Goal: Task Accomplishment & Management: Manage account settings

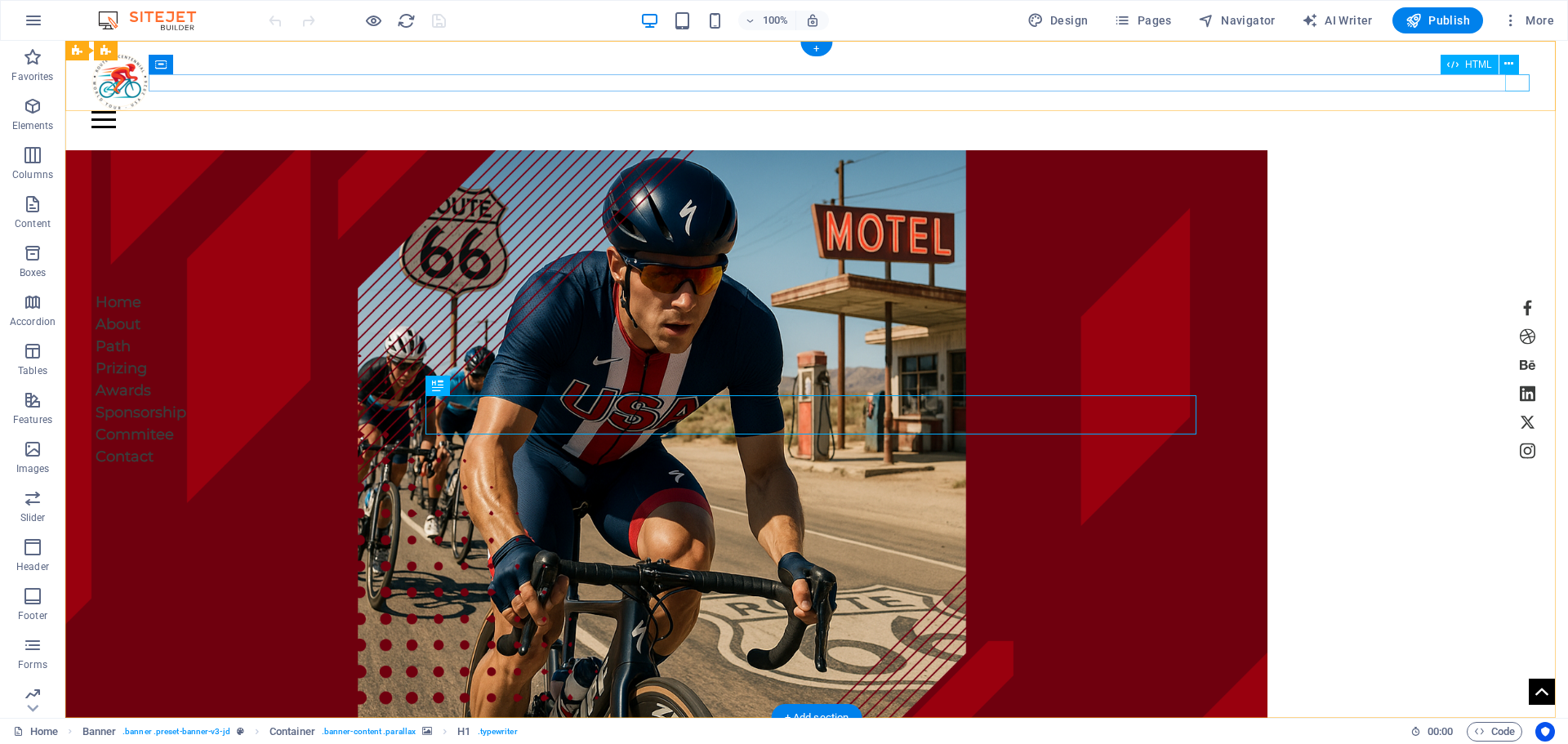
click at [1512, 112] on div at bounding box center [817, 120] width 1450 height 17
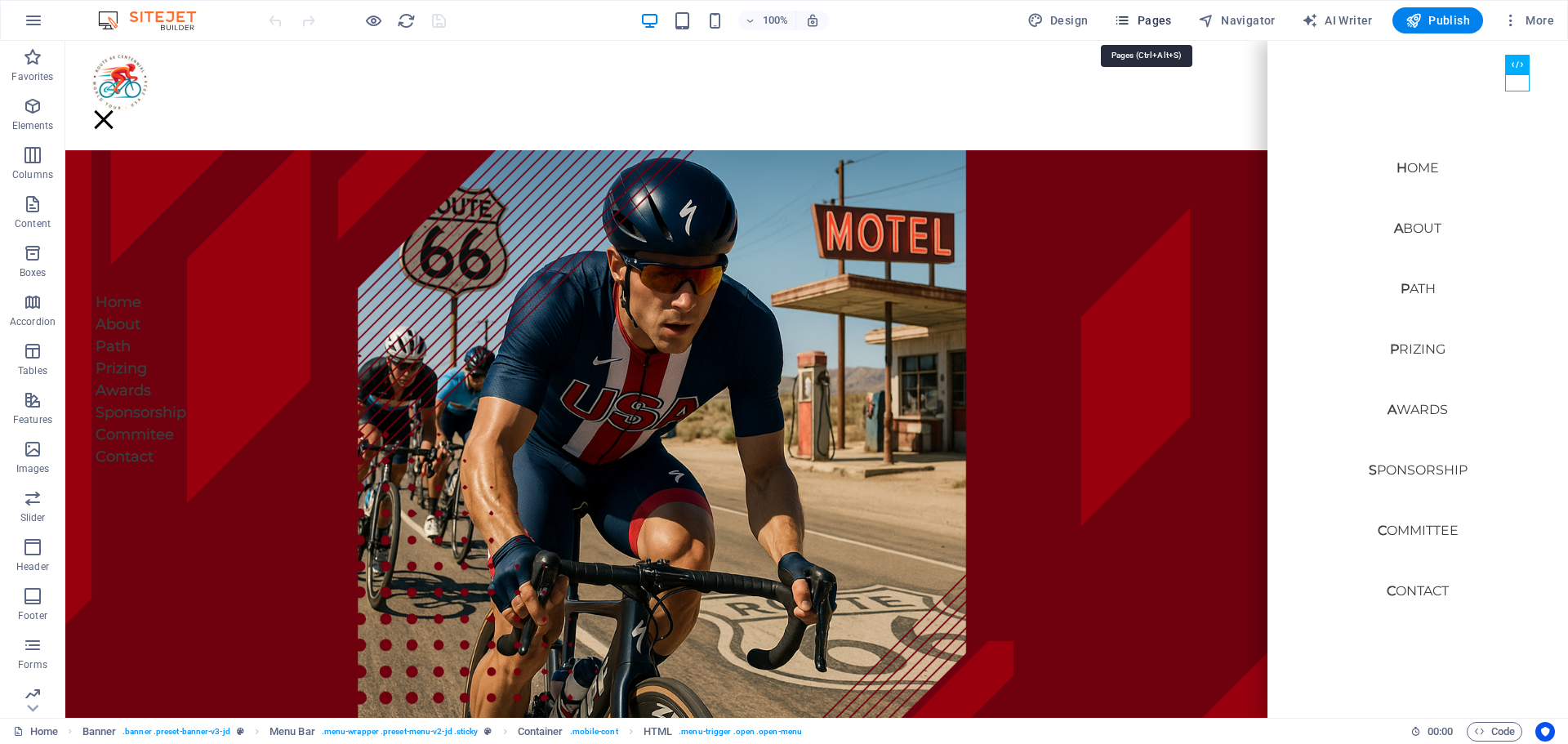
click at [1145, 11] on button "Pages" at bounding box center [1143, 20] width 71 height 26
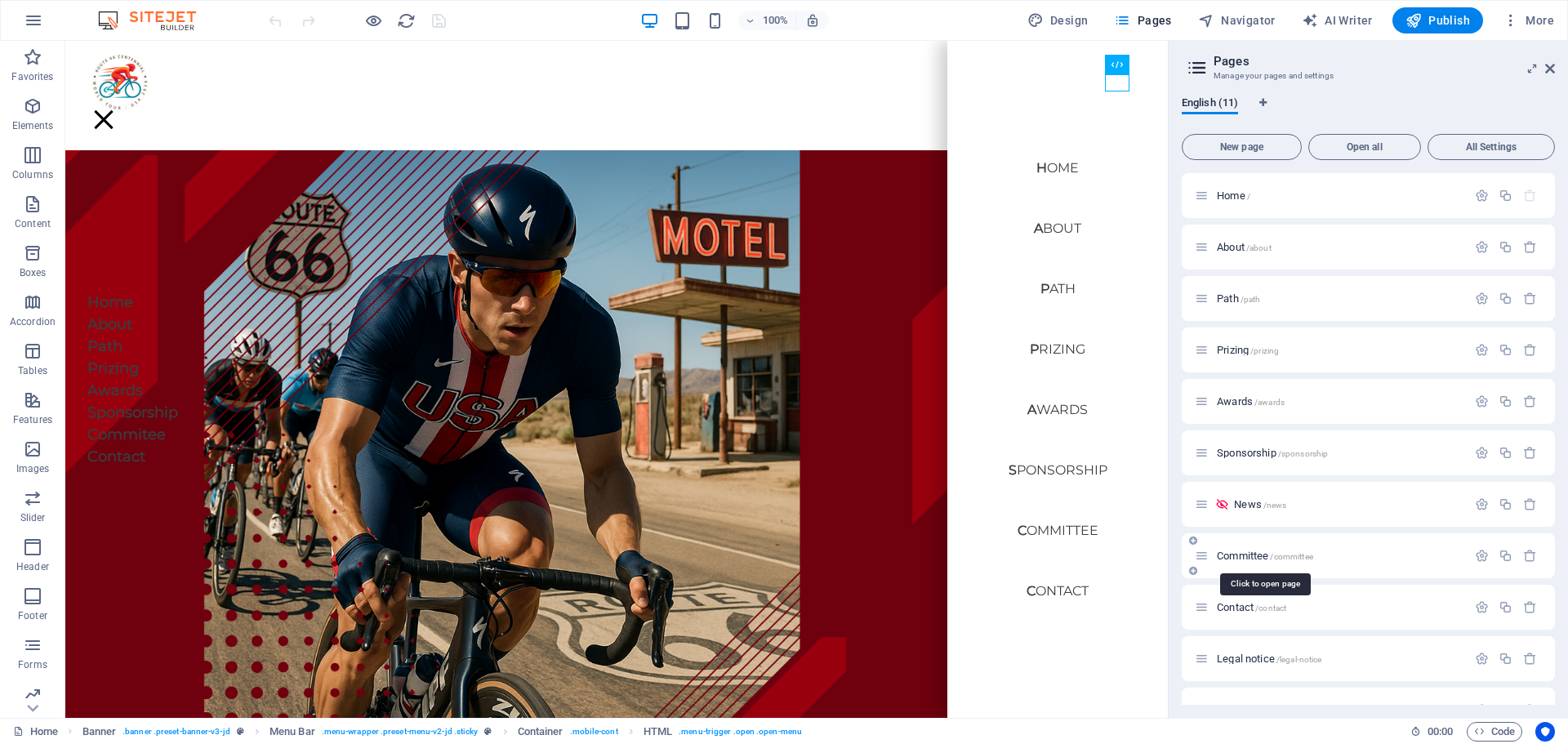
click at [1244, 555] on span "Committee /committee" at bounding box center [1265, 556] width 97 height 12
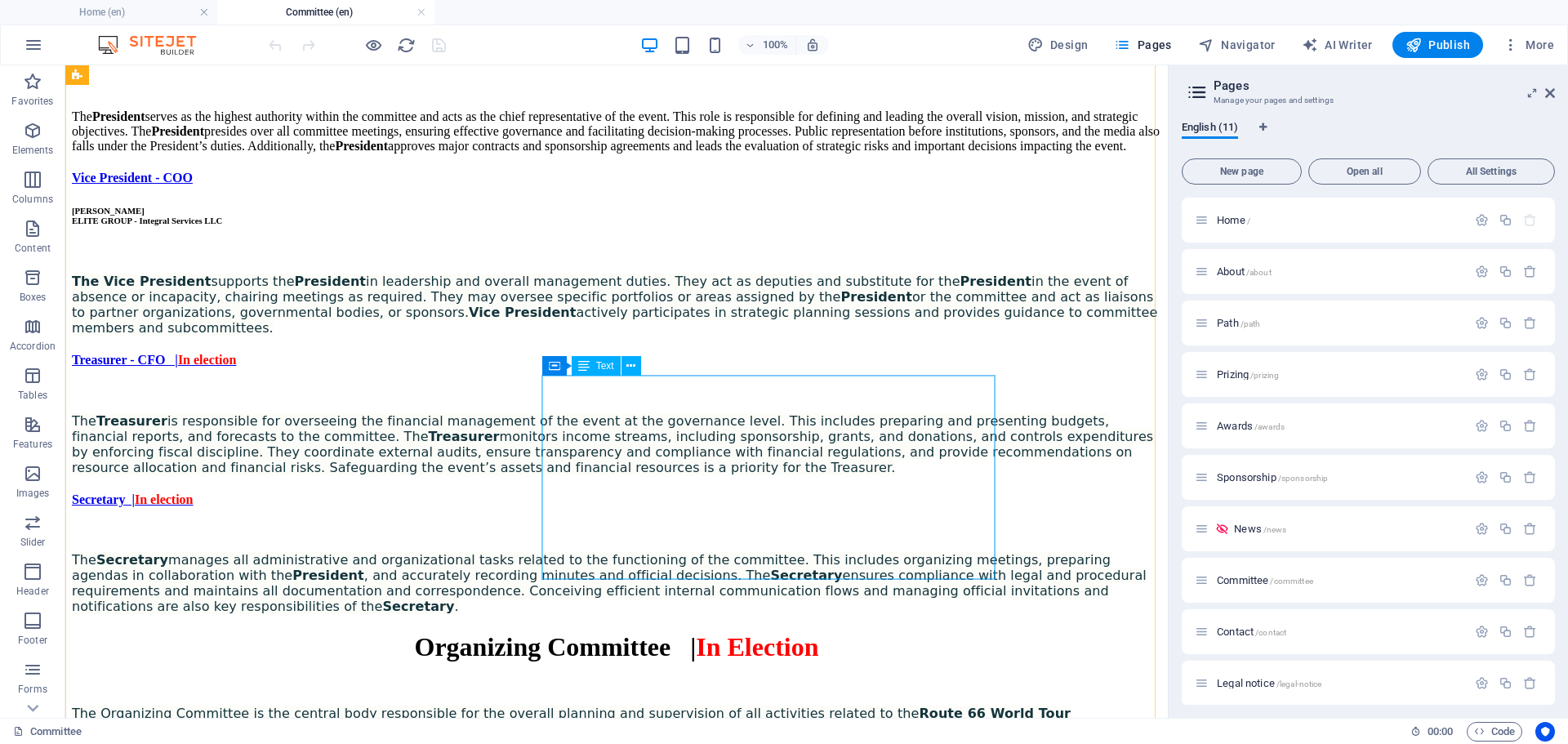
scroll to position [1415, 0]
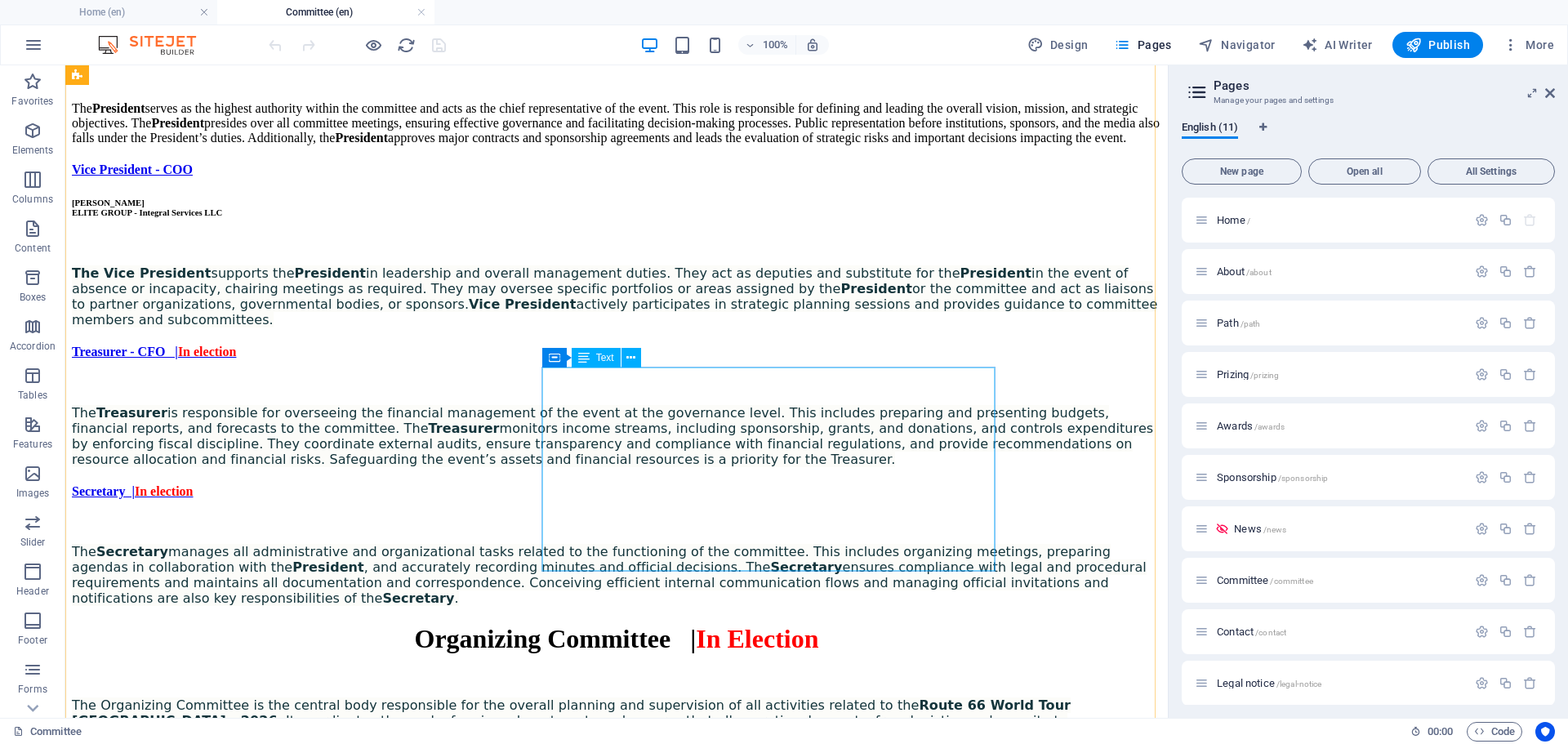
click at [598, 377] on div "The Treasurer is responsible for overseeing the financial management of the eve…" at bounding box center [617, 422] width 1090 height 90
click at [593, 381] on div "The Treasurer is responsible for overseeing the financial management of the eve…" at bounding box center [617, 422] width 1090 height 90
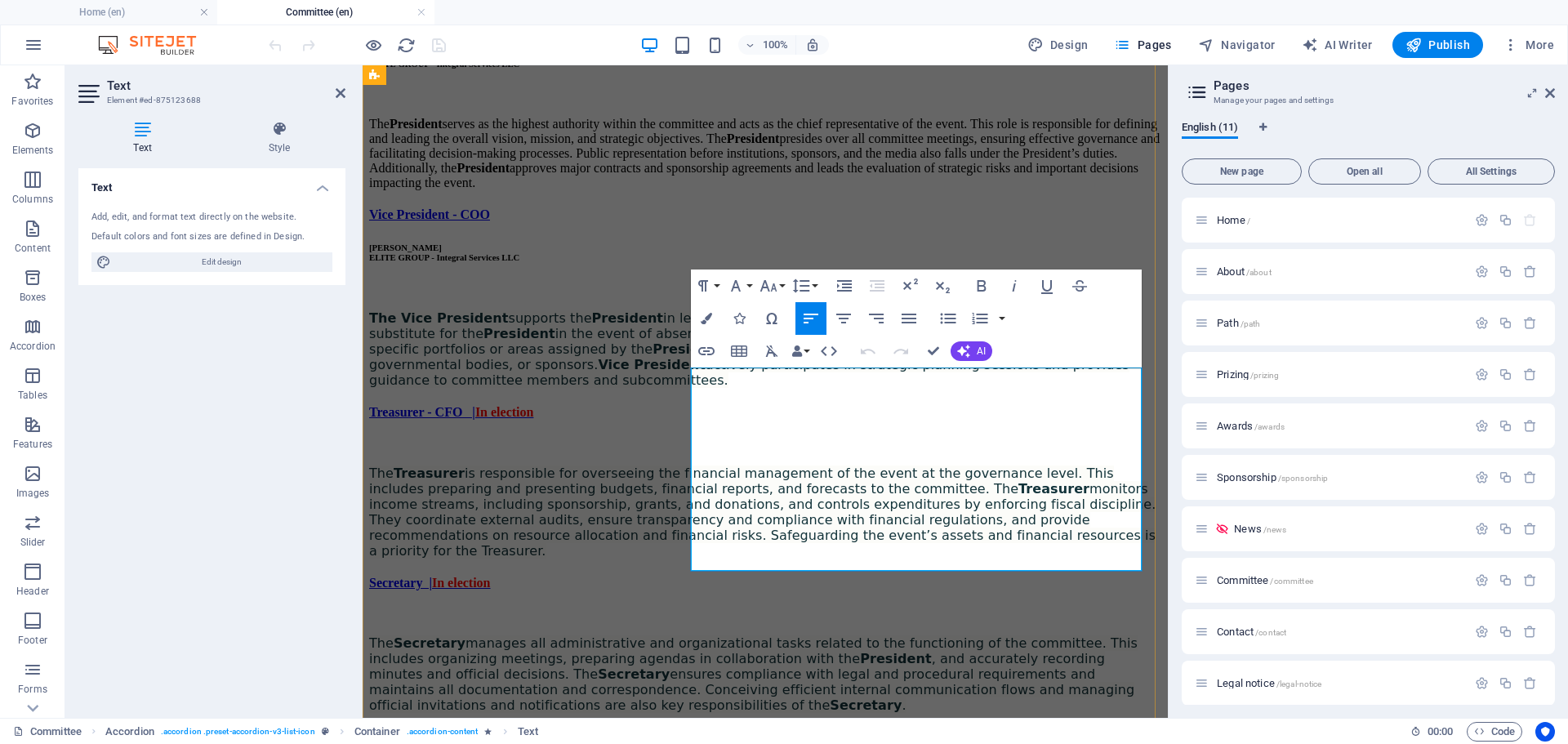
click at [740, 438] on p "To enrich screen reader interactions, please activate Accessibility in Grammarl…" at bounding box center [765, 445] width 792 height 15
click at [722, 438] on p "To enrich screen reader interactions, please activate Accessibility in Grammarl…" at bounding box center [765, 445] width 792 height 15
click at [794, 438] on p "[PERSON_NAME]" at bounding box center [765, 445] width 792 height 15
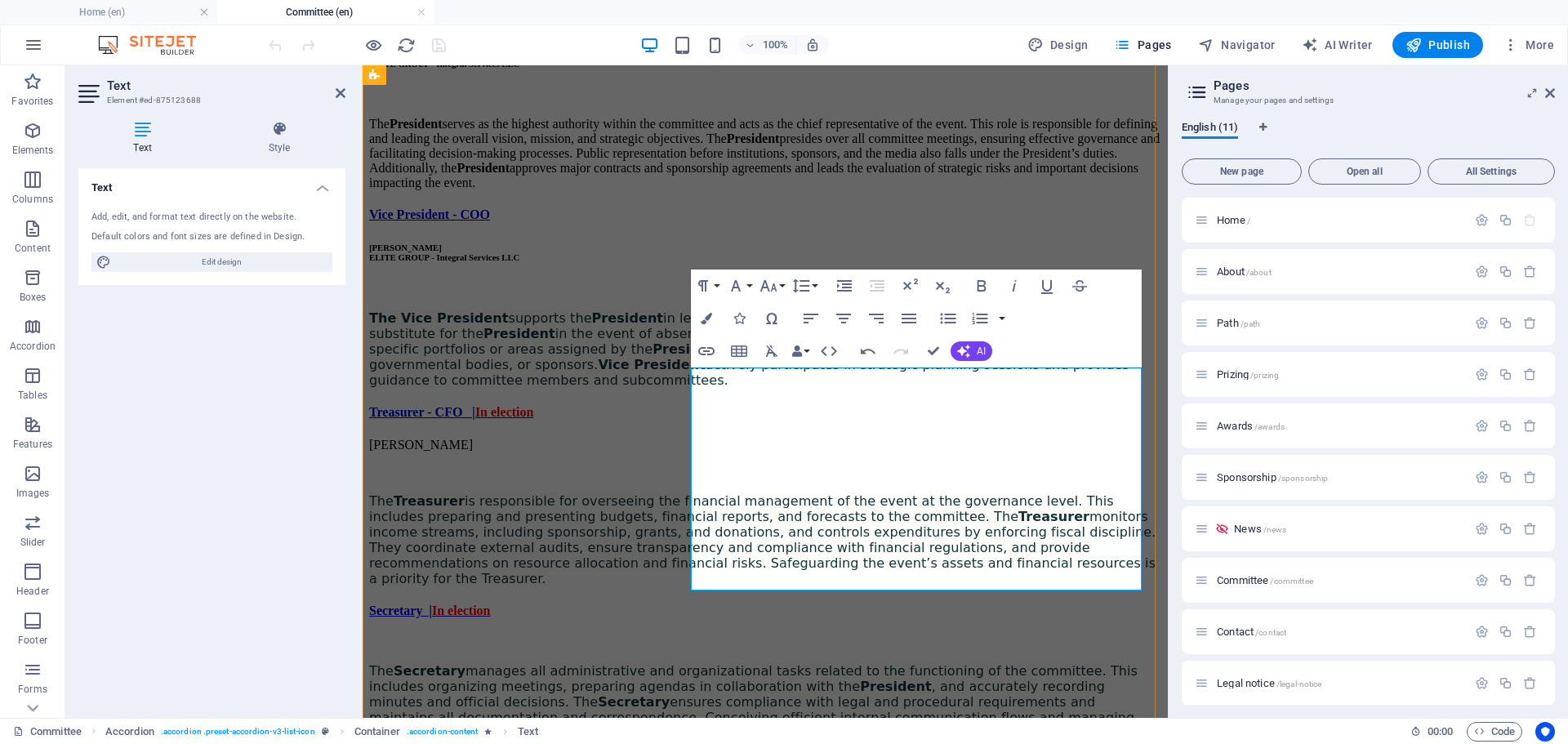
click at [849, 438] on p "[PERSON_NAME]" at bounding box center [765, 445] width 792 height 15
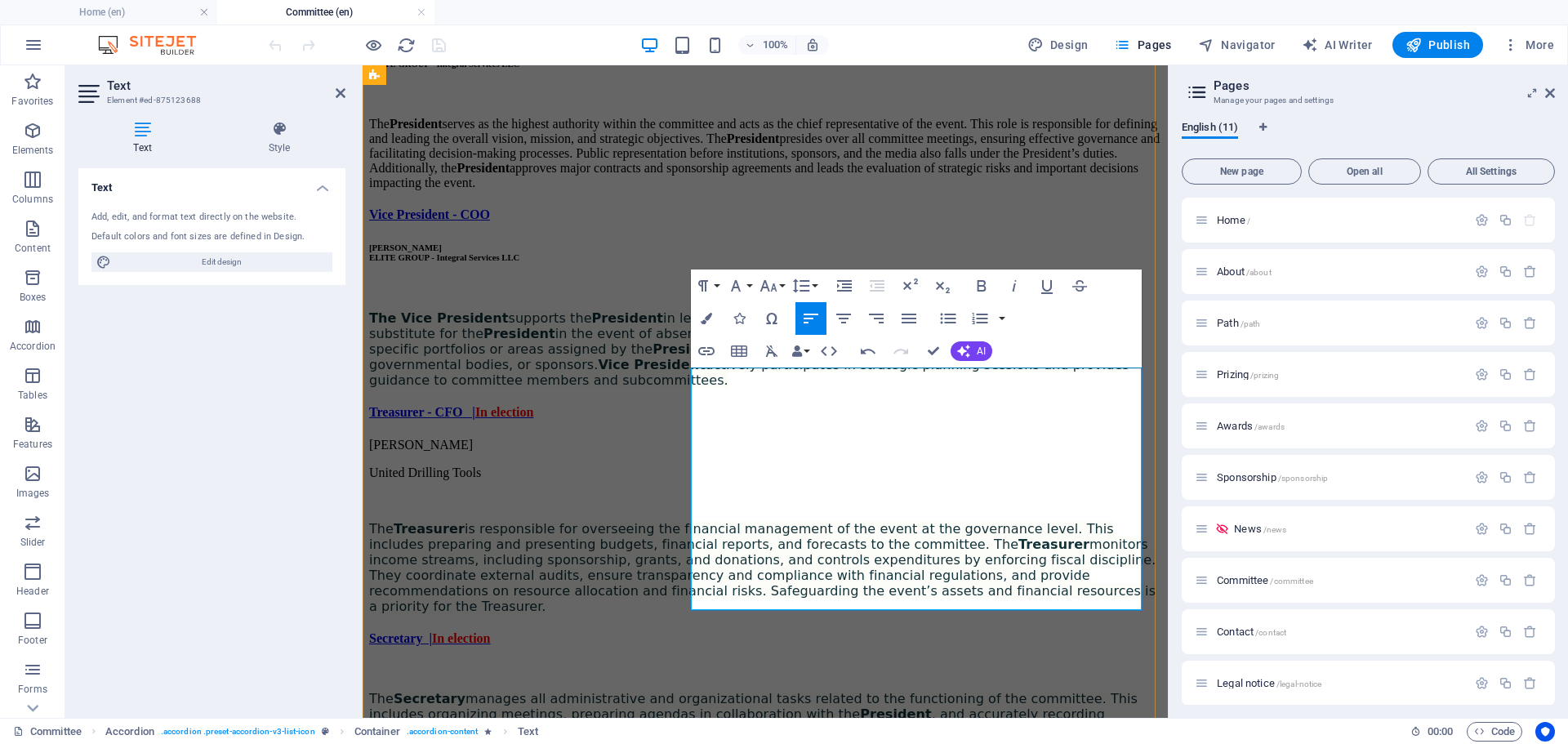
scroll to position [0, 5]
click at [1032, 521] on span "The Treasurer is responsible for overseeing the financial management of the eve…" at bounding box center [763, 567] width 787 height 93
click at [853, 465] on p "United Drilling Tools LTD" at bounding box center [765, 472] width 792 height 15
drag, startPoint x: 853, startPoint y: 399, endPoint x: 615, endPoint y: 380, distance: 238.8
click at [615, 380] on div "President - CEO [PERSON_NAME] ELITE GROUP - Integral Services LLC The President…" at bounding box center [765, 391] width 792 height 755
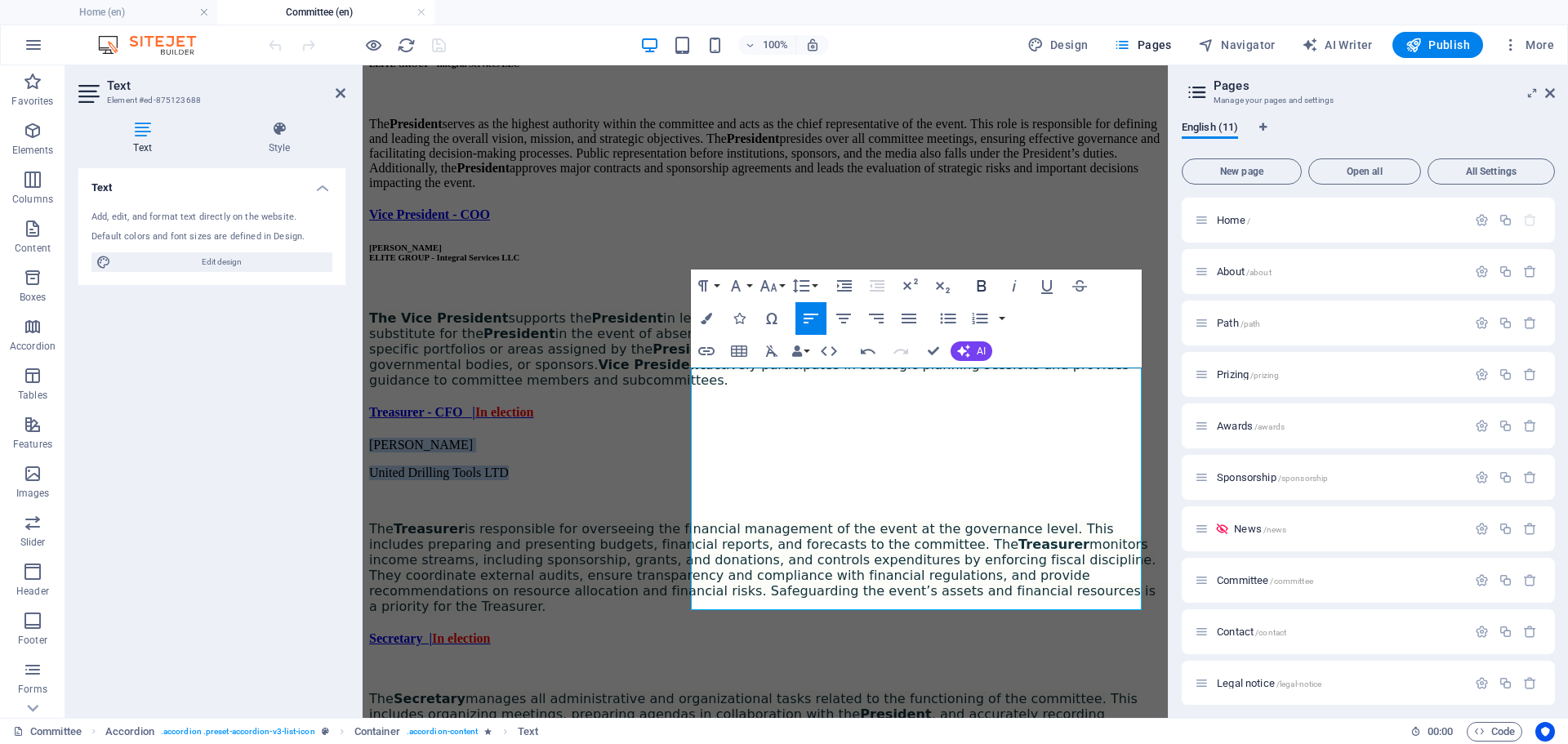
click at [982, 283] on icon "button" at bounding box center [982, 286] width 20 height 20
click at [841, 465] on p "United Drilling Tools LTD" at bounding box center [765, 472] width 792 height 15
click at [462, 297] on div "President - CEO [PERSON_NAME] ELITE GROUP - Integral Services LLC The President…" at bounding box center [765, 391] width 792 height 755
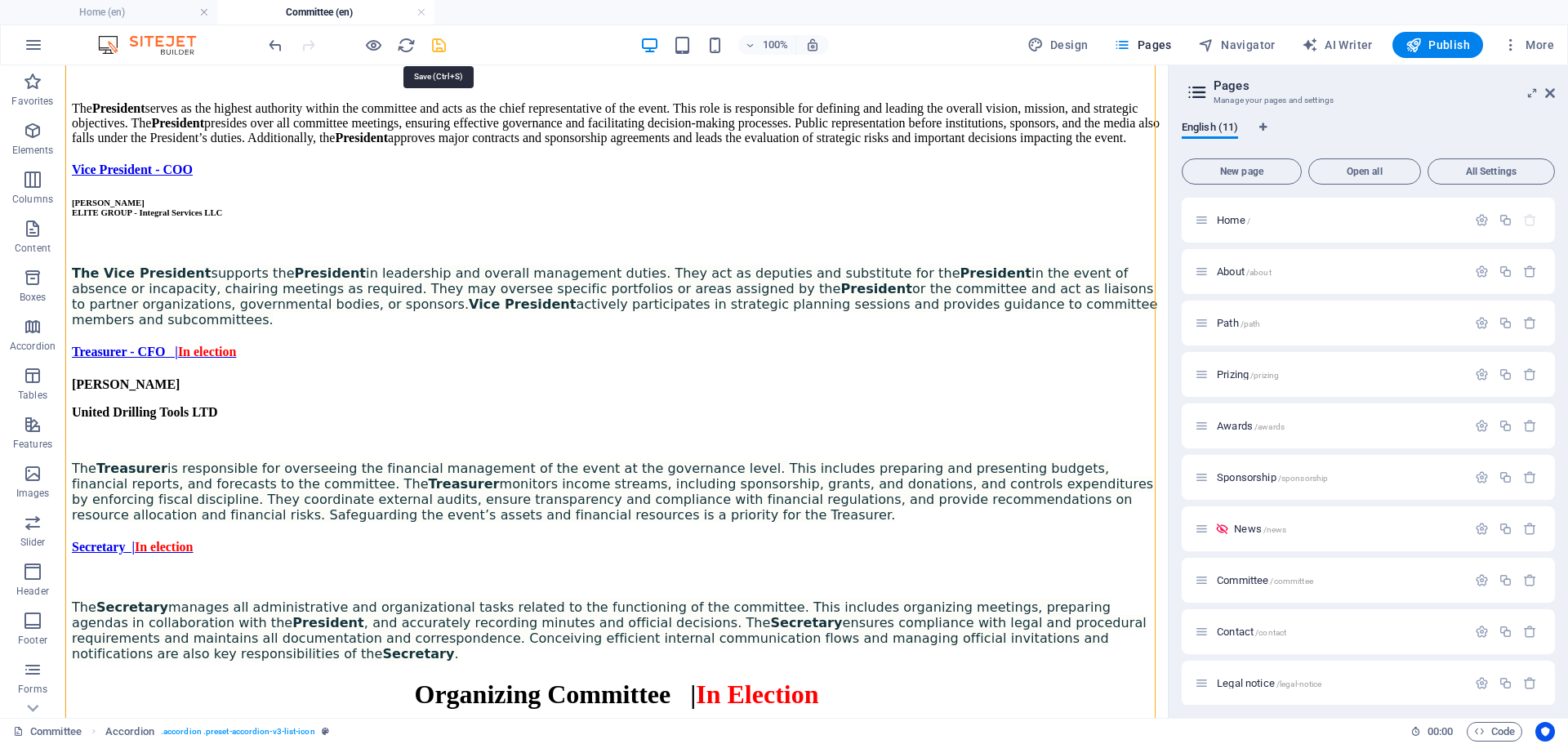
click at [439, 43] on icon "save" at bounding box center [438, 45] width 19 height 19
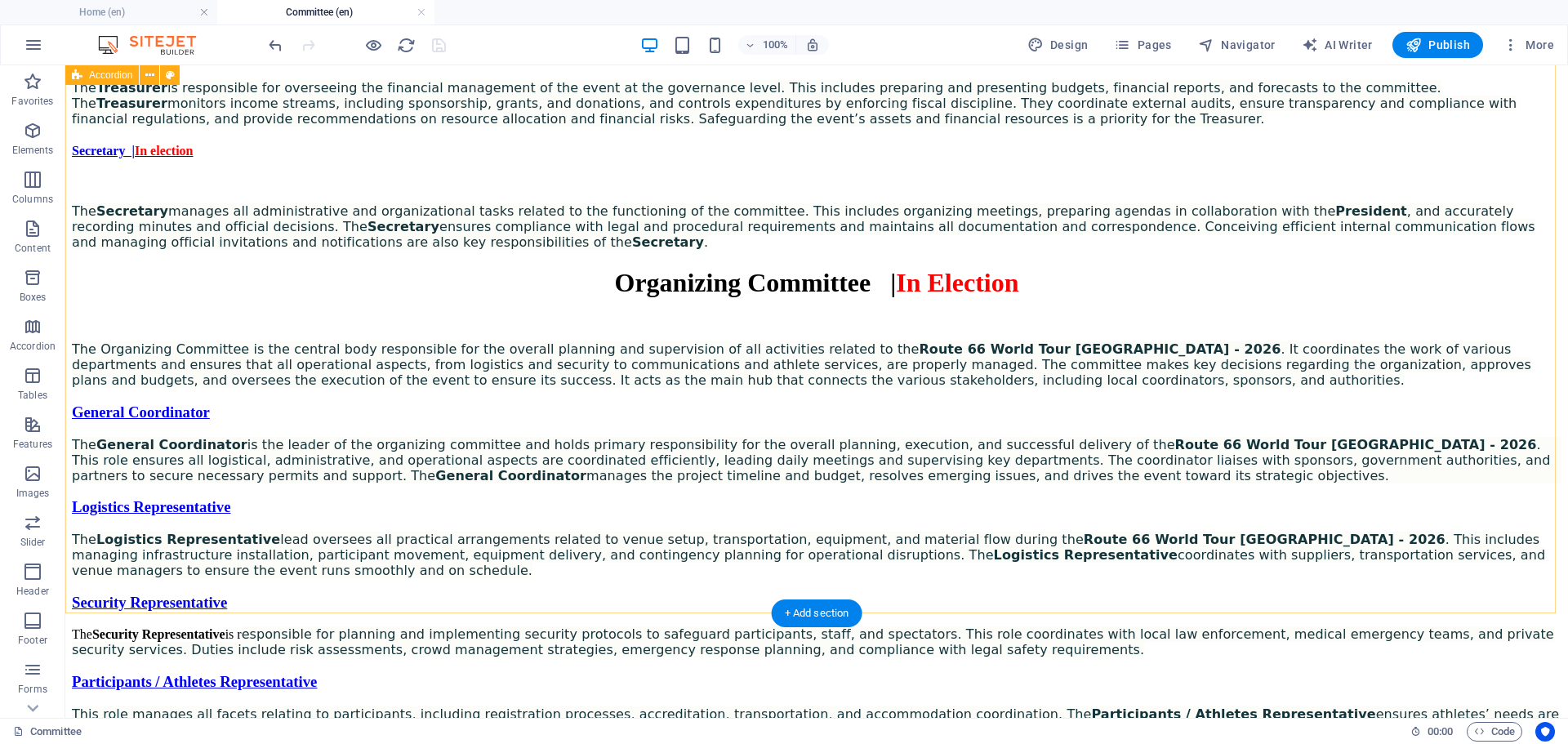
scroll to position [1704, 0]
click at [573, 156] on div "Secretary | In election" at bounding box center [817, 149] width 1490 height 15
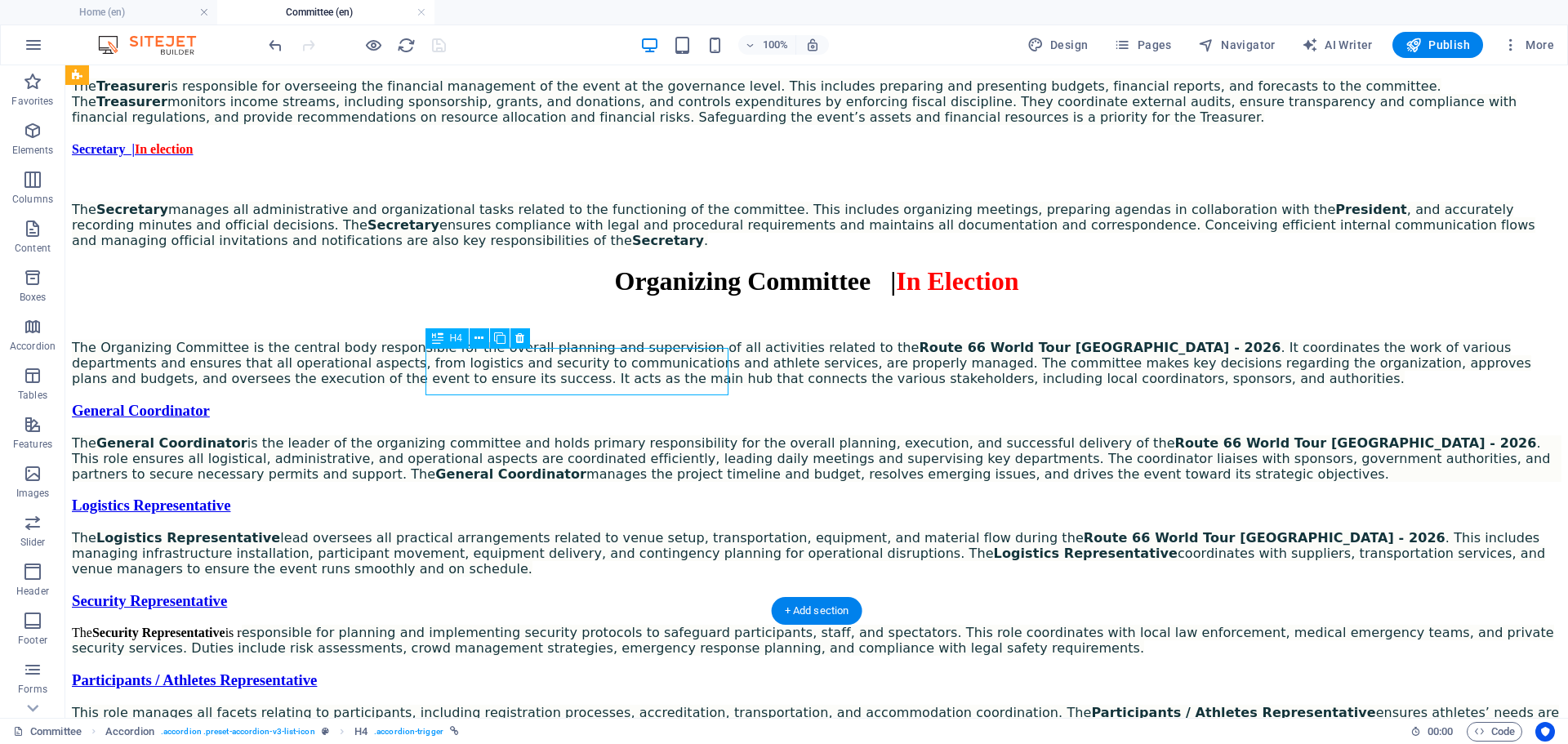
click at [573, 156] on div "Secretary | In election" at bounding box center [817, 149] width 1490 height 15
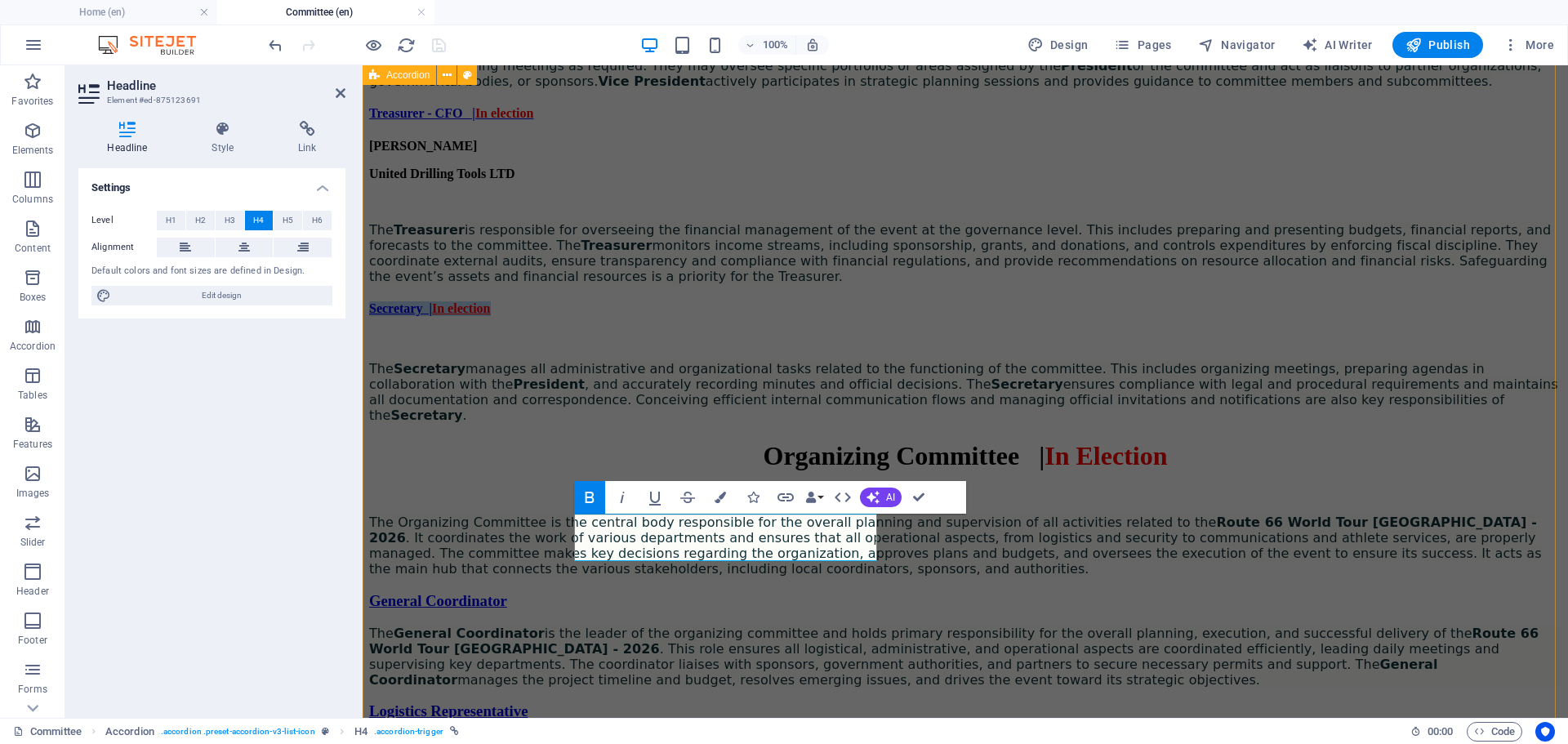
scroll to position [1674, 0]
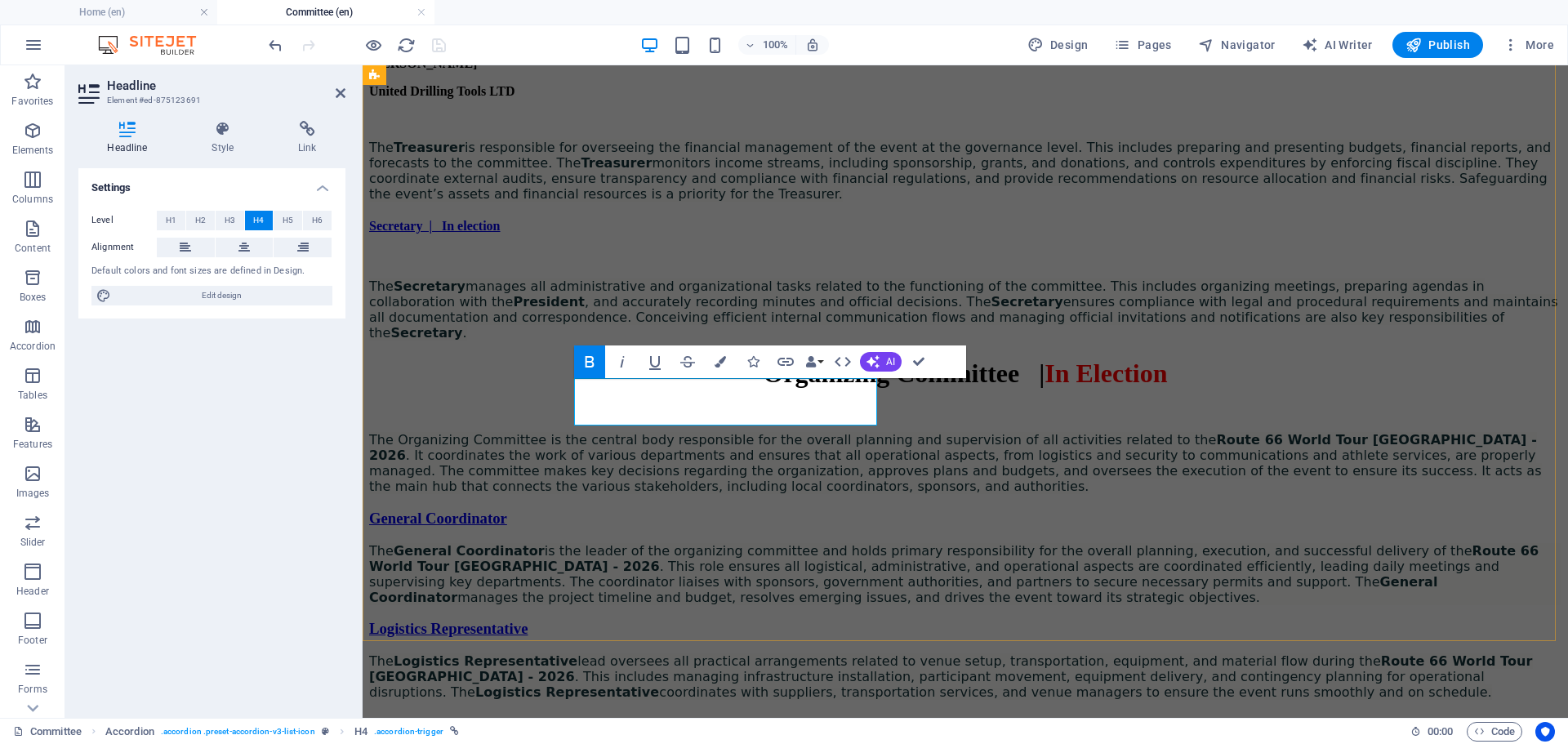
click at [501, 233] on link "Secretary | In election" at bounding box center [435, 226] width 131 height 14
drag, startPoint x: 781, startPoint y: 401, endPoint x: 668, endPoint y: 401, distance: 113.0
click at [501, 233] on link "Secretary | In election" at bounding box center [435, 226] width 131 height 14
click at [663, 341] on div "President - CEO [PERSON_NAME] ELITE GROUP - Integral Services LLC The President…" at bounding box center [965, 17] width 1192 height 647
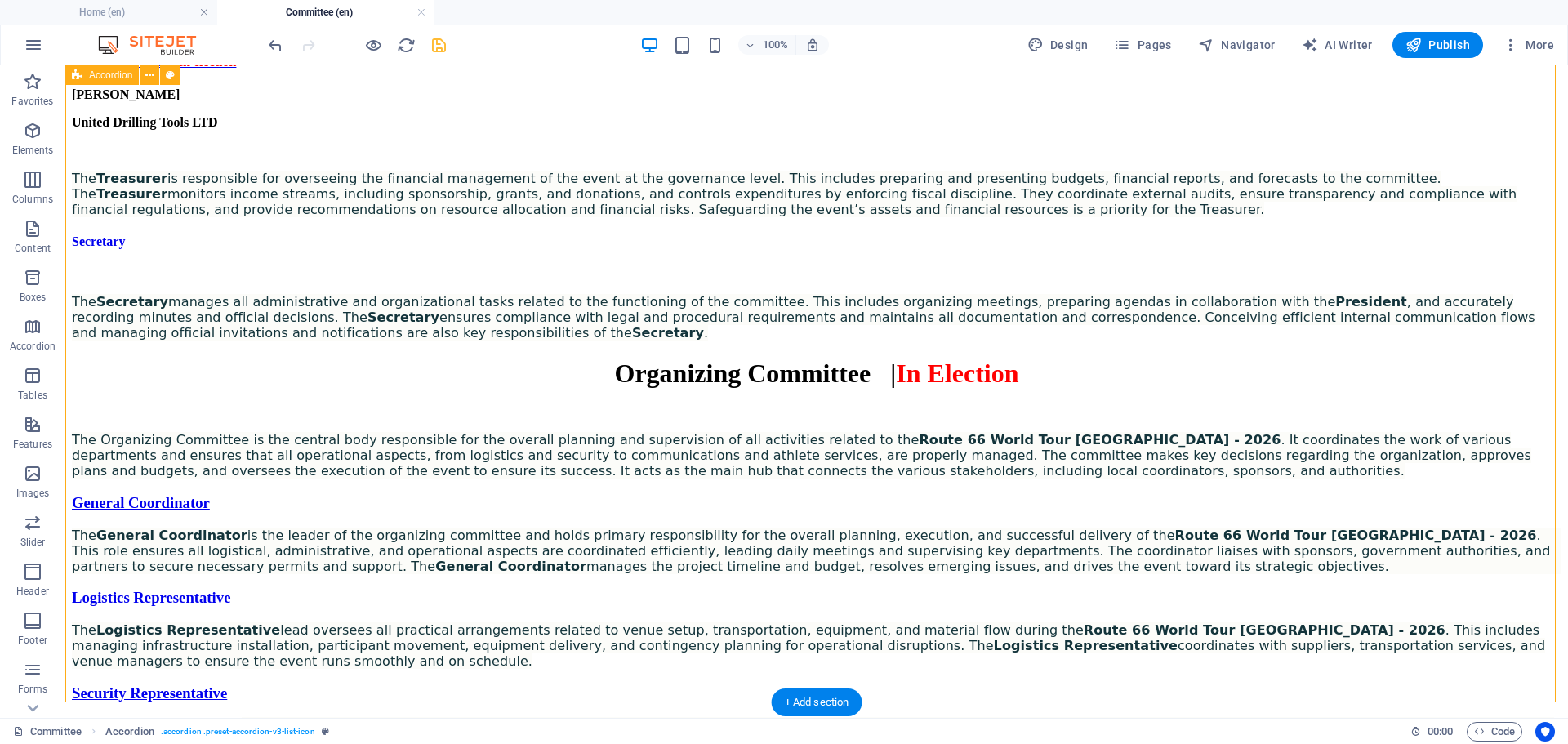
scroll to position [1612, 0]
click at [639, 340] on div "President - CEO [PERSON_NAME] ELITE GROUP - Integral Services LLC The President…" at bounding box center [817, 31] width 1490 height 617
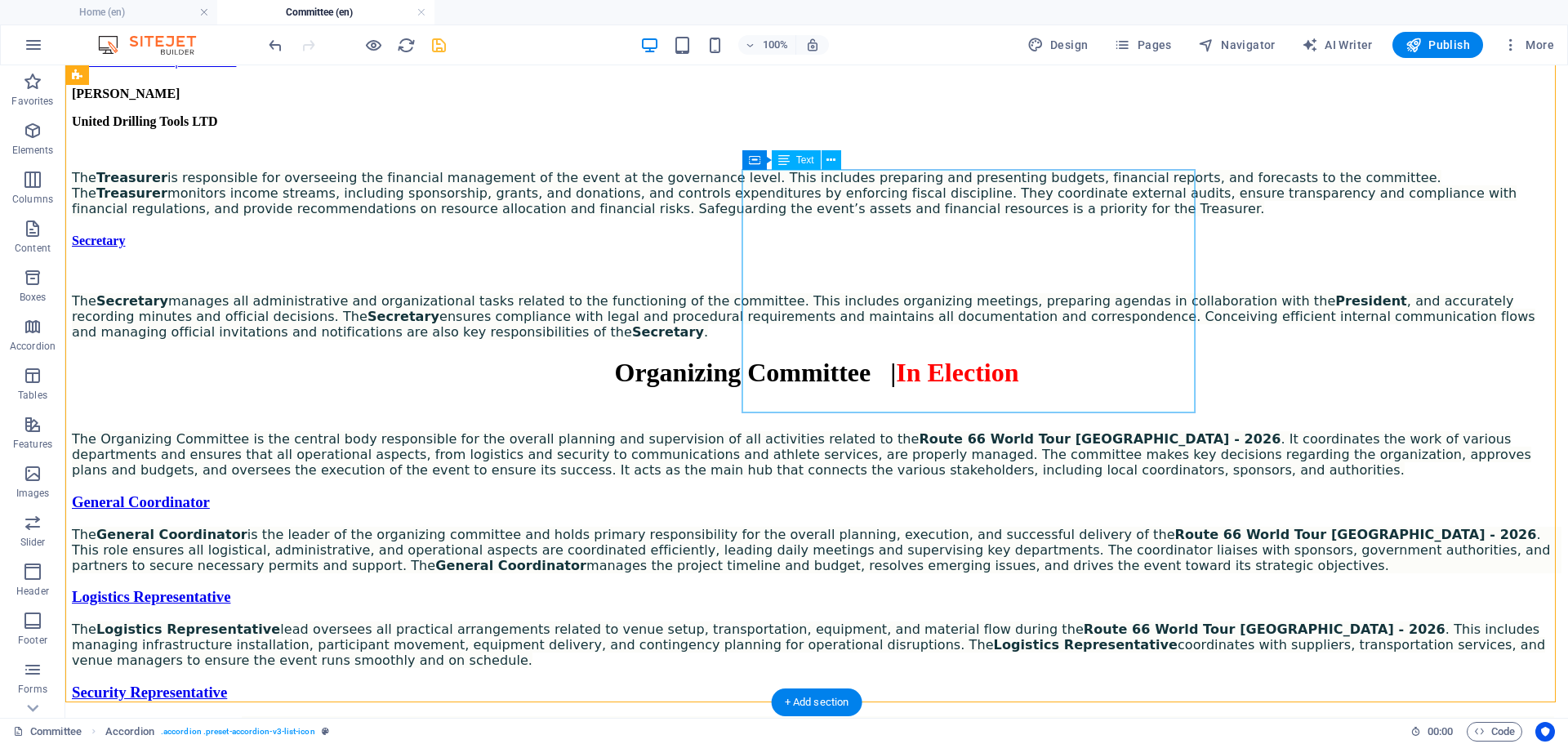
click at [901, 202] on div "[PERSON_NAME] United Drilling Tools LTD The Treasurer is responsible for overse…" at bounding box center [817, 151] width 1490 height 129
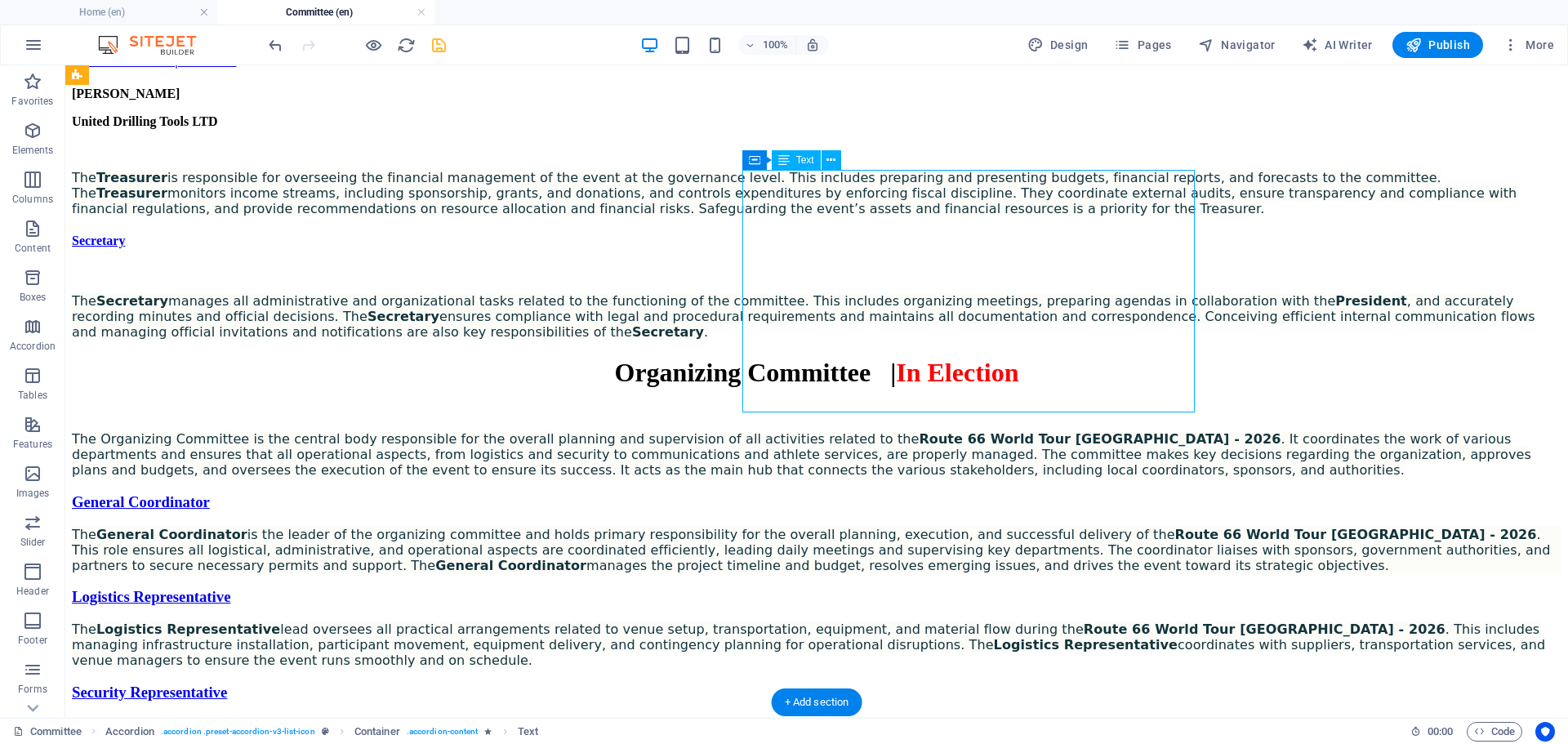
click at [901, 202] on div "[PERSON_NAME] United Drilling Tools LTD The Treasurer is responsible for overse…" at bounding box center [817, 151] width 1490 height 129
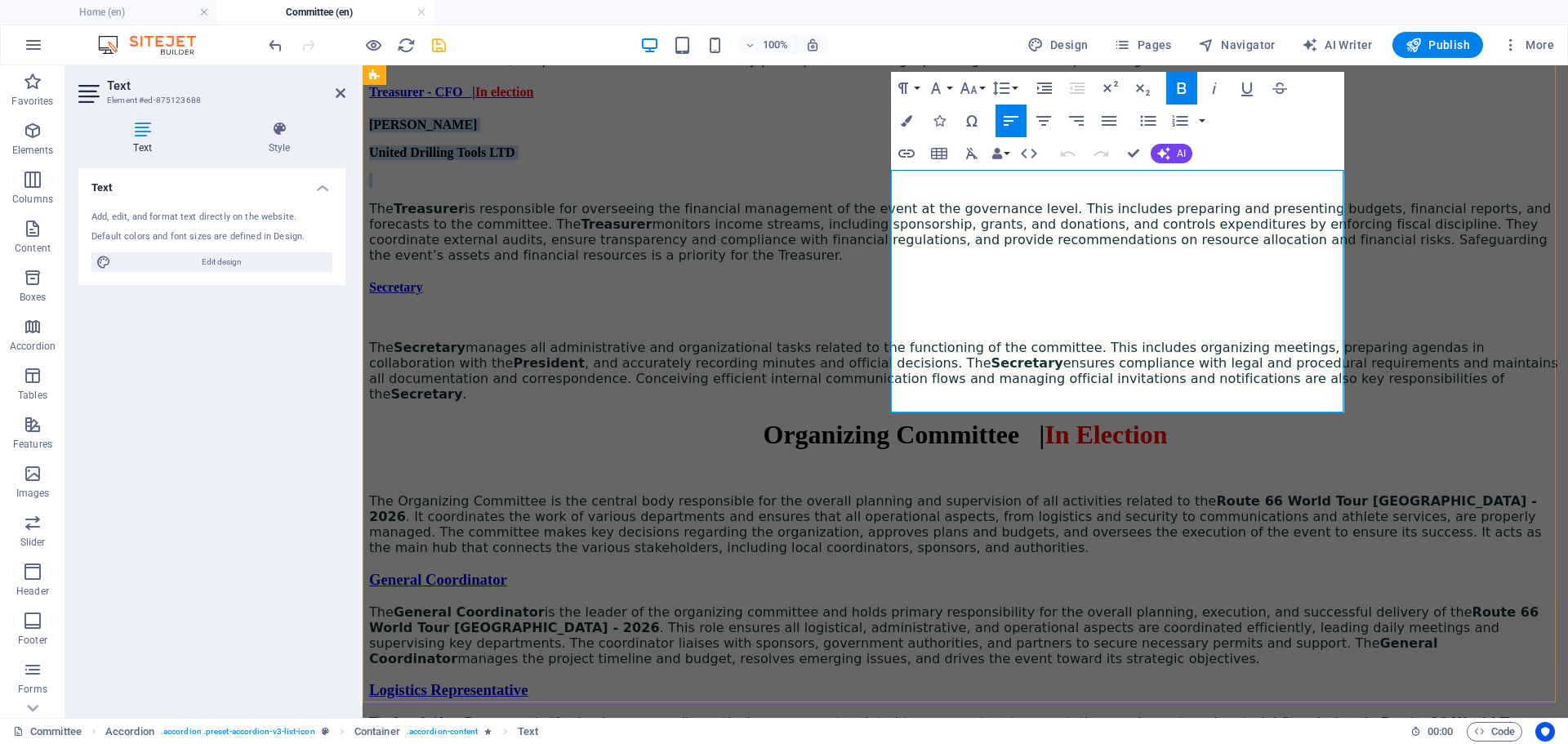
drag, startPoint x: 901, startPoint y: 228, endPoint x: 896, endPoint y: 183, distance: 45.3
click at [896, 183] on div "[PERSON_NAME] United Drilling Tools LTD The Treasurer is responsible for overse…" at bounding box center [965, 190] width 1192 height 145
click at [477, 131] on strong "[PERSON_NAME]" at bounding box center [423, 124] width 108 height 14
drag, startPoint x: 895, startPoint y: 183, endPoint x: 891, endPoint y: 248, distance: 65.1
click at [891, 248] on div "[PERSON_NAME] United Drilling Tools LTD The Treasurer is responsible for overse…" at bounding box center [965, 190] width 1192 height 145
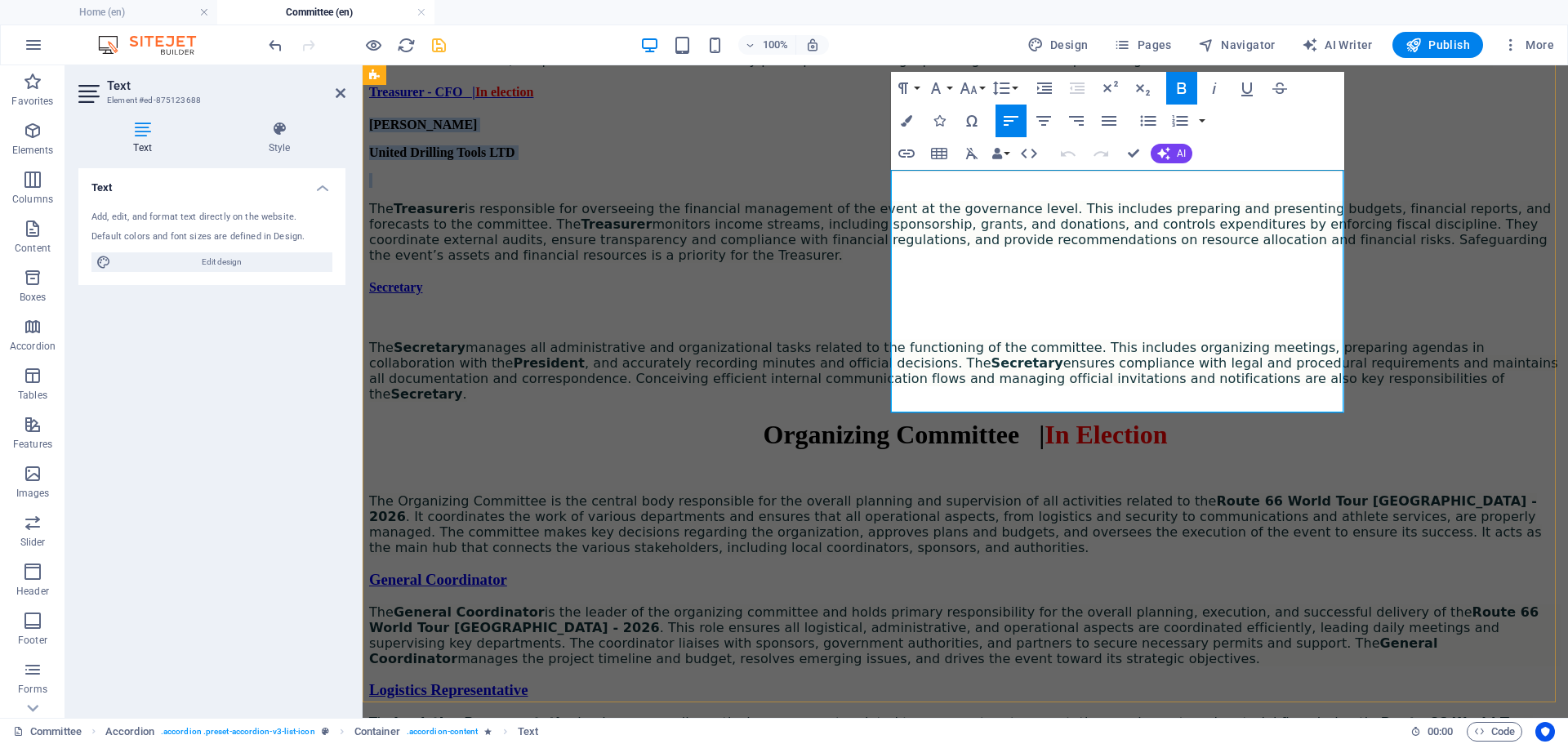
copy div "[PERSON_NAME] United Drilling Tools LTD"
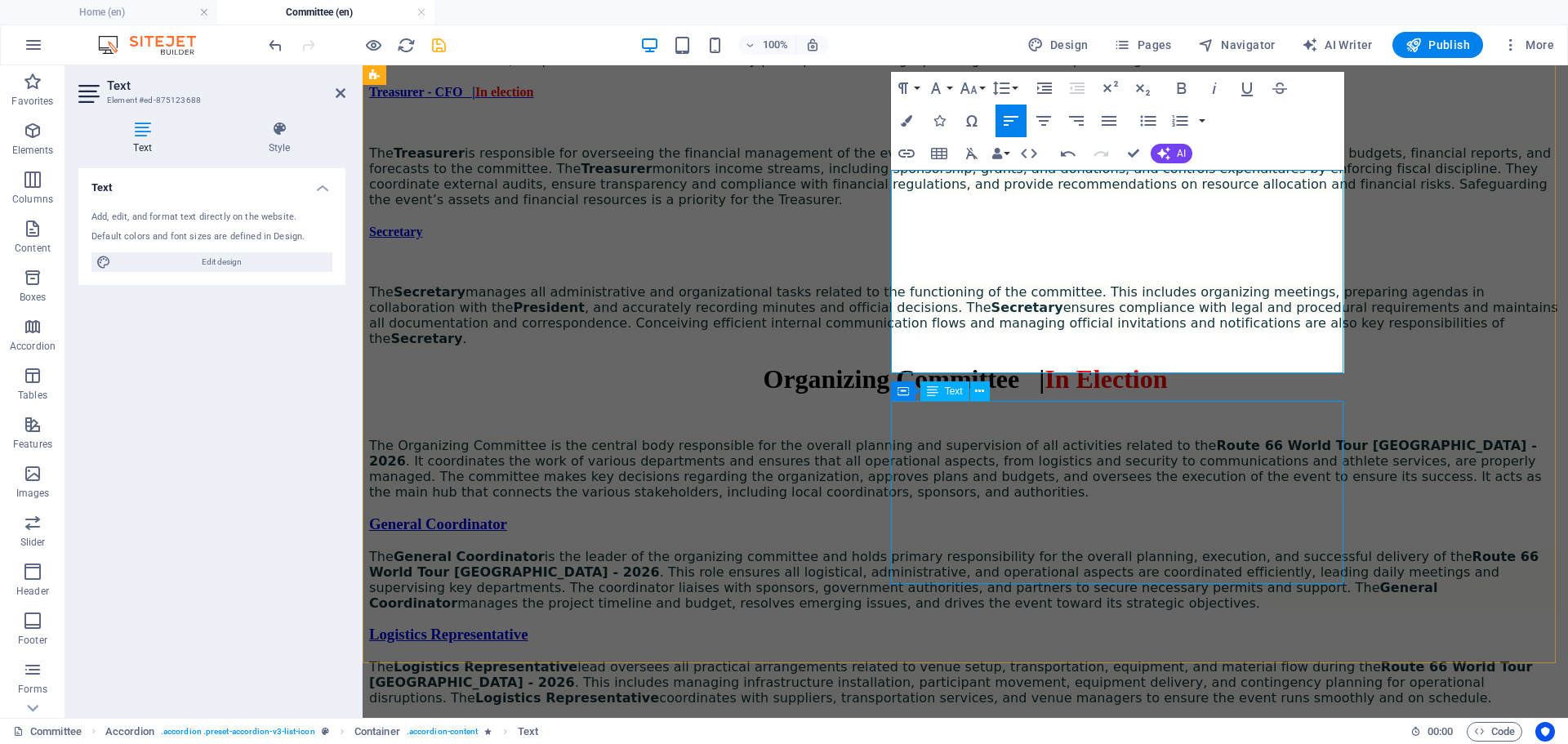
click at [921, 347] on div "The Secretary manages all administrative and organizational tasks related to th…" at bounding box center [965, 301] width 1192 height 90
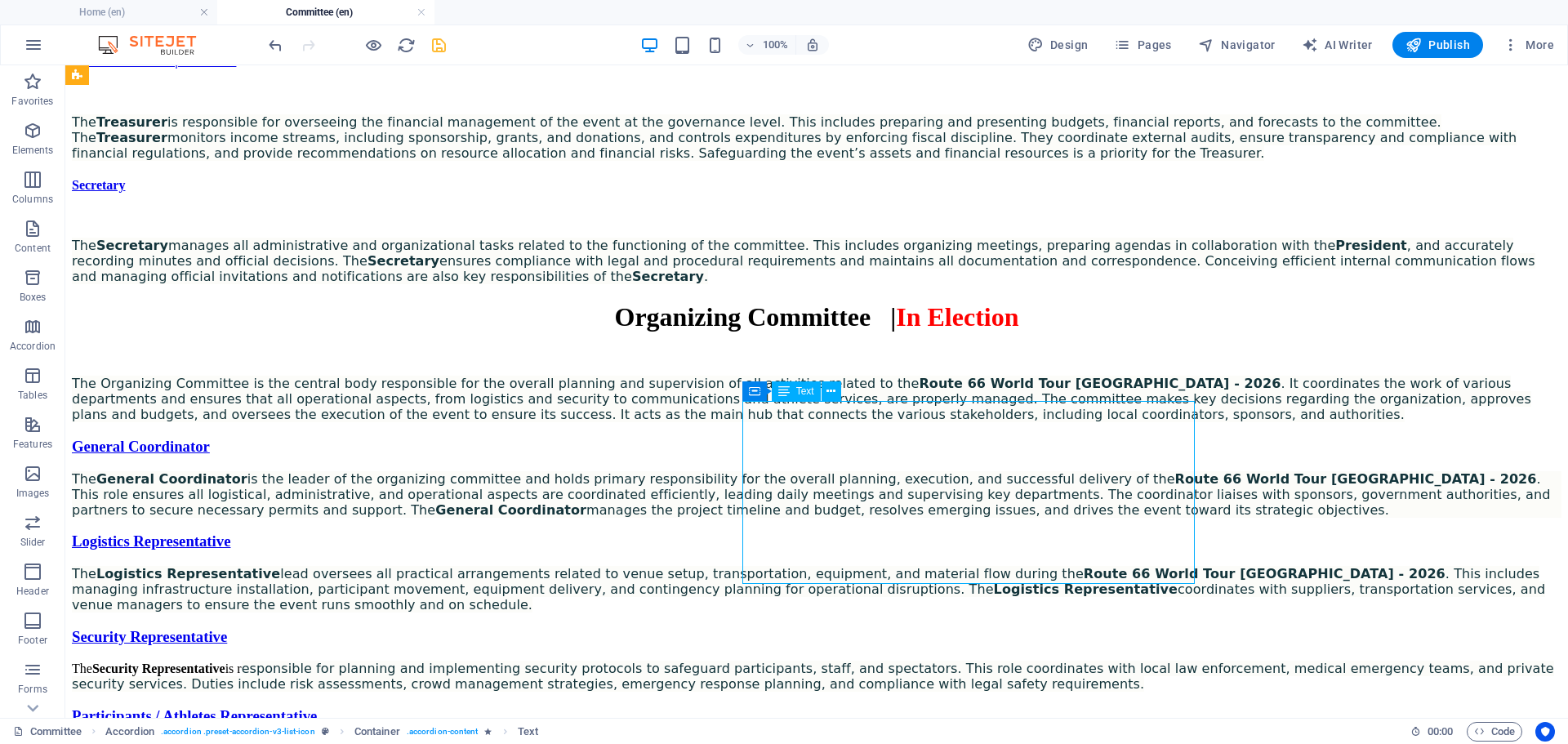
click at [860, 284] on div "The Secretary manages all administrative and organizational tasks related to th…" at bounding box center [817, 247] width 1490 height 75
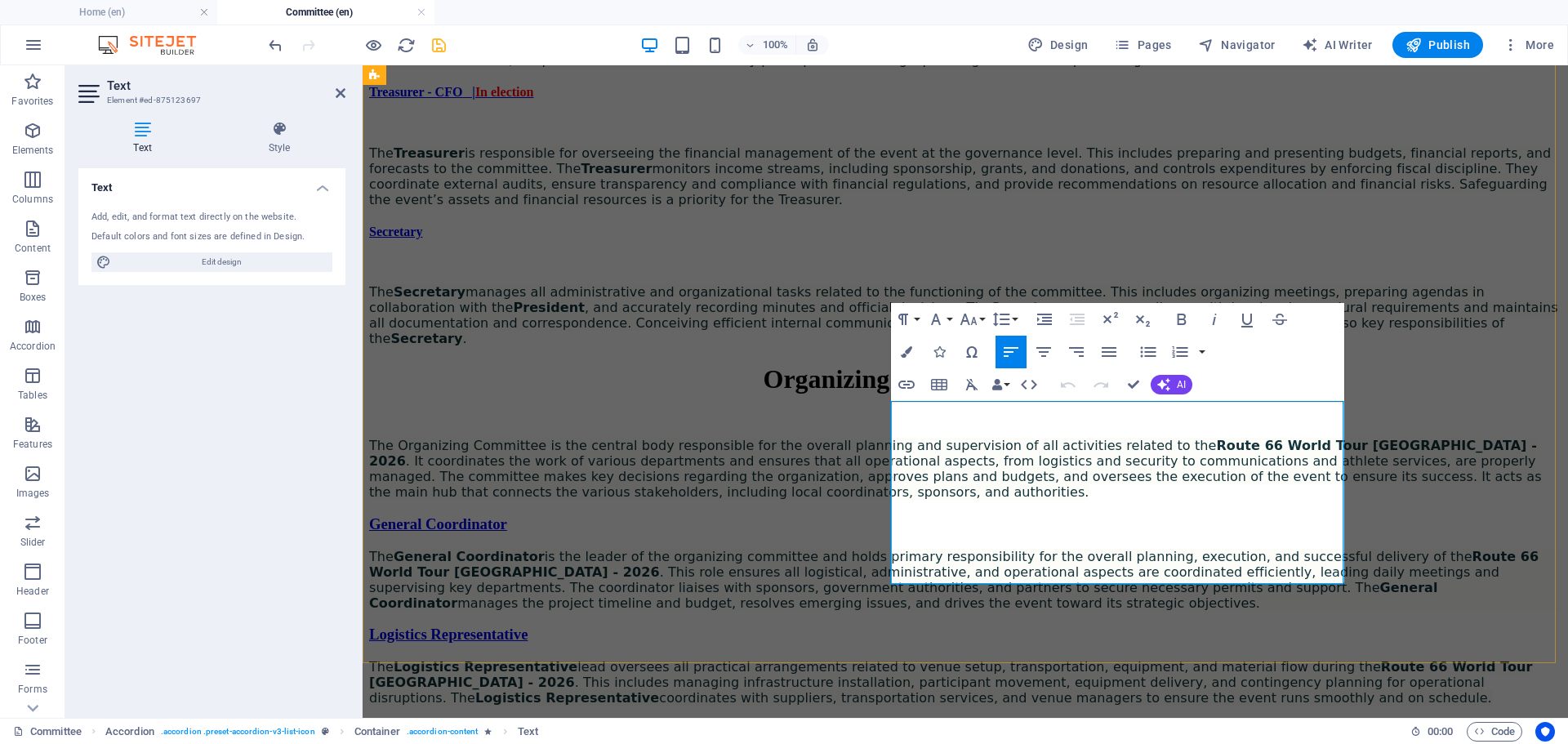
click at [971, 271] on p "To enrich screen reader interactions, please activate Accessibility in Grammarl…" at bounding box center [965, 263] width 1192 height 15
click at [937, 271] on p "To enrich screen reader interactions, please activate Accessibility in Grammarl…" at bounding box center [965, 263] width 1192 height 15
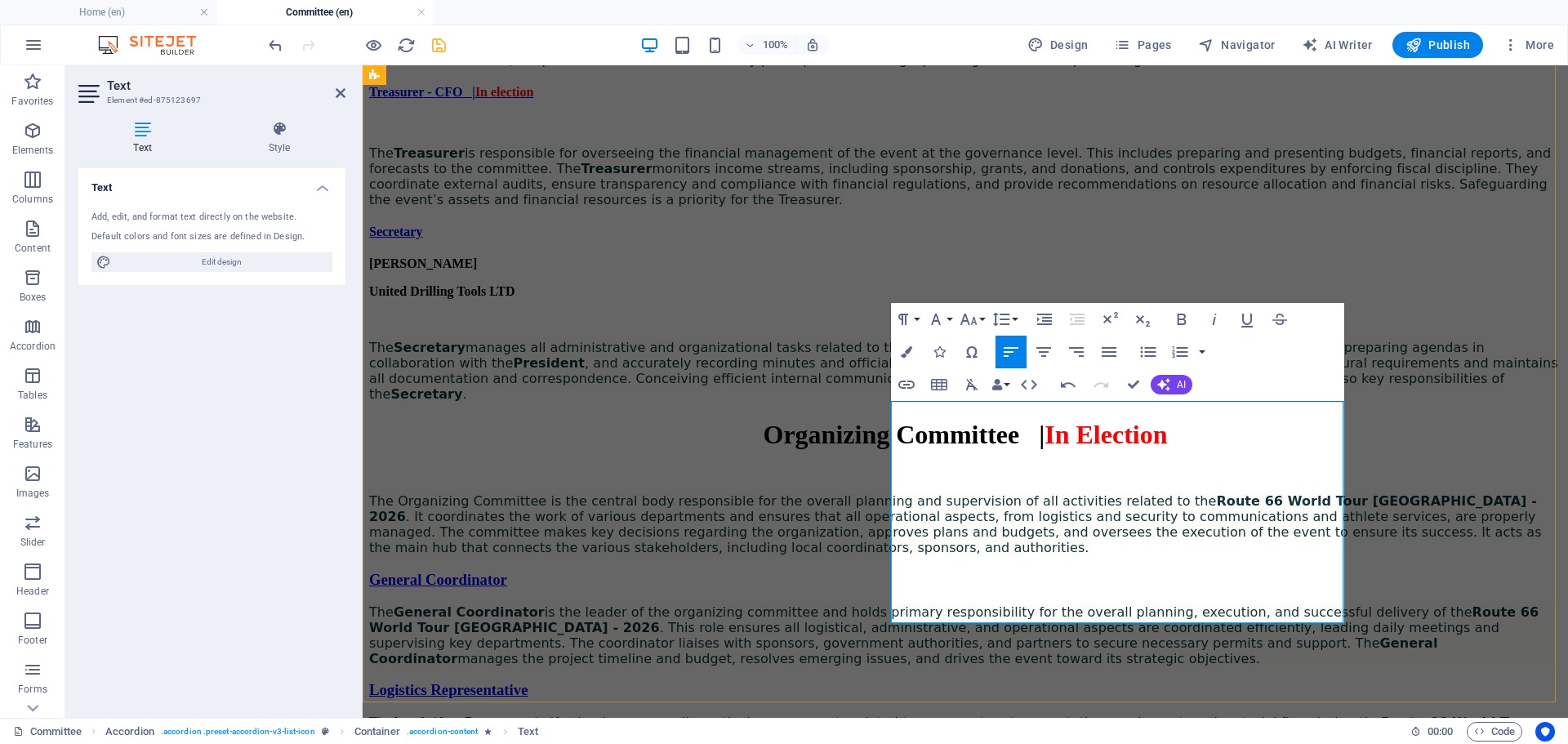
click at [928, 327] on p "To enrich screen reader interactions, please activate Accessibility in Grammarl…" at bounding box center [965, 319] width 1192 height 15
click at [927, 327] on p "To enrich screen reader interactions, please activate Accessibility in Grammarl…" at bounding box center [965, 319] width 1192 height 15
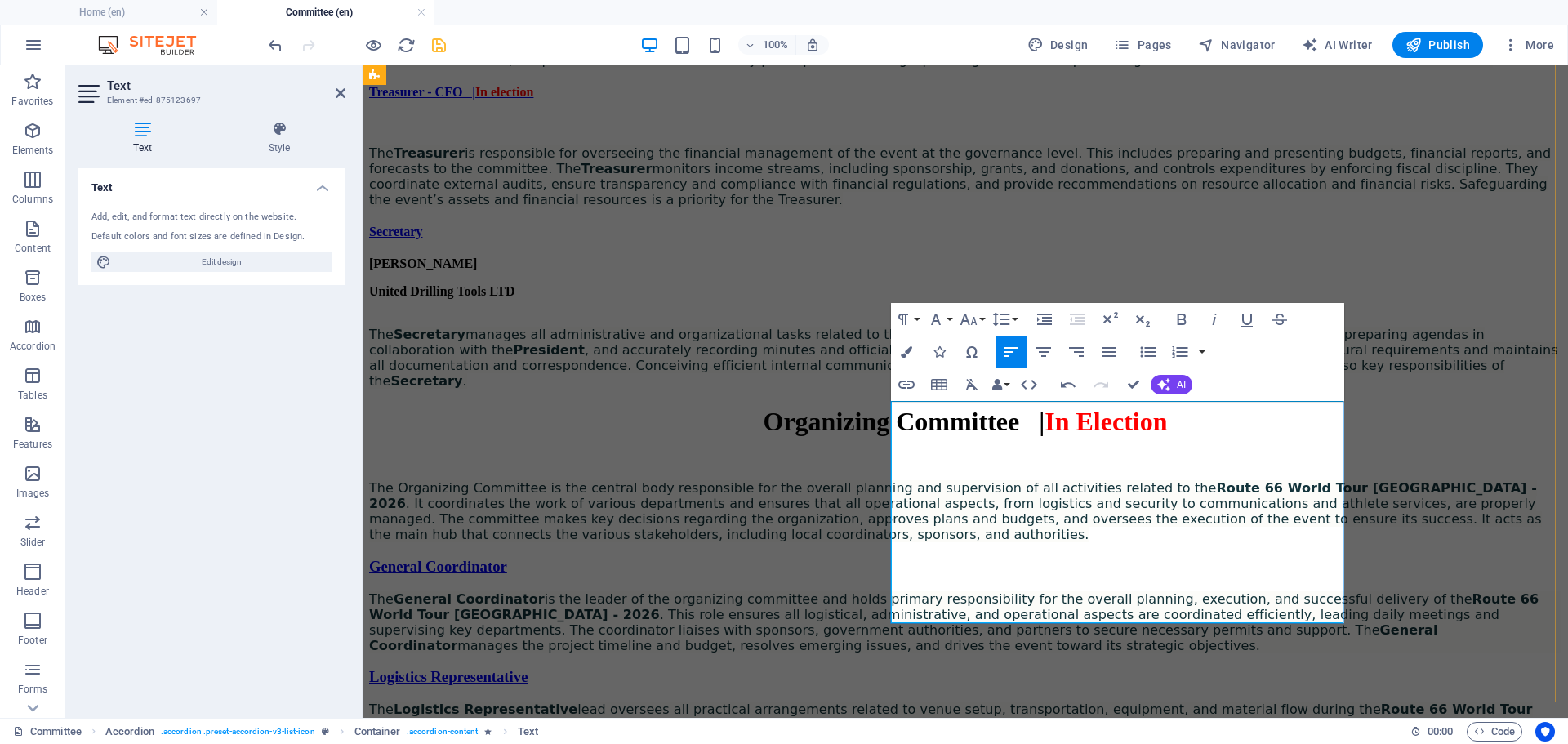
click at [927, 388] on p "The Secretary manages all administrative and organizational tasks related to th…" at bounding box center [965, 350] width 1192 height 77
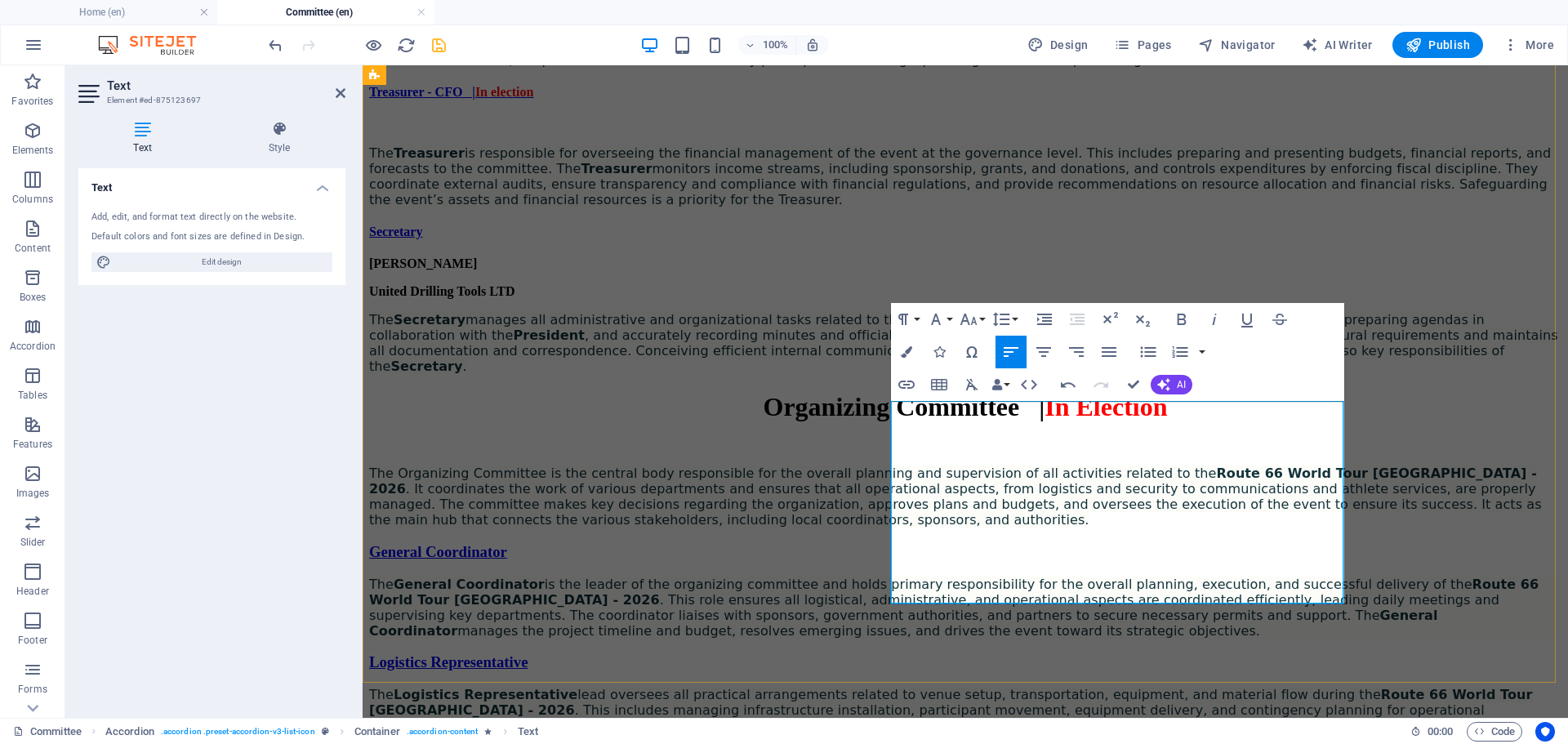
click at [915, 374] on span "The Secretary manages all administrative and organizational tasks related to th…" at bounding box center [964, 343] width 1189 height 62
click at [1048, 299] on p "United Drilling Tools LTD" at bounding box center [965, 291] width 1192 height 15
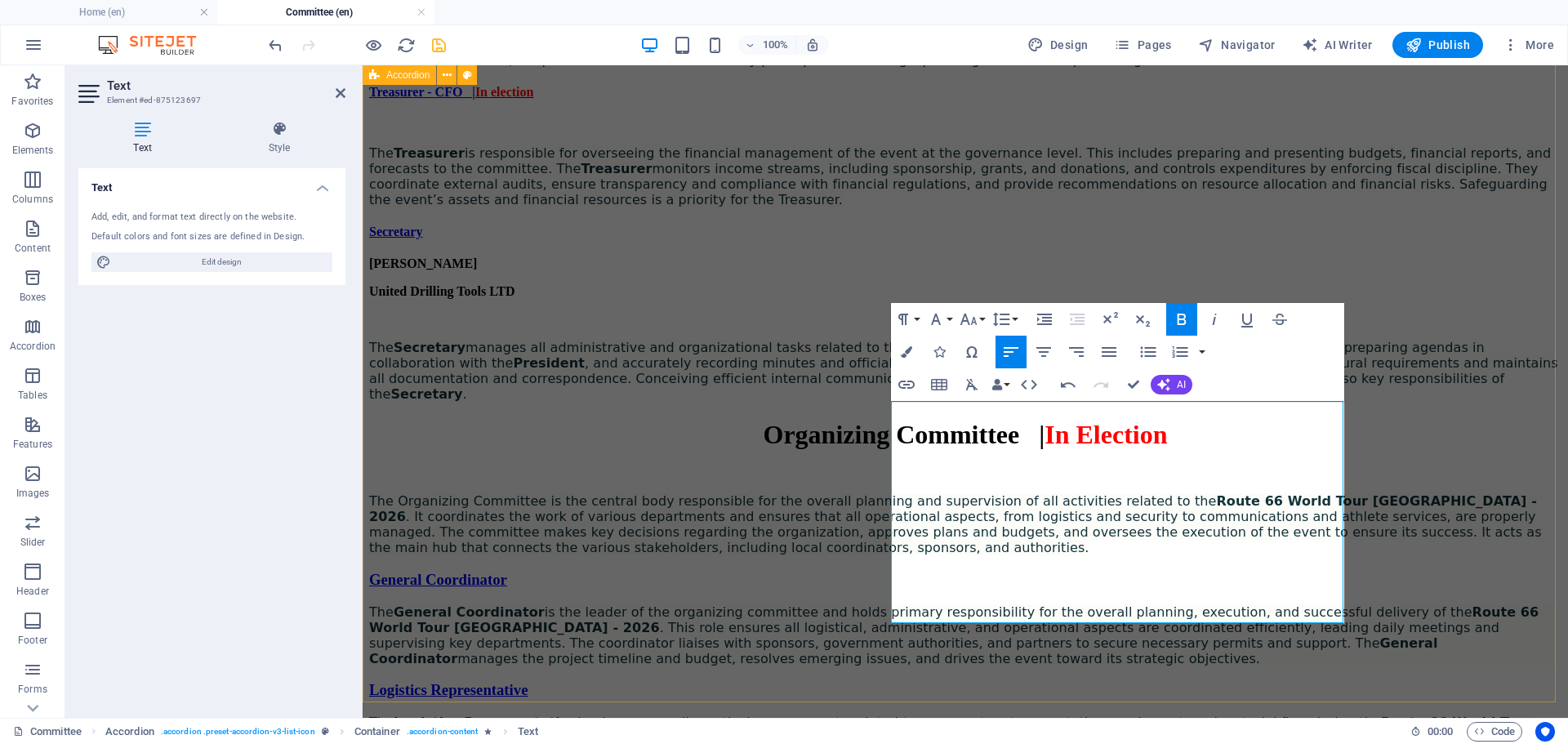
click at [796, 401] on div "President - CEO [PERSON_NAME] ELITE GROUP - Integral Services LLC The President…" at bounding box center [965, 78] width 1192 height 647
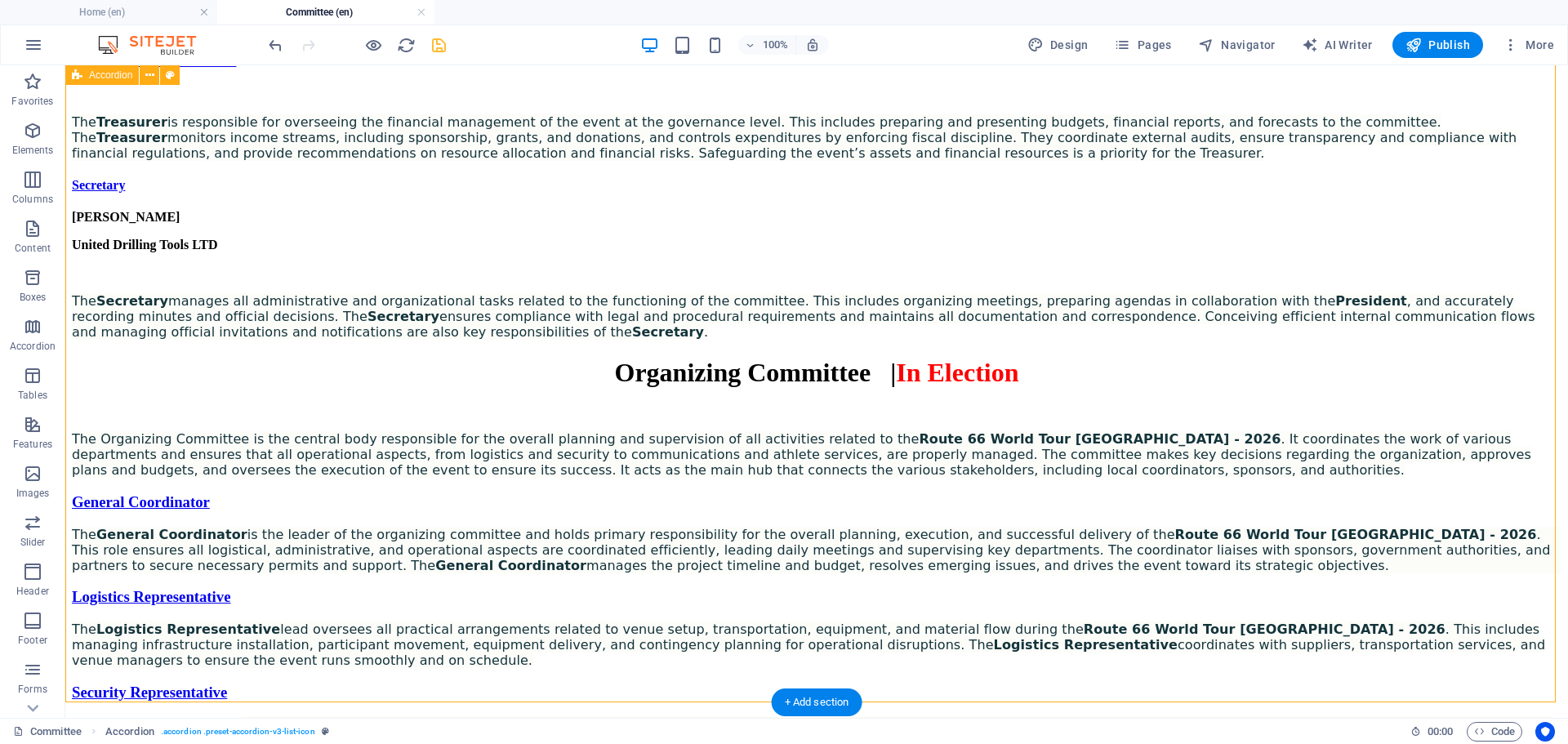
click at [1312, 340] on div "President - CEO [PERSON_NAME] ELITE GROUP - Integral Services LLC The President…" at bounding box center [817, 31] width 1490 height 617
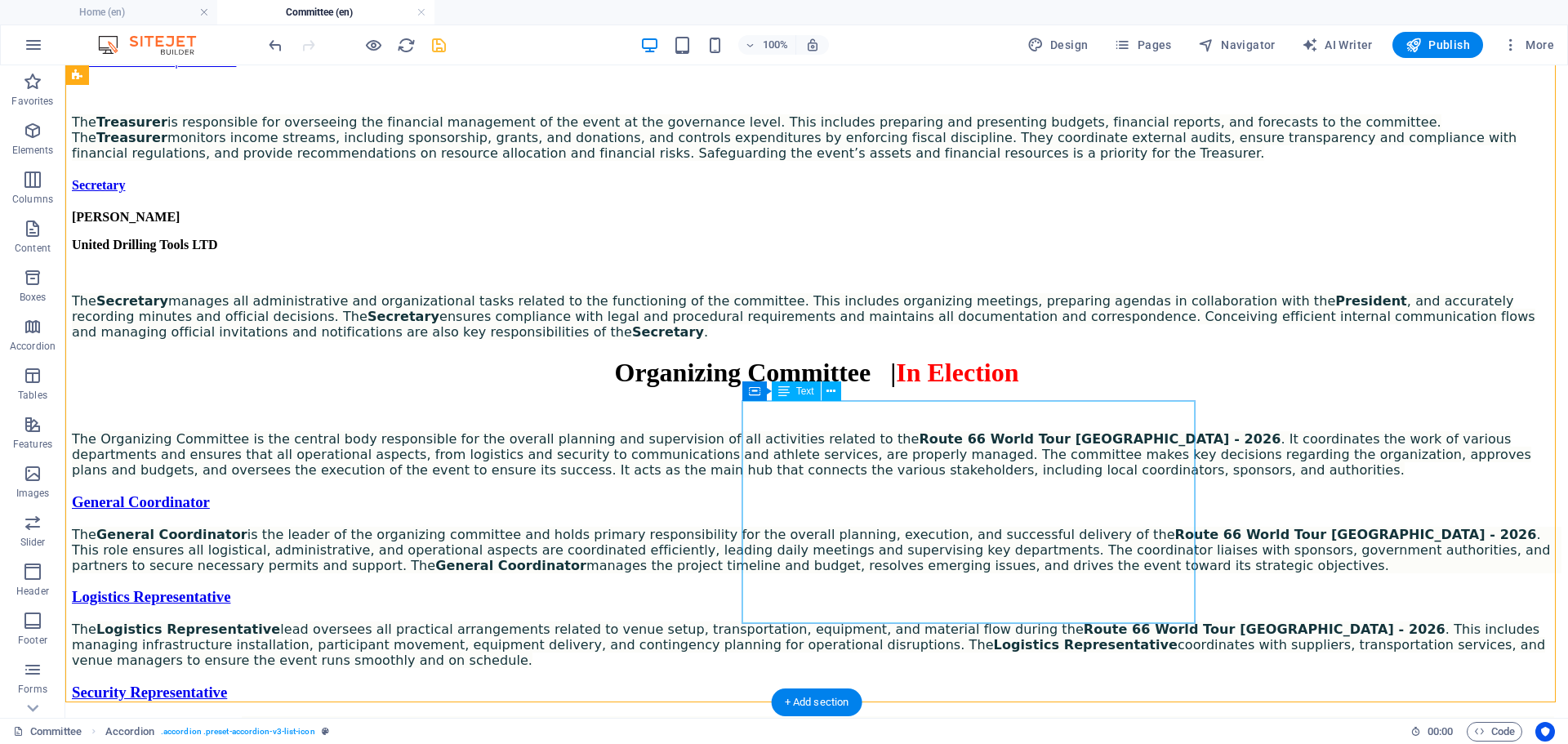
click at [888, 340] on div "[PERSON_NAME] United Drilling Tools LTD The Secretary manages all administrativ…" at bounding box center [817, 275] width 1490 height 129
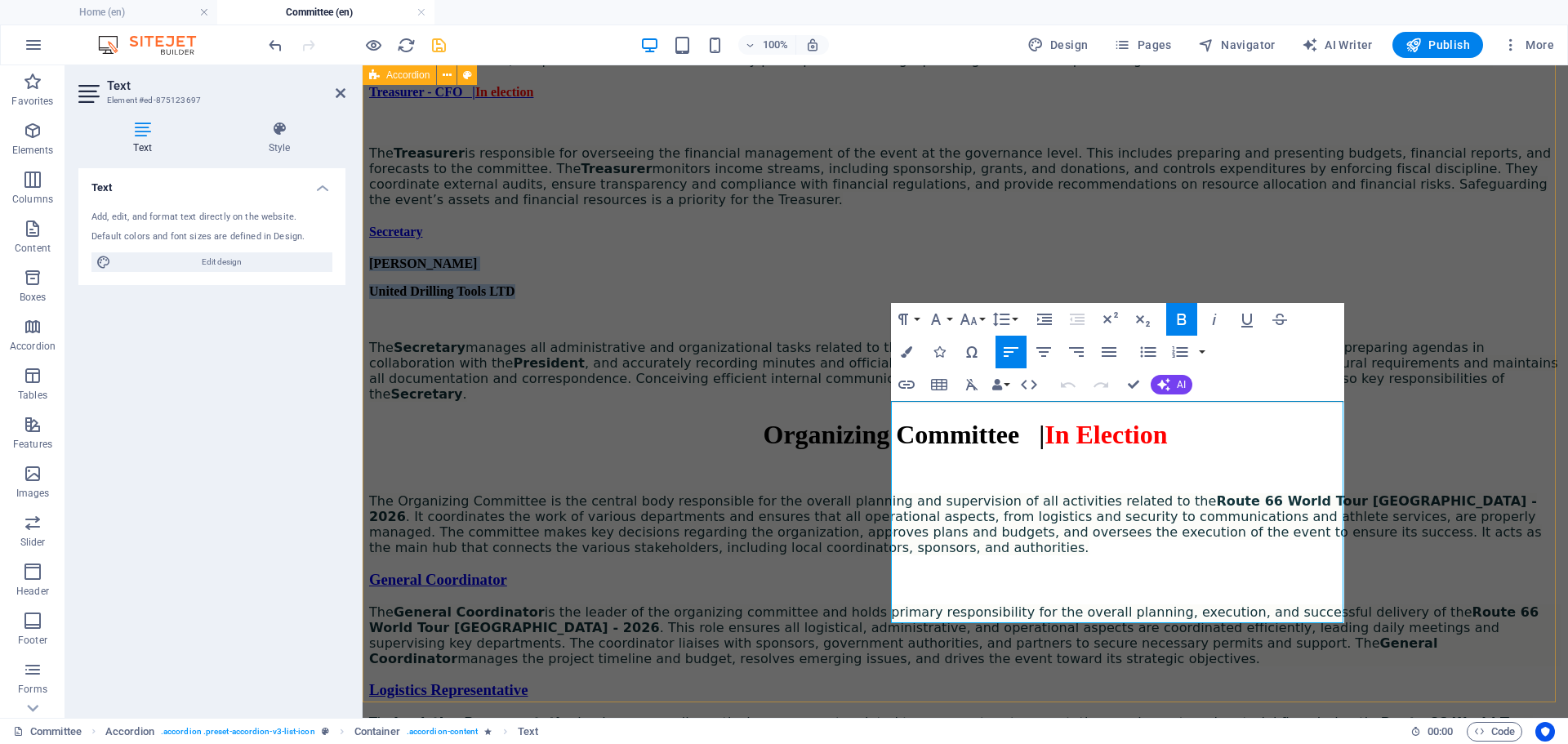
drag, startPoint x: 1056, startPoint y: 423, endPoint x: 887, endPoint y: 408, distance: 169.7
click at [887, 401] on div "President - CEO [PERSON_NAME] ELITE GROUP - Integral Services LLC The President…" at bounding box center [965, 78] width 1192 height 647
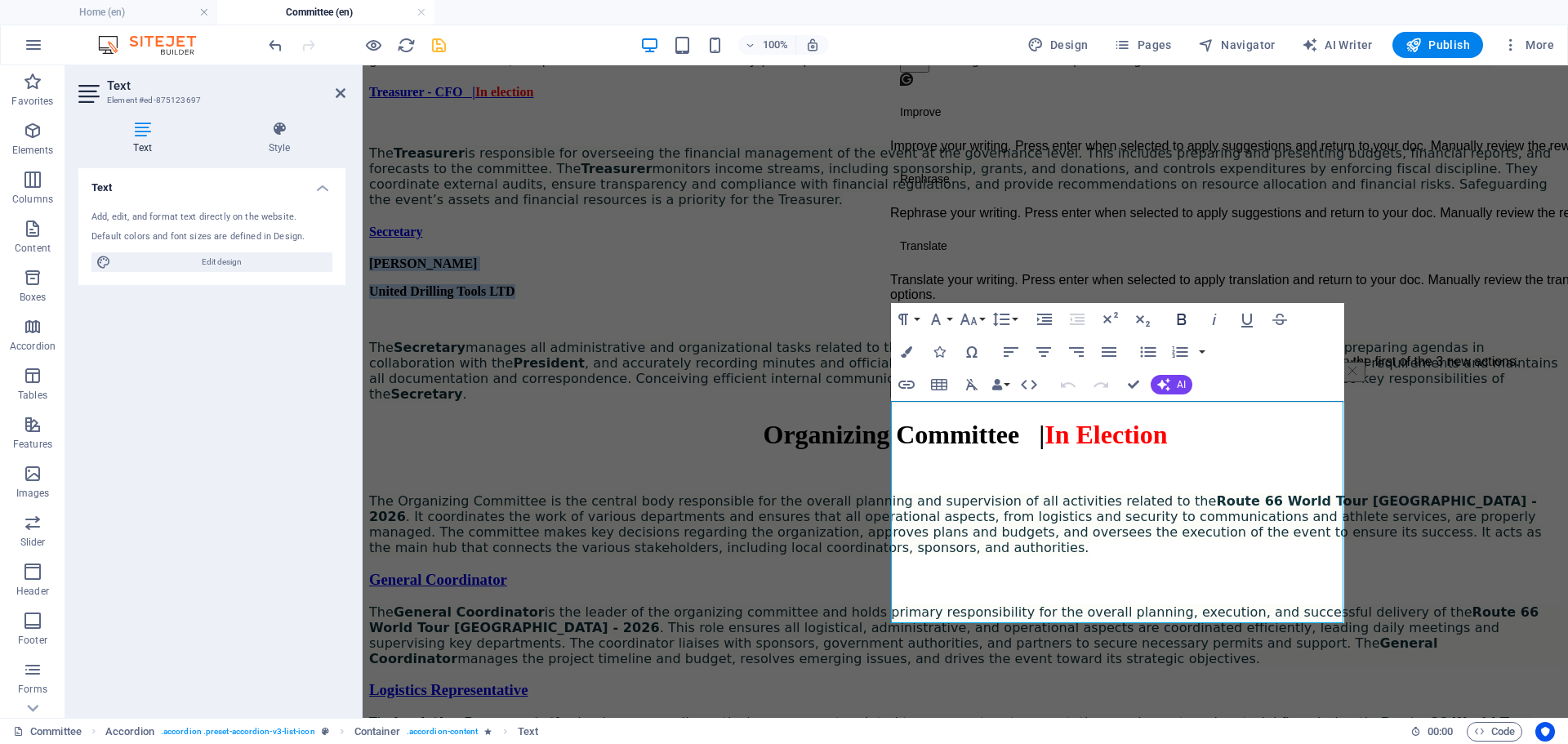
click at [1186, 320] on icon "button" at bounding box center [1182, 320] width 20 height 20
click at [1177, 319] on icon "button" at bounding box center [1182, 320] width 20 height 20
click at [465, 356] on strong "Secretary" at bounding box center [429, 348] width 72 height 16
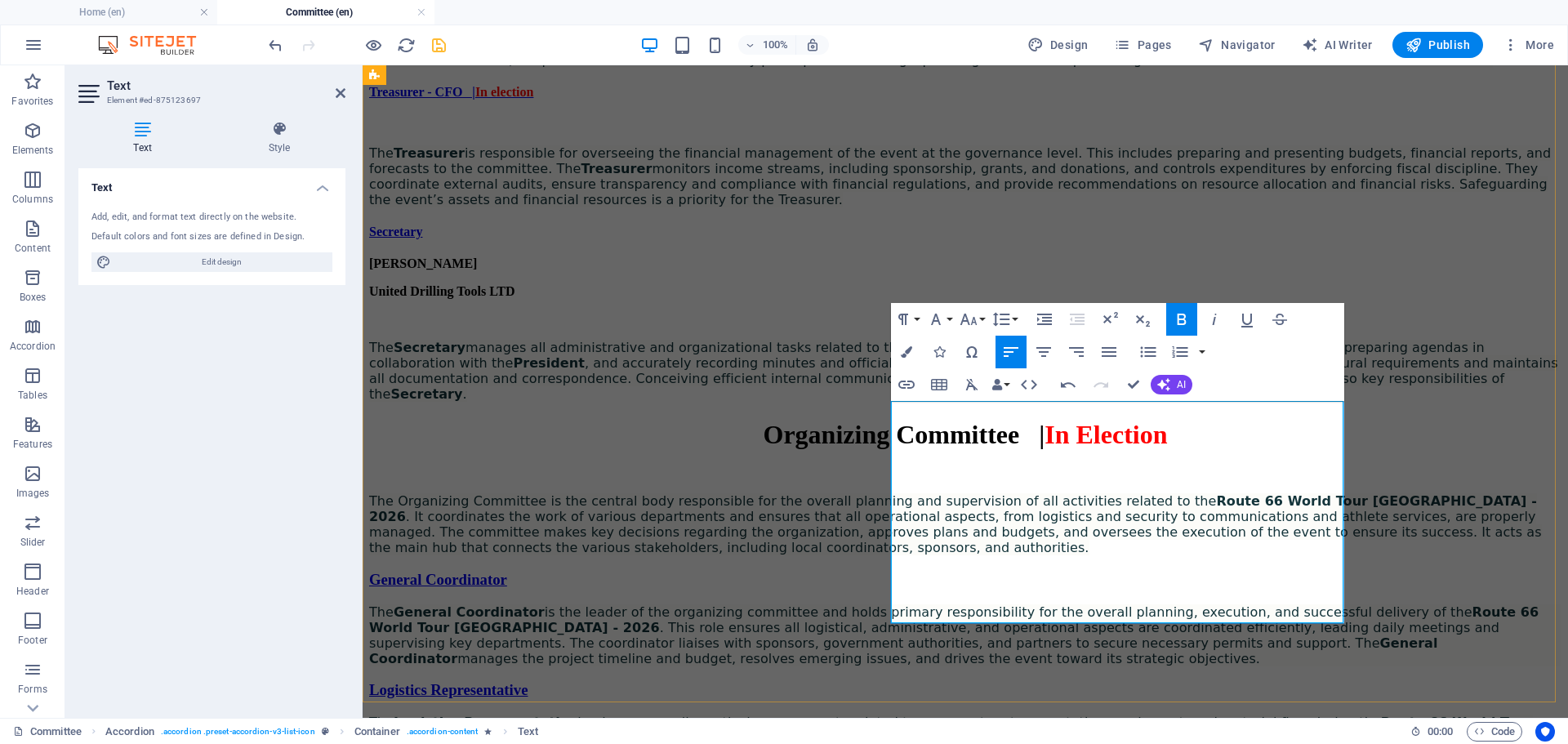
click at [1013, 401] on span "The Secretary manages all administrative and organizational tasks related to th…" at bounding box center [964, 371] width 1189 height 62
click at [919, 316] on button "Paragraph Format" at bounding box center [907, 319] width 31 height 33
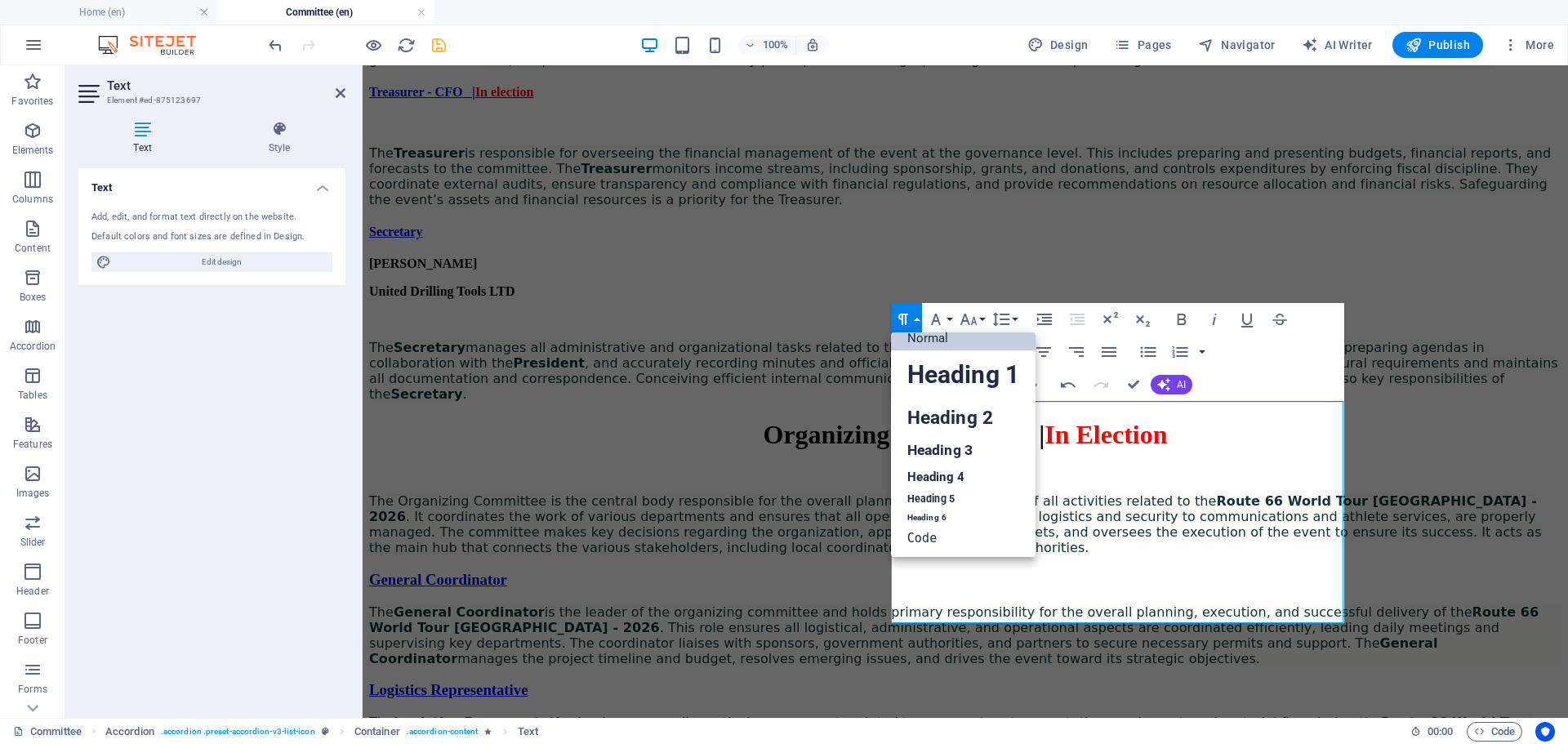
scroll to position [13, 0]
click at [919, 316] on button "Paragraph Format" at bounding box center [907, 319] width 31 height 33
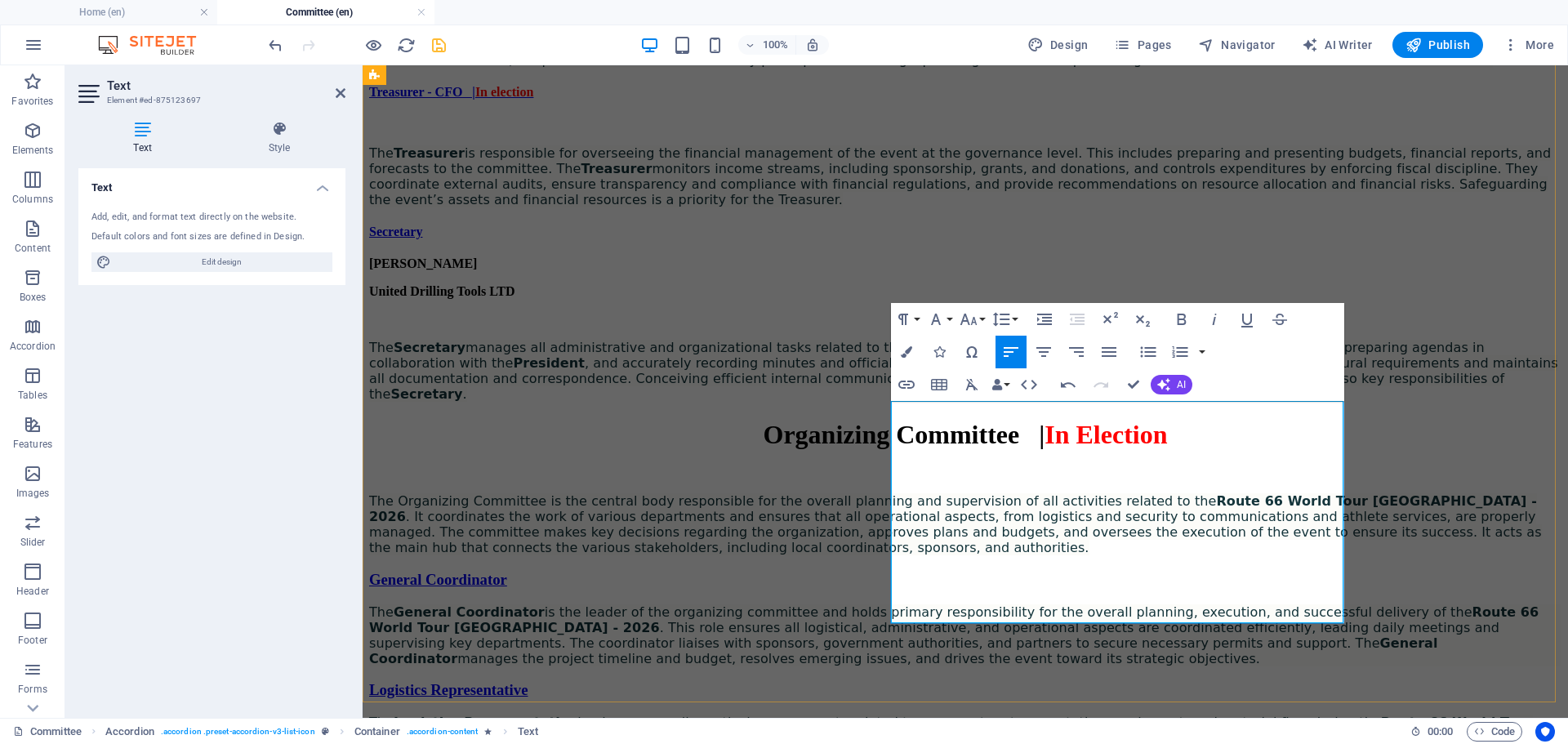
click at [515, 298] on strong "United Drilling Tools LTD" at bounding box center [442, 291] width 146 height 14
click at [922, 316] on div "Paragraph Format Normal Heading 1 Heading 2 Heading 3 Heading 4 Heading 5 Headi…" at bounding box center [956, 319] width 130 height 33
click at [920, 318] on button "Paragraph Format" at bounding box center [907, 319] width 31 height 33
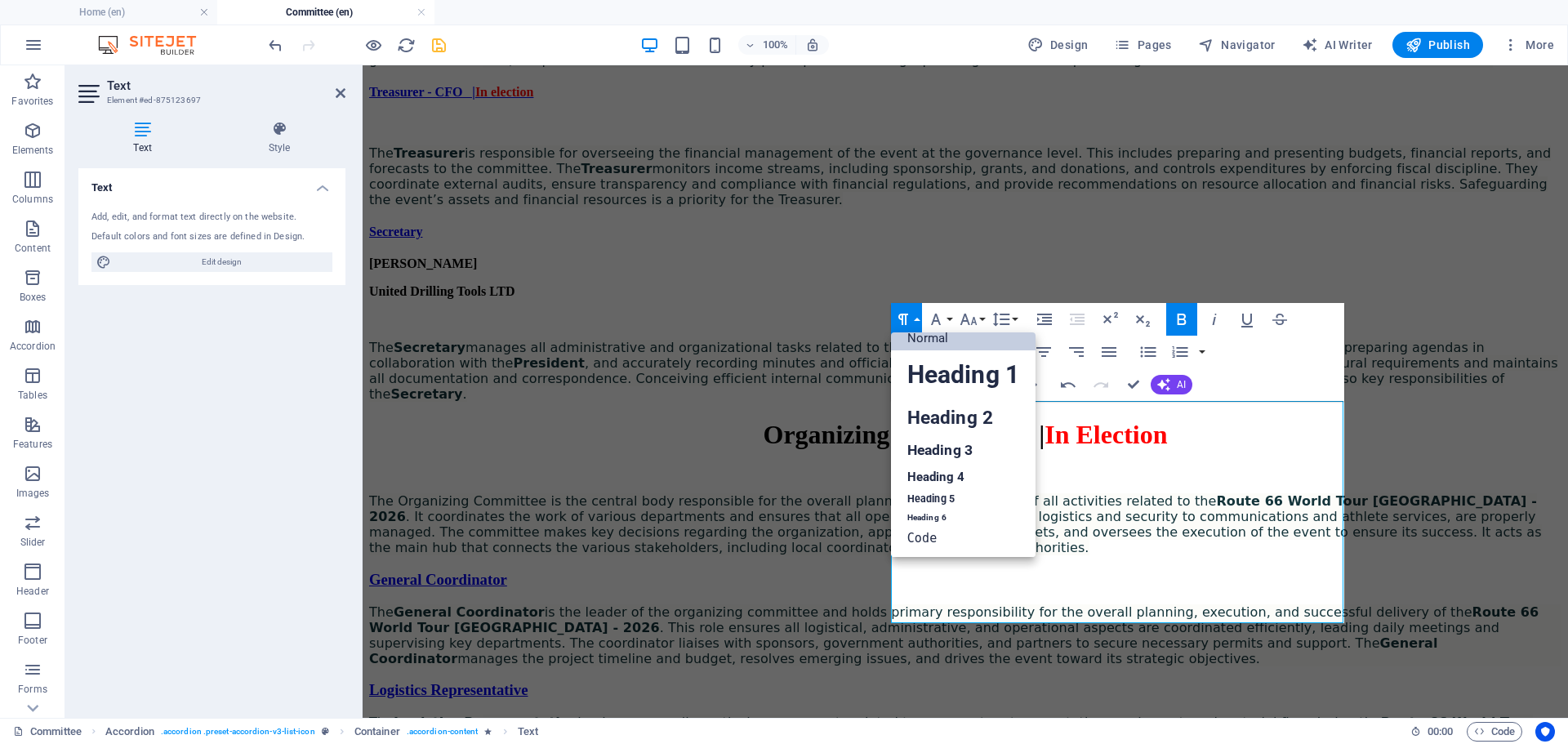
click at [920, 318] on button "Paragraph Format" at bounding box center [907, 319] width 31 height 33
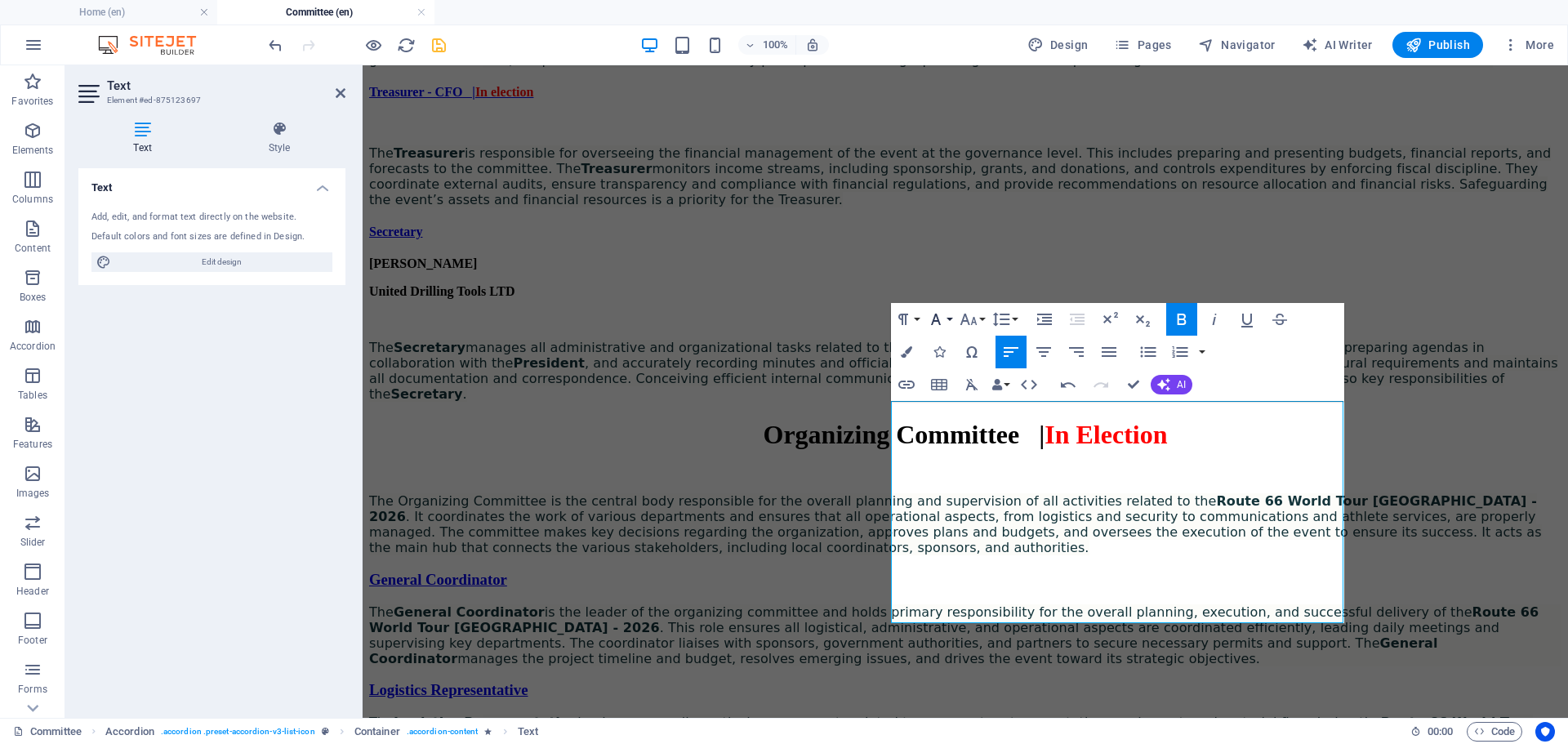
click at [948, 320] on button "Font Family" at bounding box center [938, 319] width 31 height 33
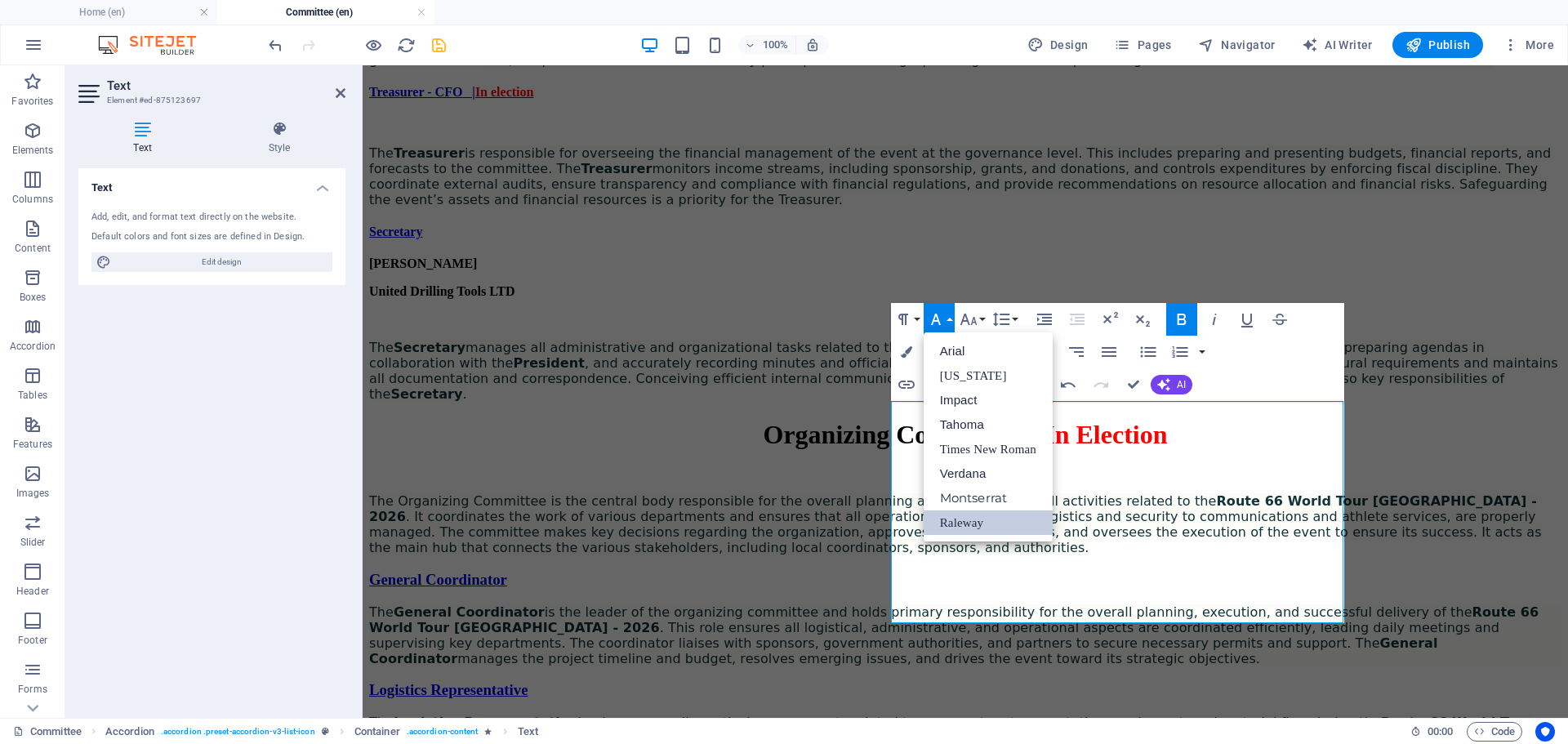
scroll to position [0, 0]
click at [948, 320] on button "Font Family" at bounding box center [938, 319] width 31 height 33
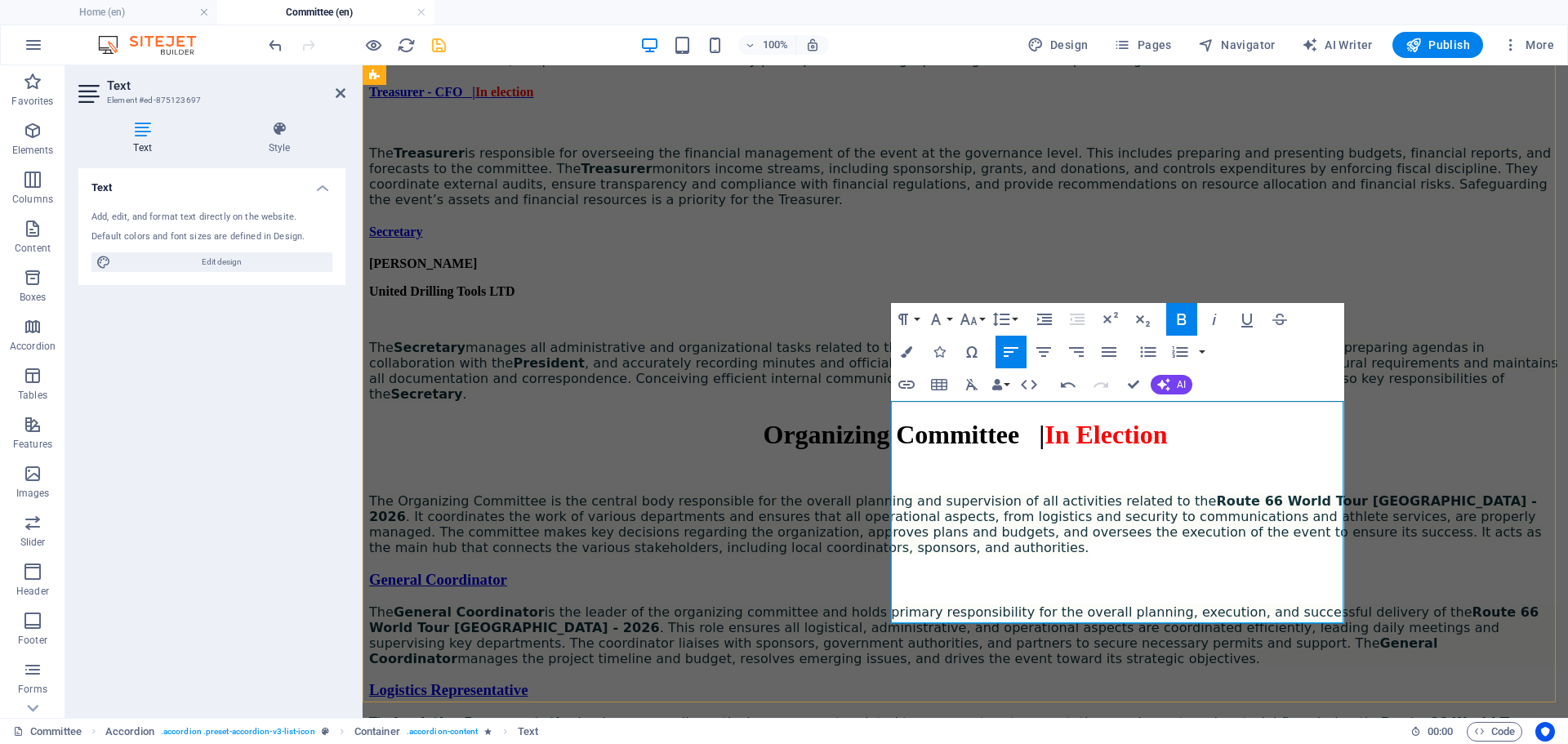
click at [465, 356] on strong "Secretary" at bounding box center [429, 348] width 72 height 16
click at [946, 320] on button "Font Family" at bounding box center [938, 319] width 31 height 33
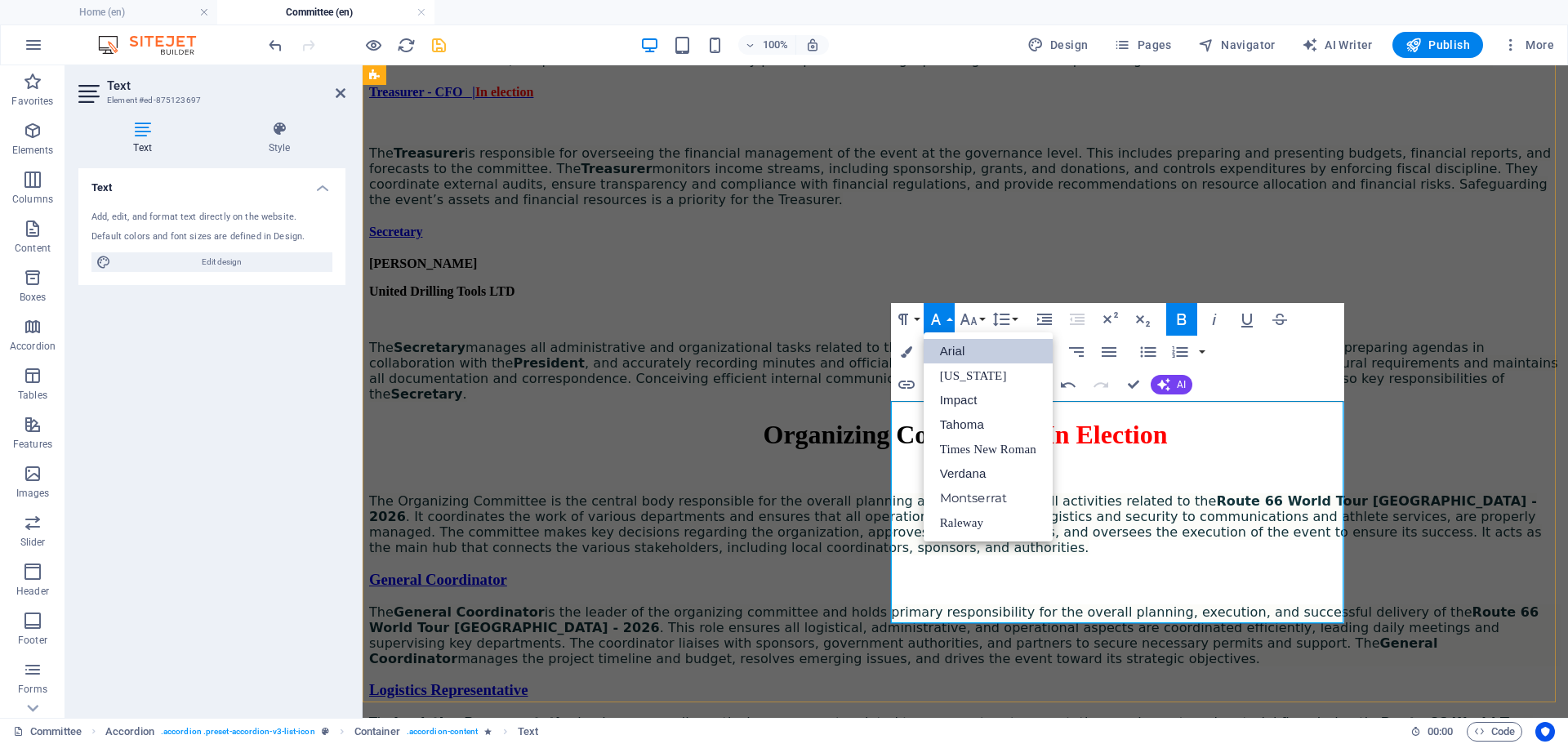
click at [1102, 401] on span "The Secretary manages all administrative and organizational tasks related to th…" at bounding box center [964, 371] width 1189 height 62
click at [1087, 401] on span "The Secretary manages all administrative and organizational tasks related to th…" at bounding box center [964, 371] width 1189 height 62
click at [585, 371] on strong "President" at bounding box center [549, 364] width 72 height 16
click at [477, 270] on strong "[PERSON_NAME]" at bounding box center [423, 263] width 108 height 14
click at [515, 298] on strong "United Drilling Tools LTD" at bounding box center [442, 291] width 146 height 14
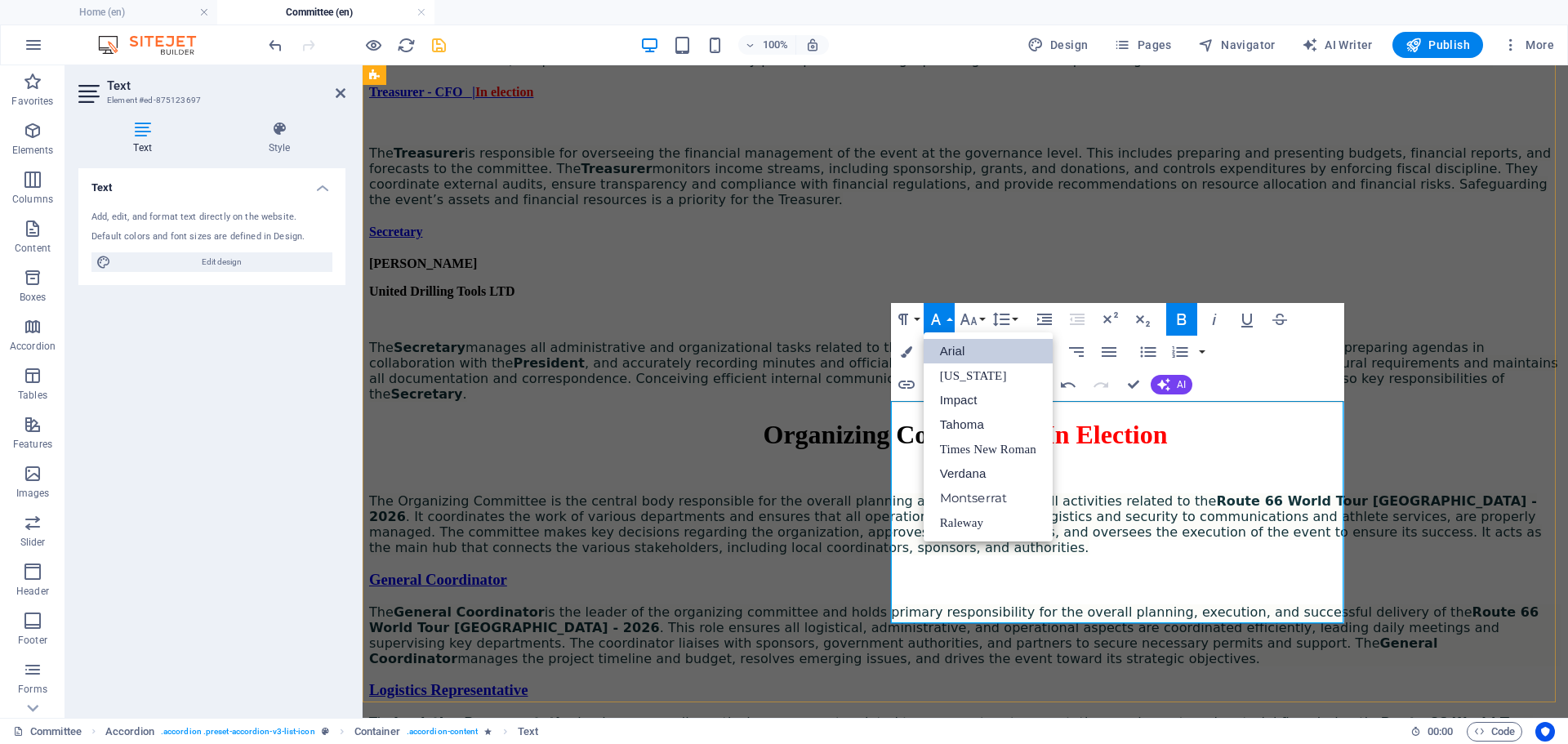
click at [1132, 299] on p "United Drilling Tools LTD" at bounding box center [965, 291] width 1192 height 15
click at [1070, 327] on p "To enrich screen reader interactions, please activate Accessibility in Grammarl…" at bounding box center [965, 319] width 1192 height 15
click at [1112, 401] on span "The Secretary manages all administrative and organizational tasks related to th…" at bounding box center [964, 371] width 1189 height 62
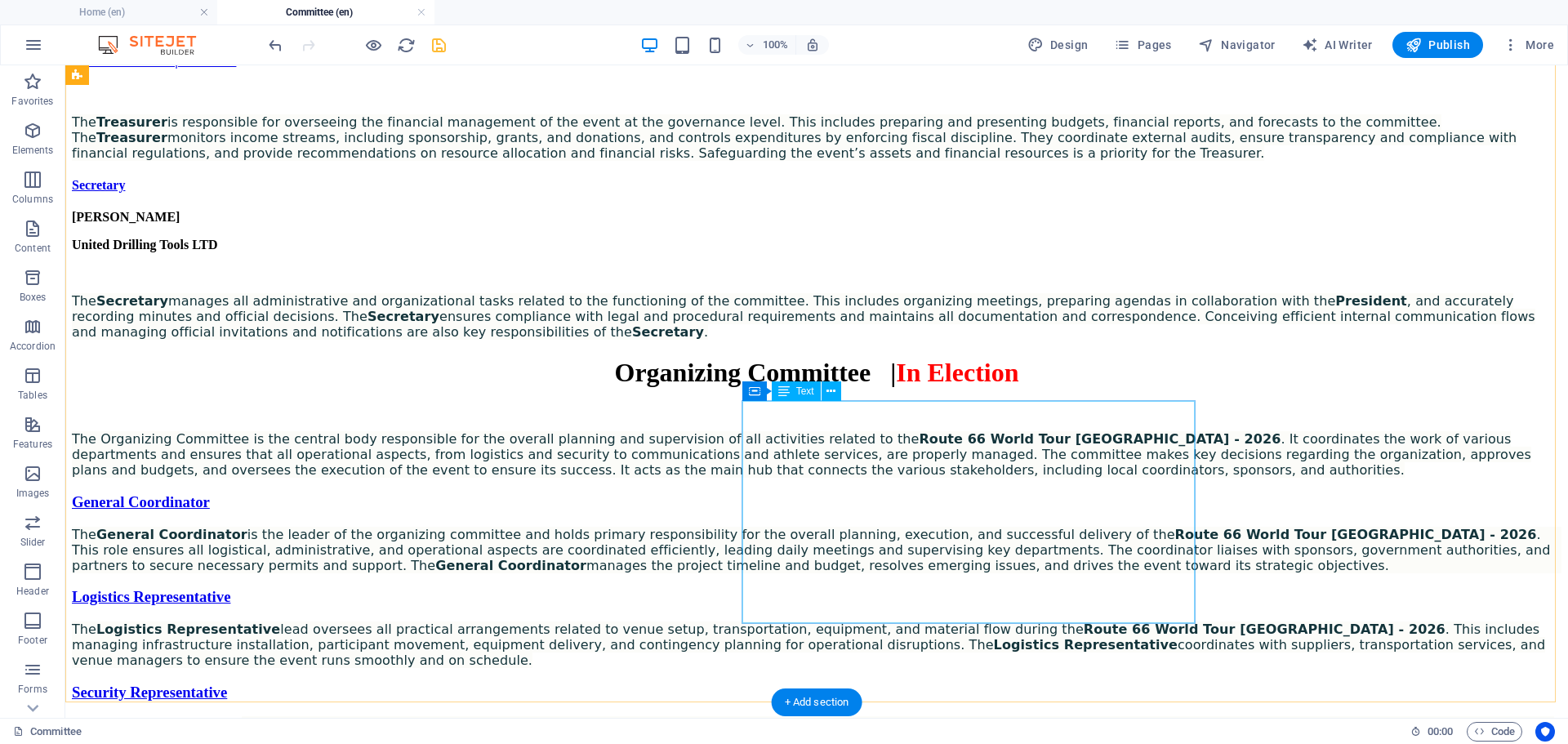
click at [877, 340] on div "[PERSON_NAME] United Drilling Tools LTD The Secretary manages all administrativ…" at bounding box center [817, 275] width 1490 height 129
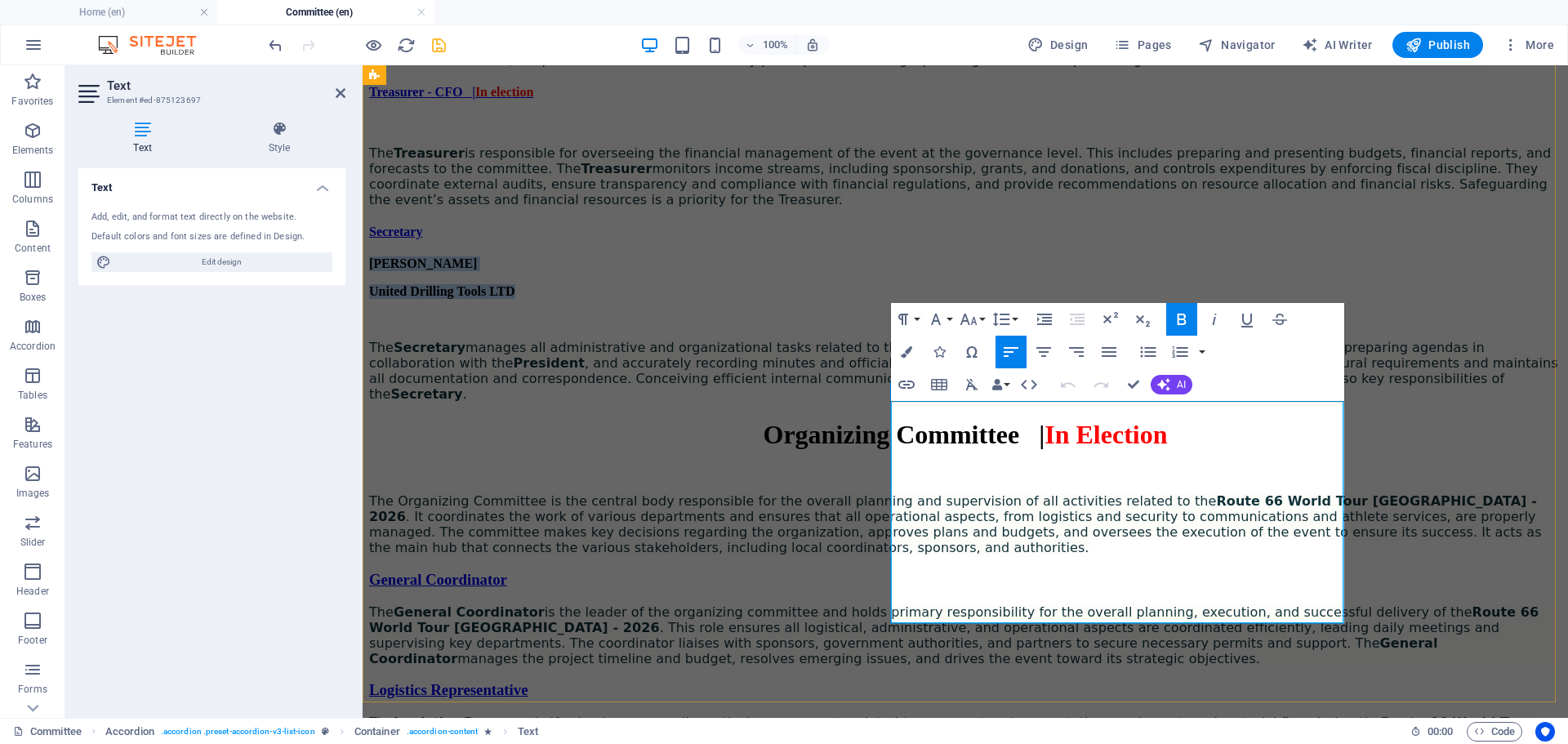
drag, startPoint x: 1055, startPoint y: 432, endPoint x: 890, endPoint y: 406, distance: 167.0
click at [890, 401] on div "[PERSON_NAME] United Drilling Tools LTD The Secretary manages all administrativ…" at bounding box center [965, 329] width 1192 height 145
click at [951, 317] on button "Font Family" at bounding box center [938, 319] width 31 height 33
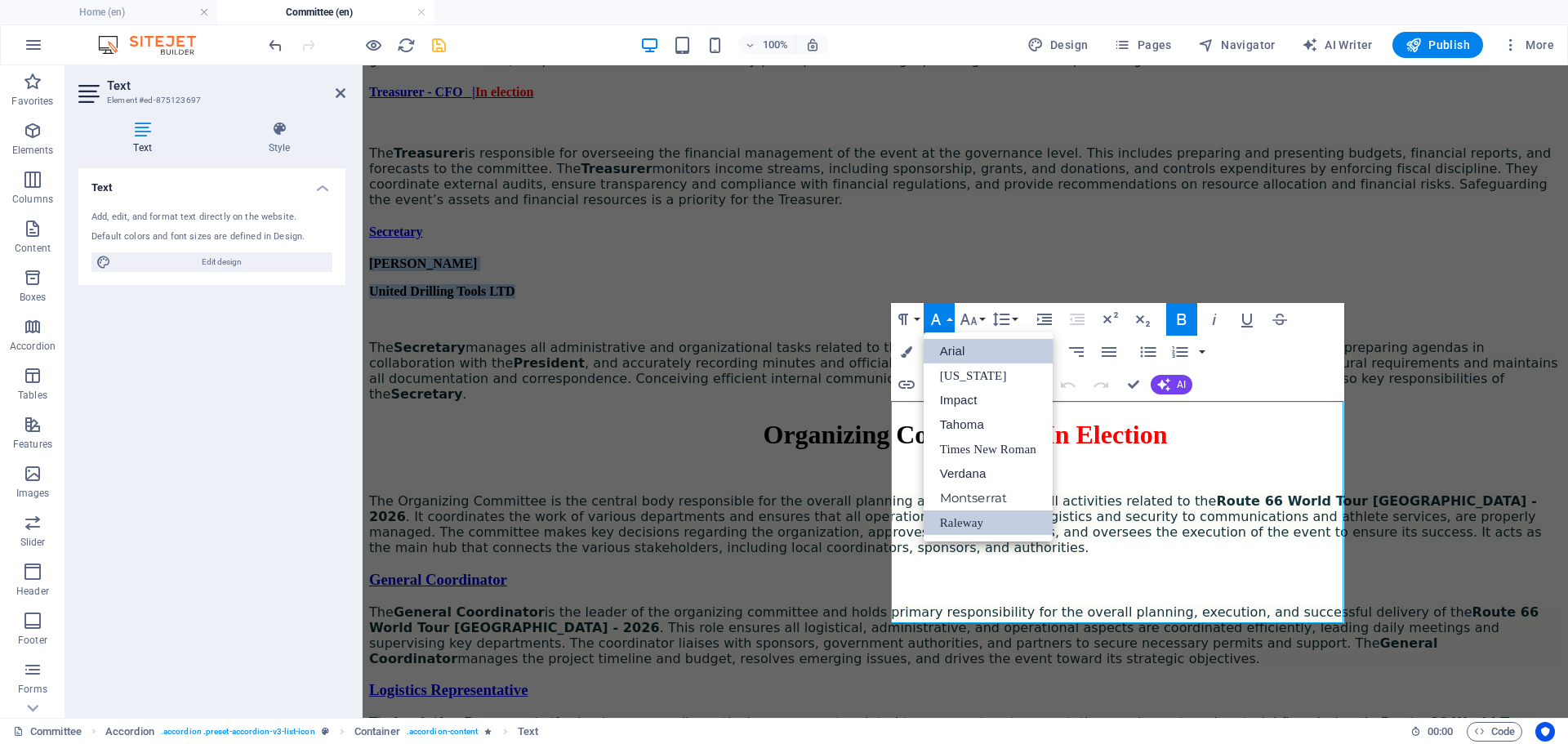
click at [953, 354] on link "Arial" at bounding box center [988, 351] width 130 height 25
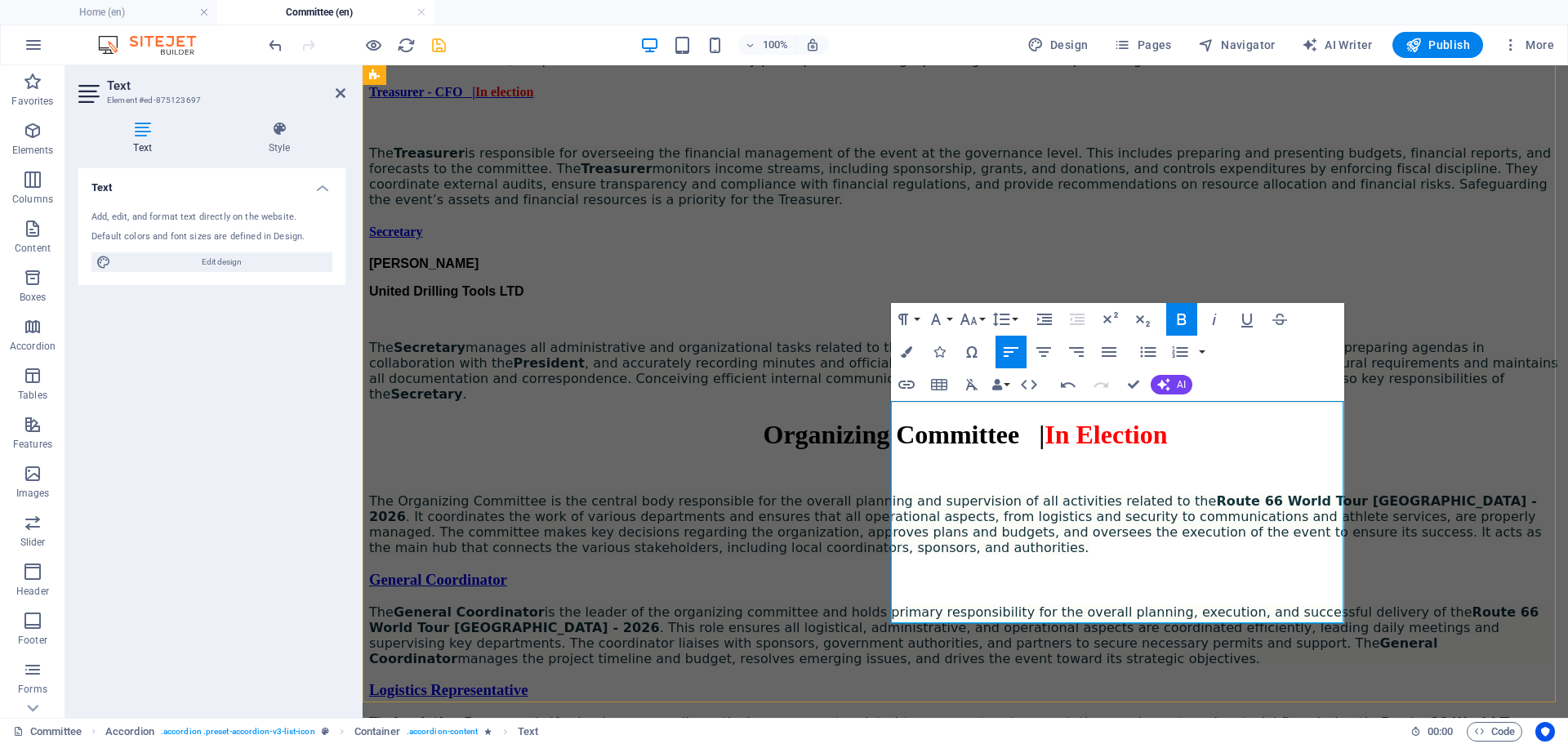
click at [1072, 327] on p "To enrich screen reader interactions, please activate Accessibility in Grammarl…" at bounding box center [965, 319] width 1192 height 15
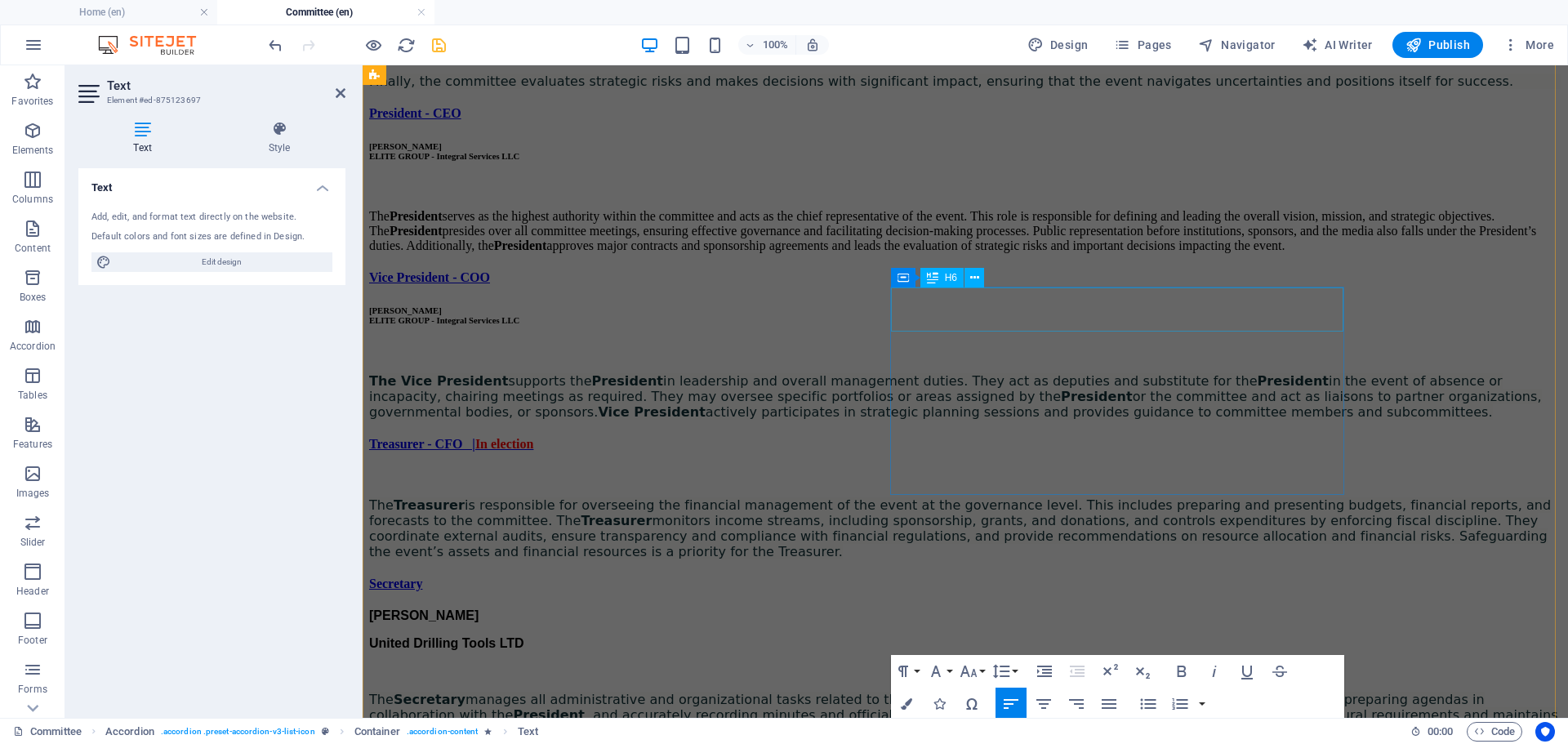
click at [1068, 321] on div "[PERSON_NAME] ELITE GROUP - Integral Services LLC" at bounding box center [965, 316] width 1192 height 20
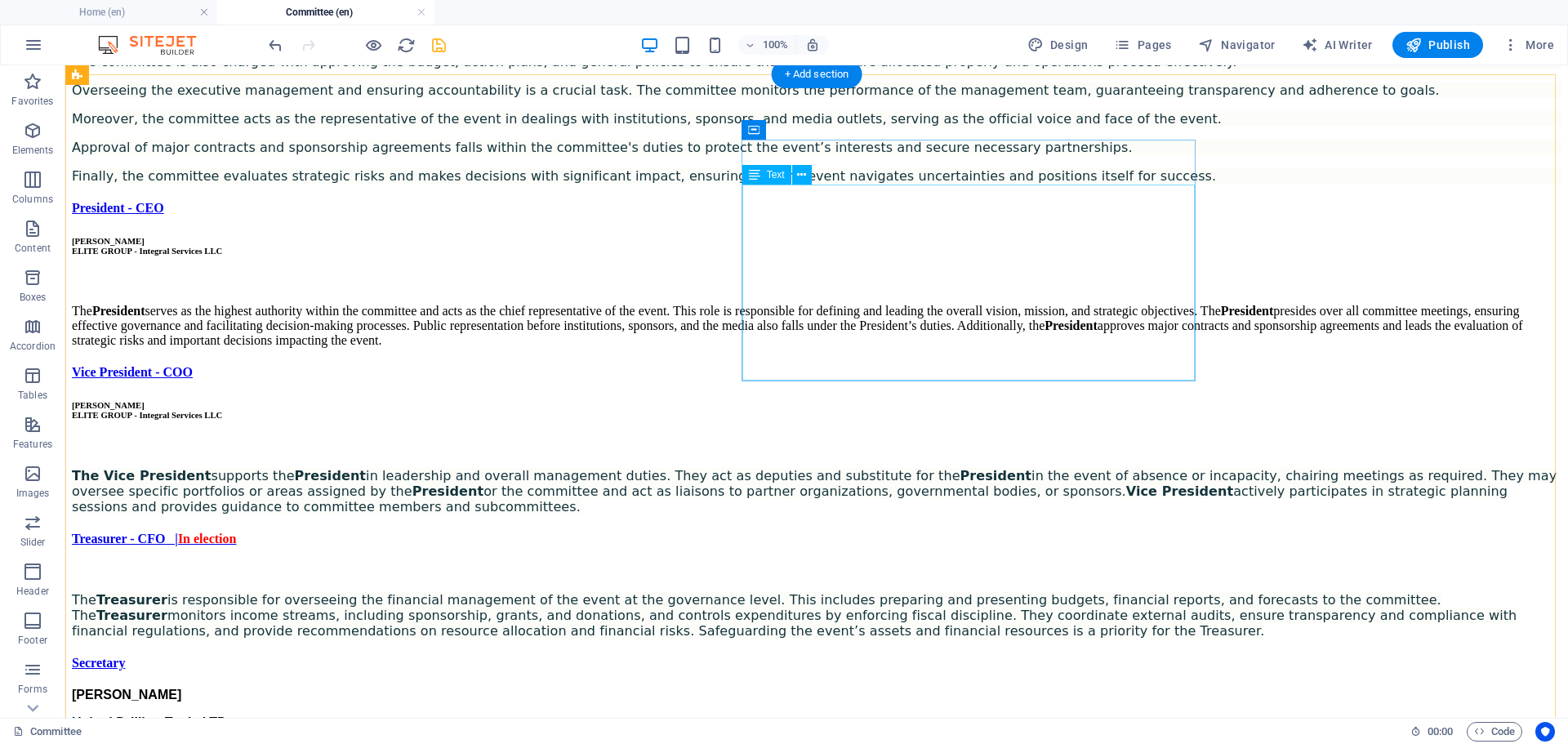
scroll to position [1133, 0]
click at [869, 238] on div "[PERSON_NAME] ELITE GROUP - Integral Services LLC" at bounding box center [817, 248] width 1490 height 20
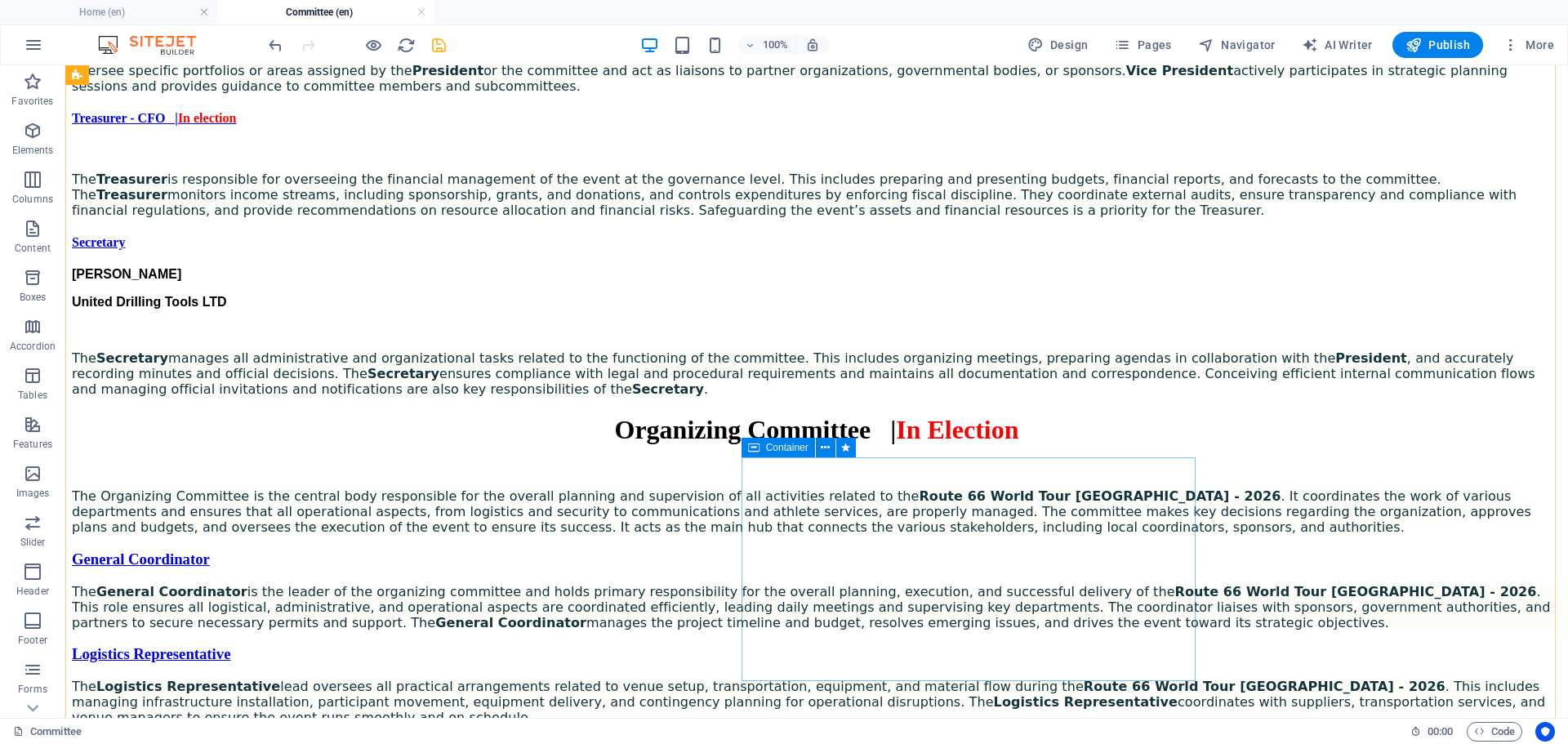
scroll to position [1557, 0]
click at [939, 396] on div "[PERSON_NAME] United Drilling Tools LTD The Secretary manages all administrativ…" at bounding box center [817, 331] width 1490 height 129
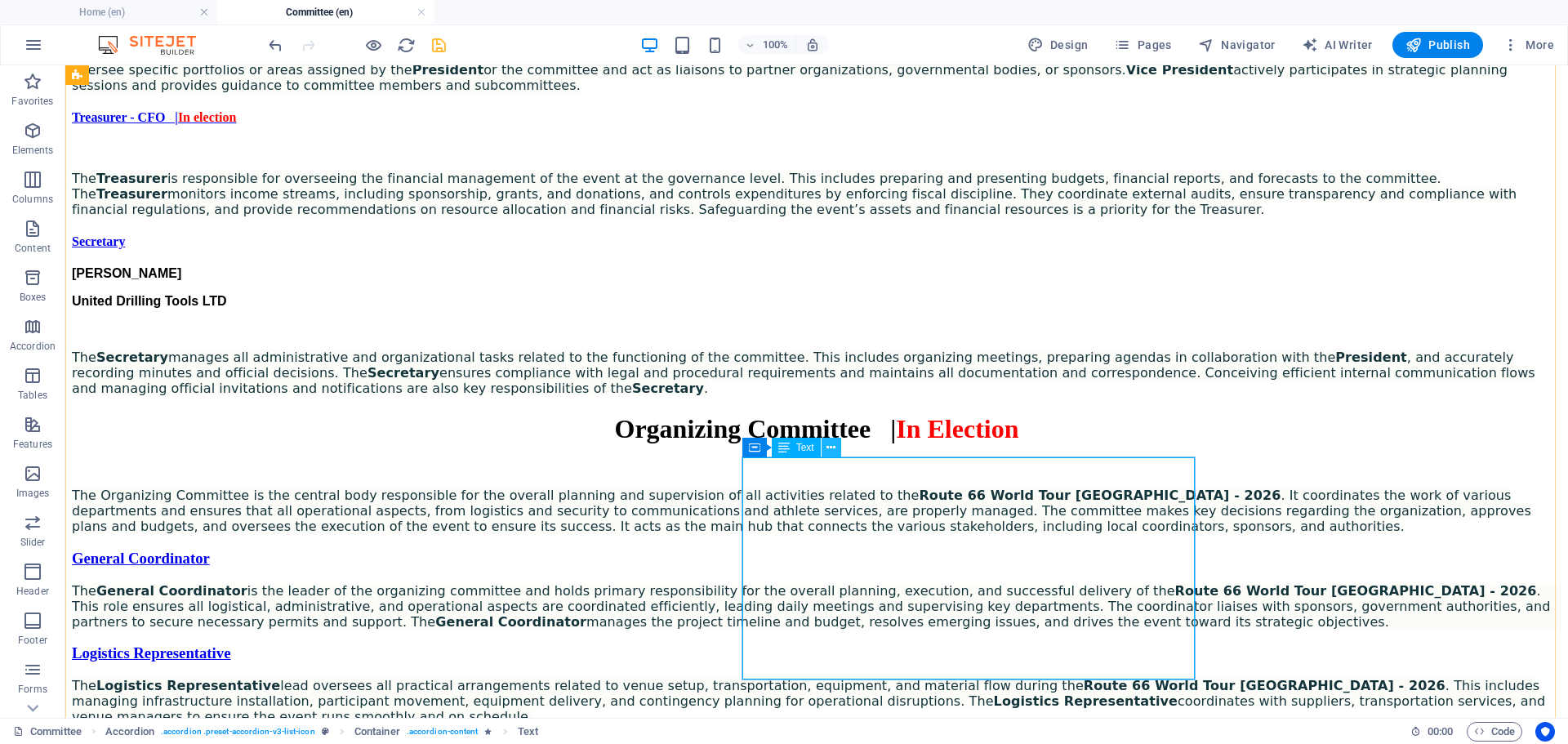
click at [835, 448] on icon at bounding box center [831, 447] width 9 height 17
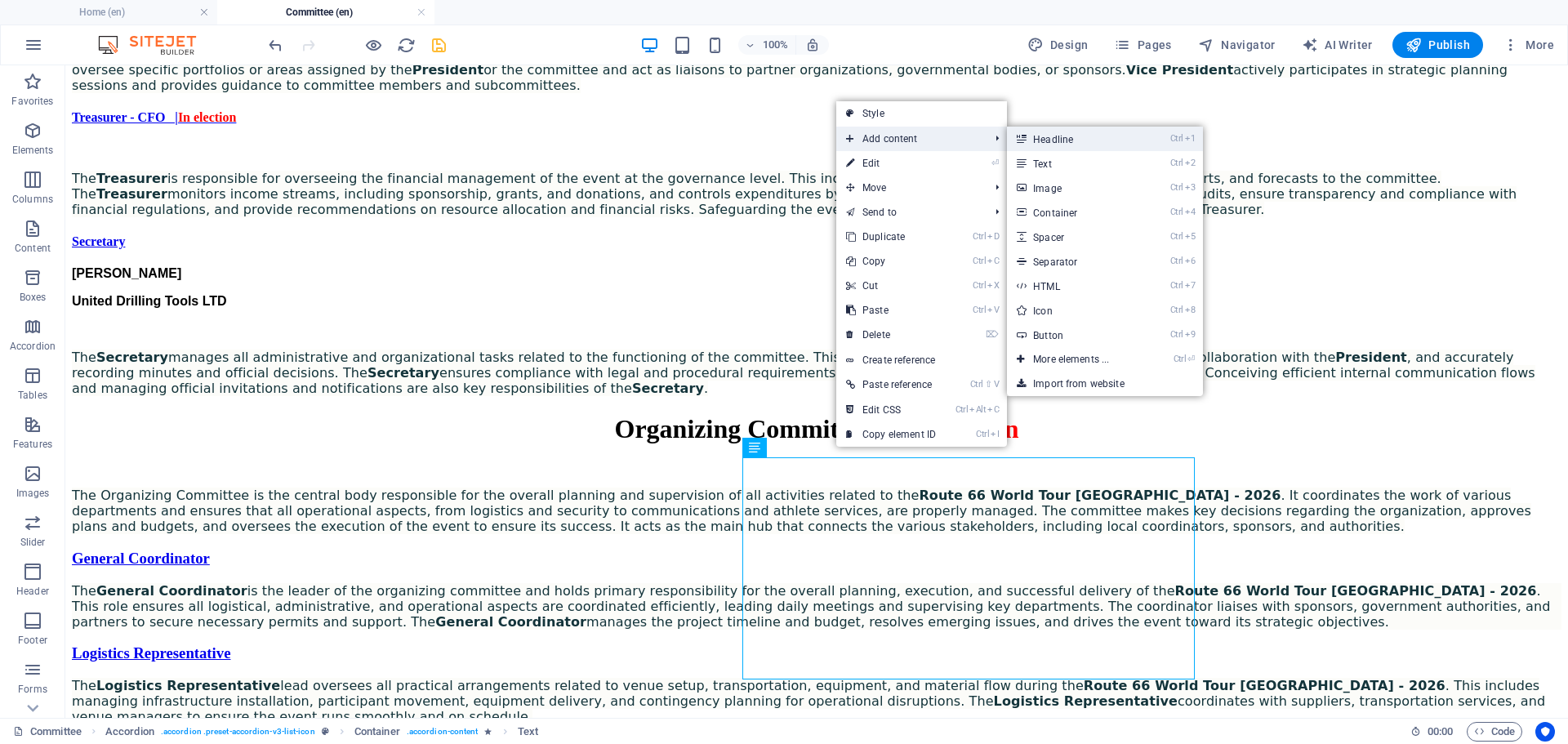
click at [1060, 135] on link "Ctrl 1 Headline" at bounding box center [1074, 138] width 134 height 25
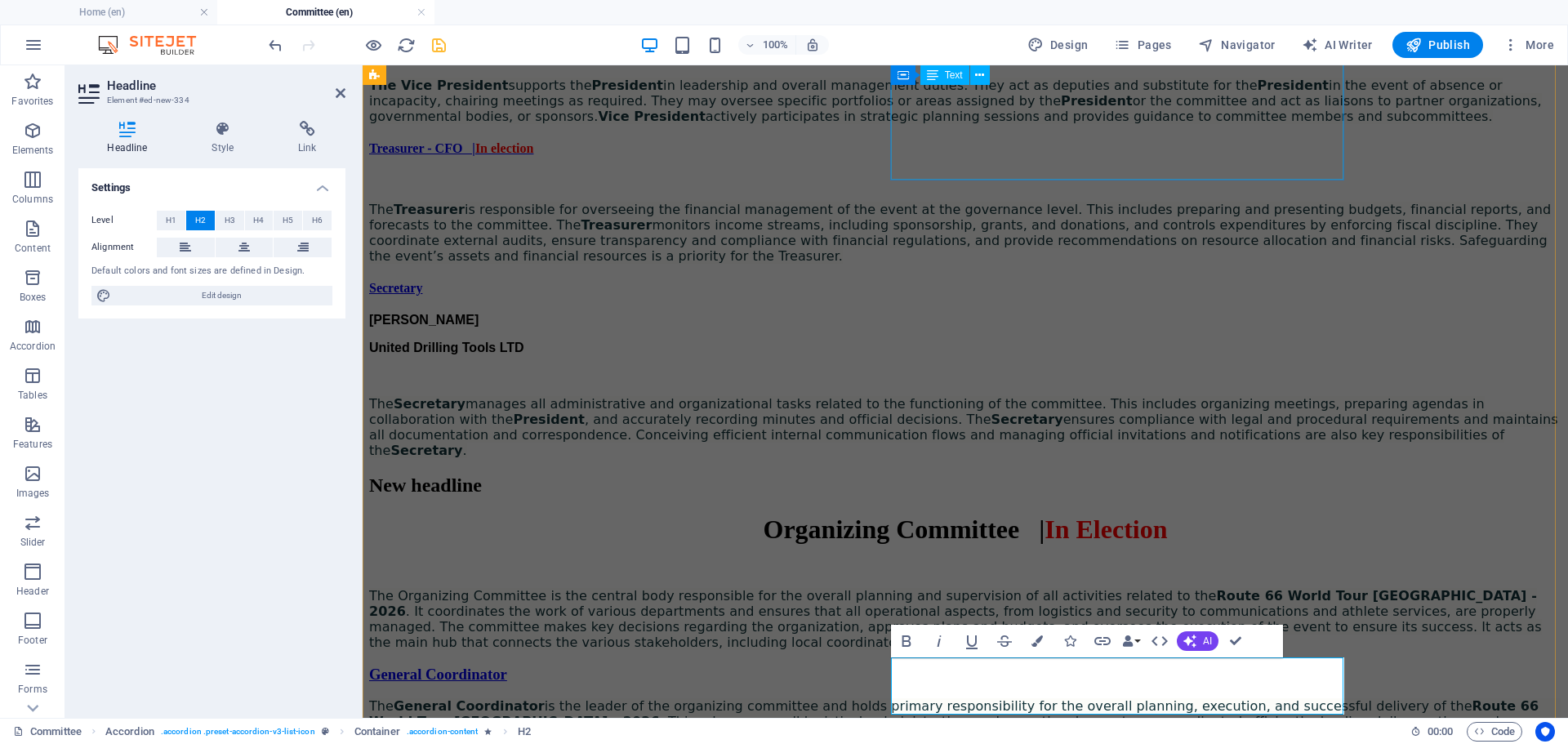
scroll to position [3, 0]
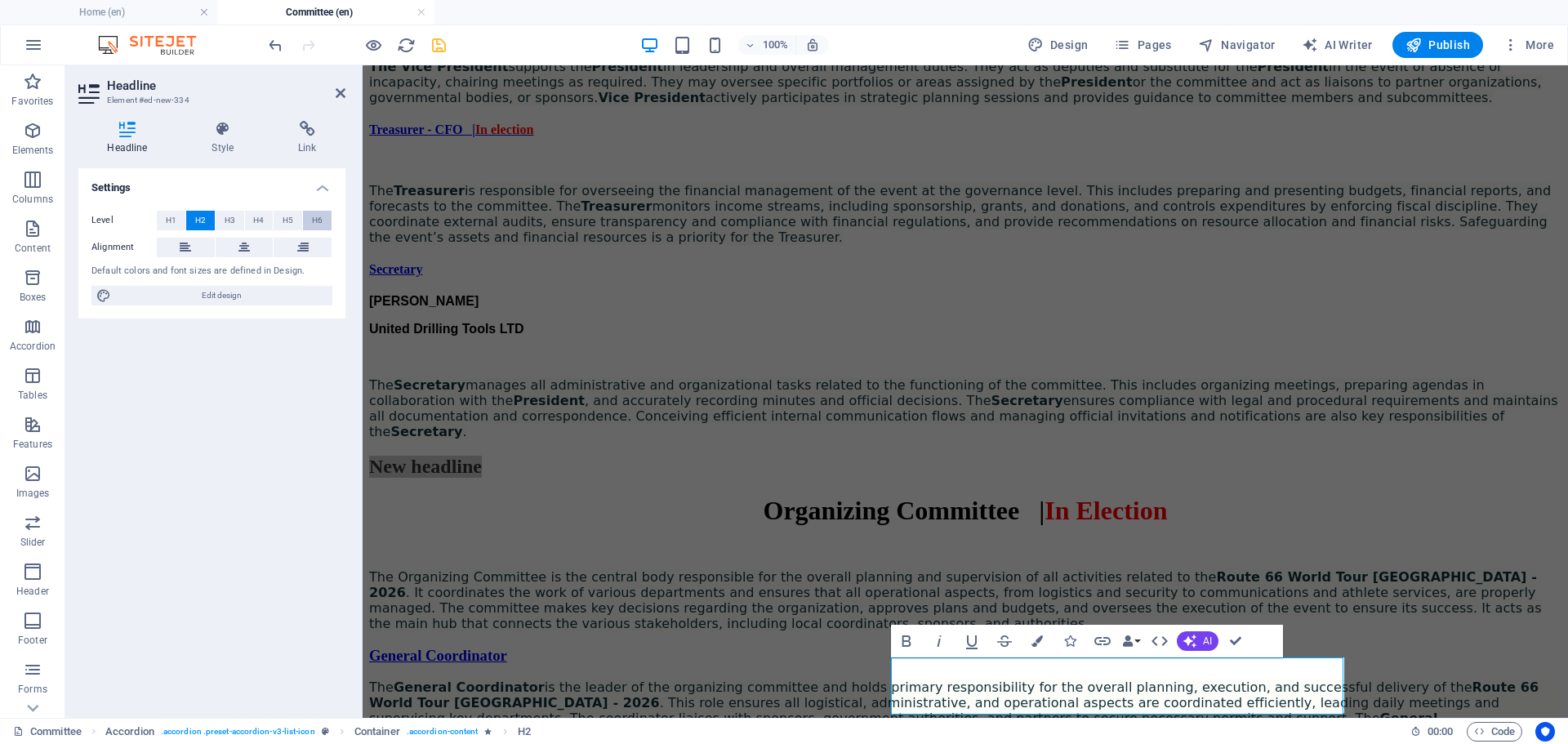
click at [320, 224] on span "H6" at bounding box center [317, 221] width 11 height 20
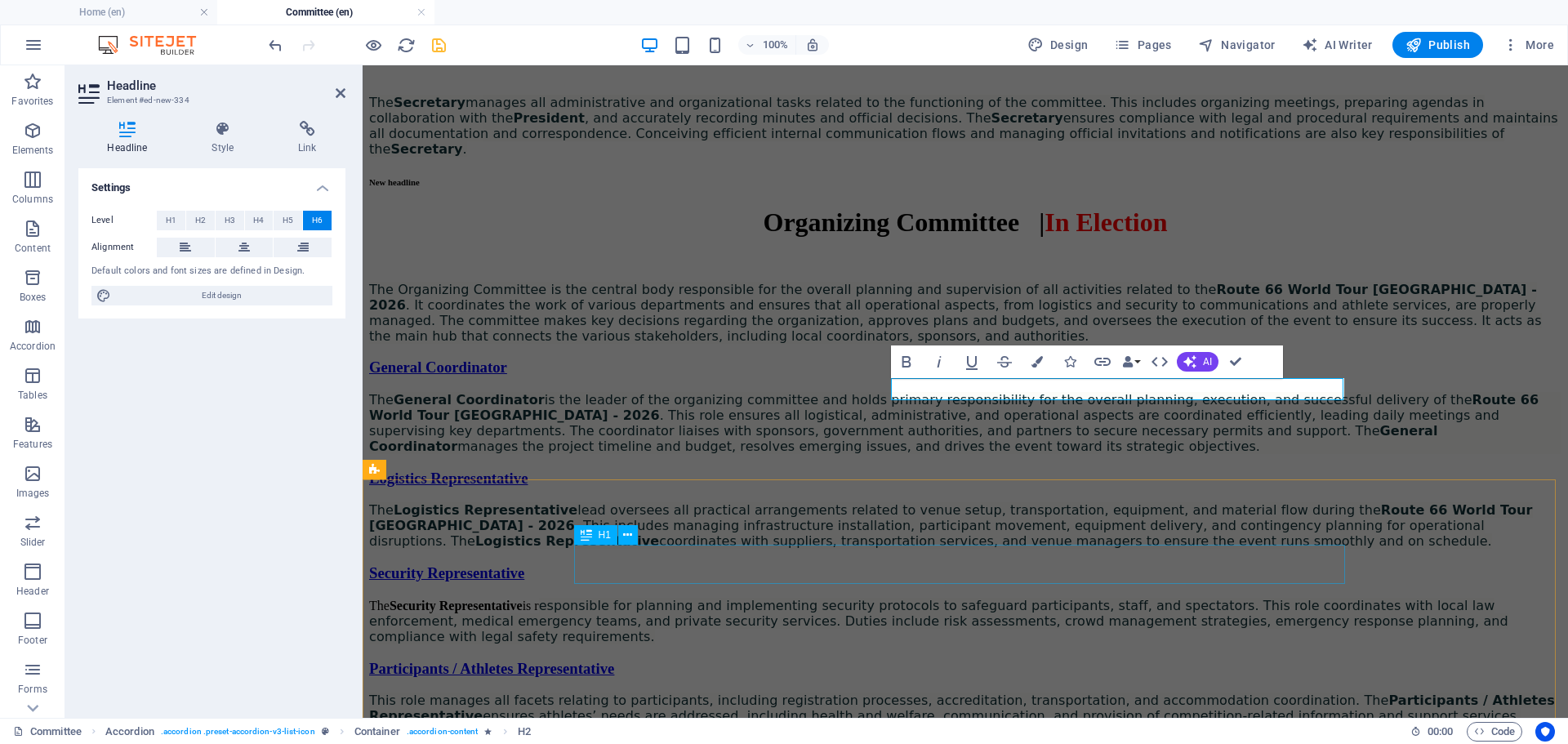
scroll to position [1875, 0]
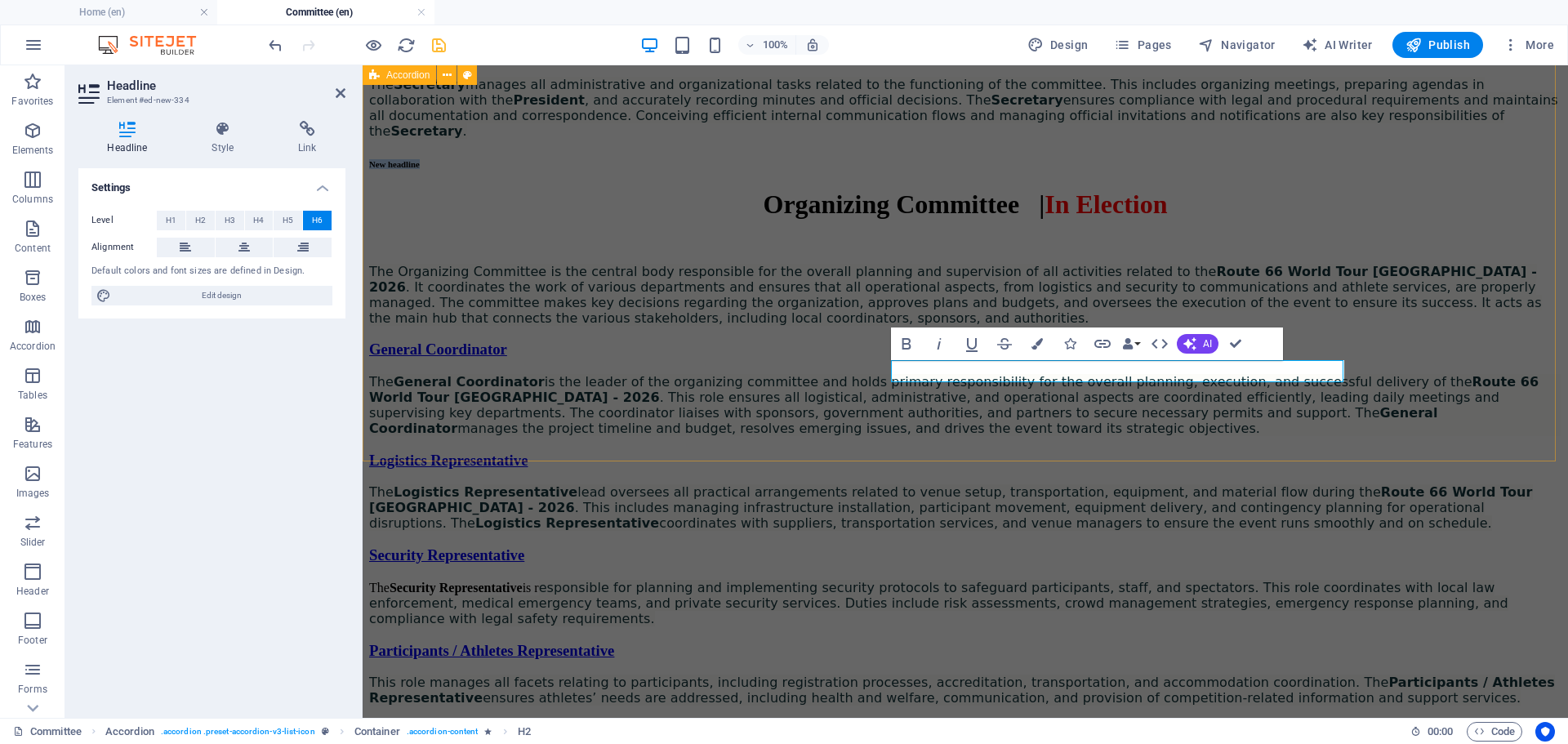
drag, startPoint x: 1008, startPoint y: 374, endPoint x: 881, endPoint y: 372, distance: 127.0
click at [997, 169] on h6 "[PERSON_NAME] Drilling Tools LTD" at bounding box center [965, 164] width 1192 height 10
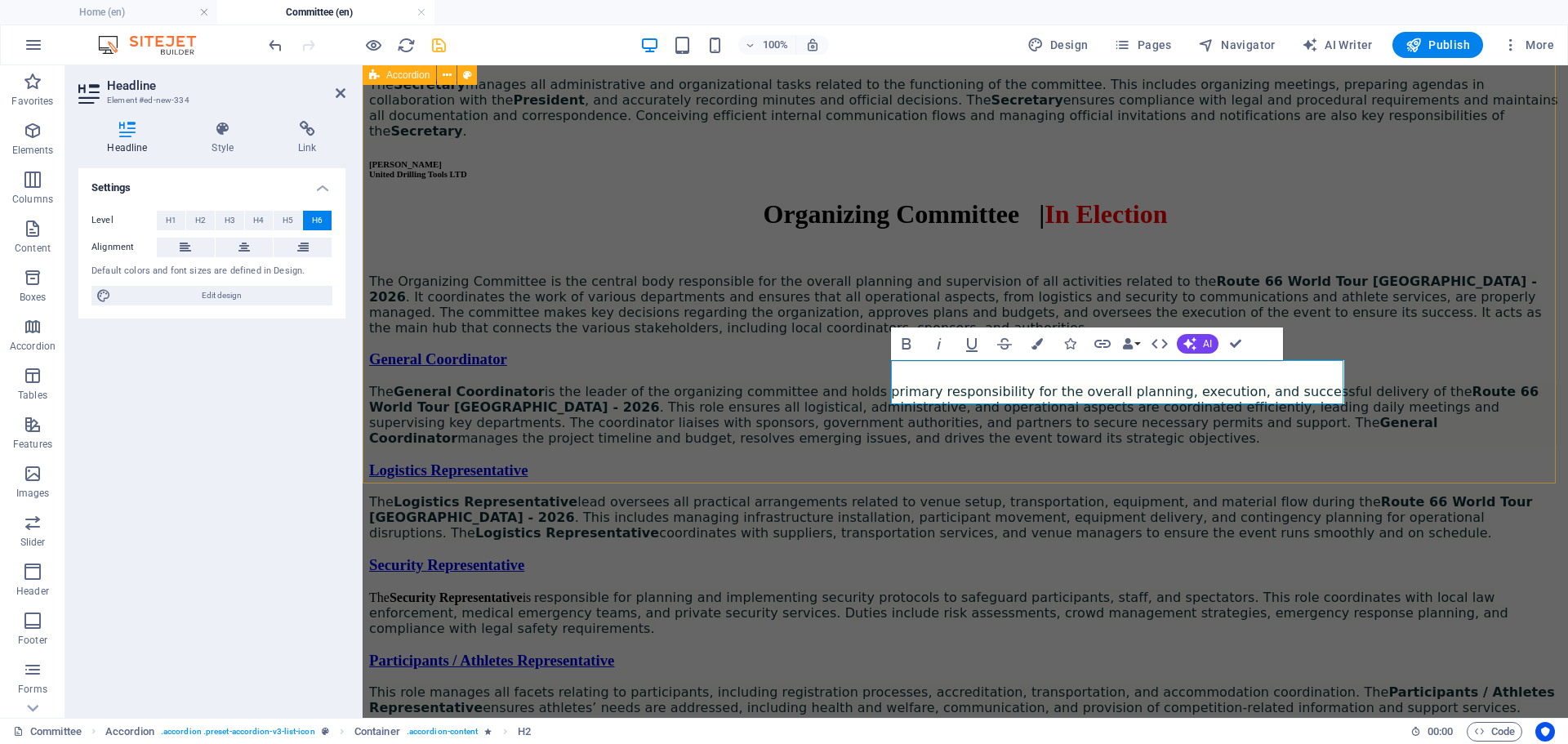
drag, startPoint x: 1080, startPoint y: 427, endPoint x: 1379, endPoint y: 427, distance: 299.0
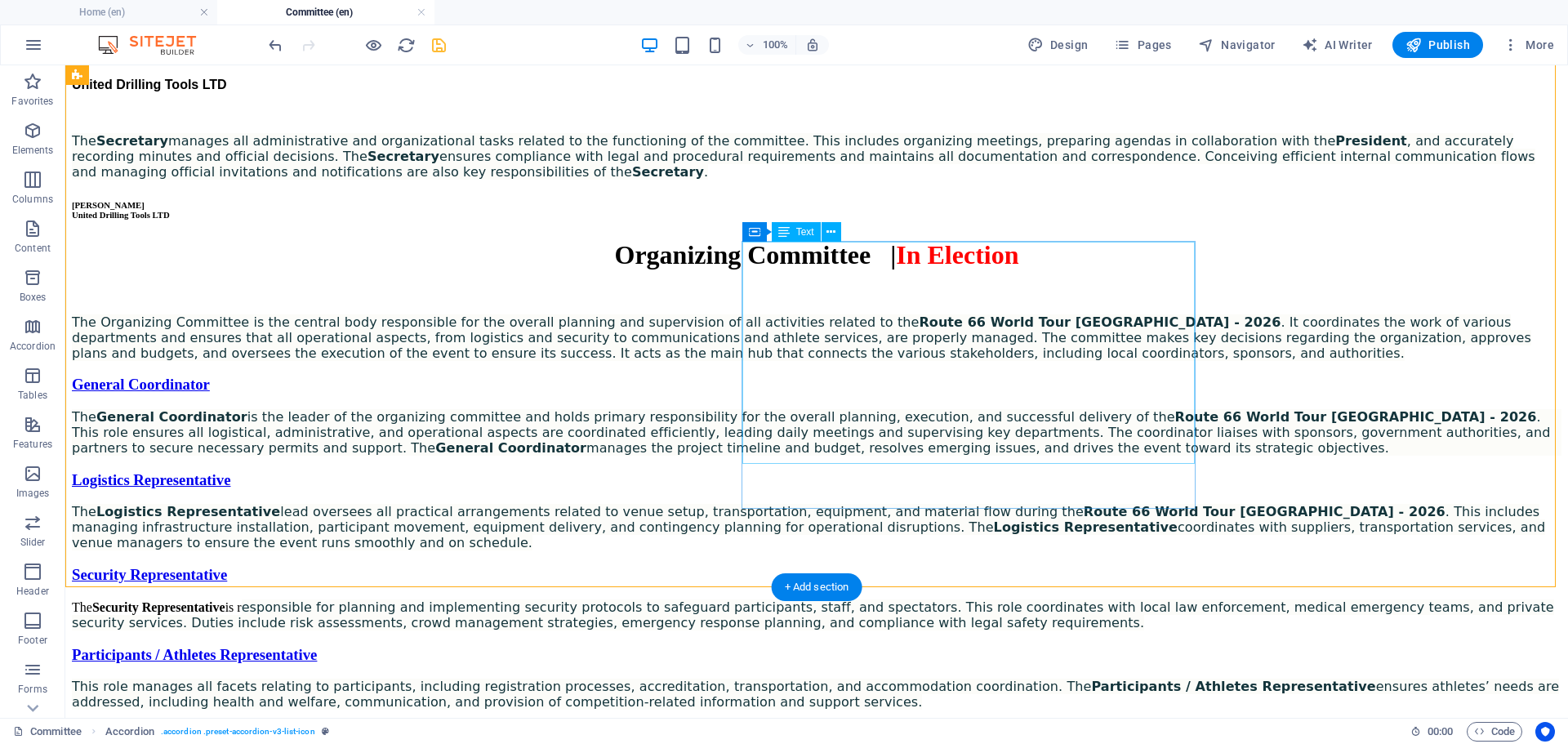
scroll to position [1772, 0]
click at [915, 180] on div "[PERSON_NAME] United Drilling Tools LTD The Secretary manages all administrativ…" at bounding box center [817, 116] width 1490 height 129
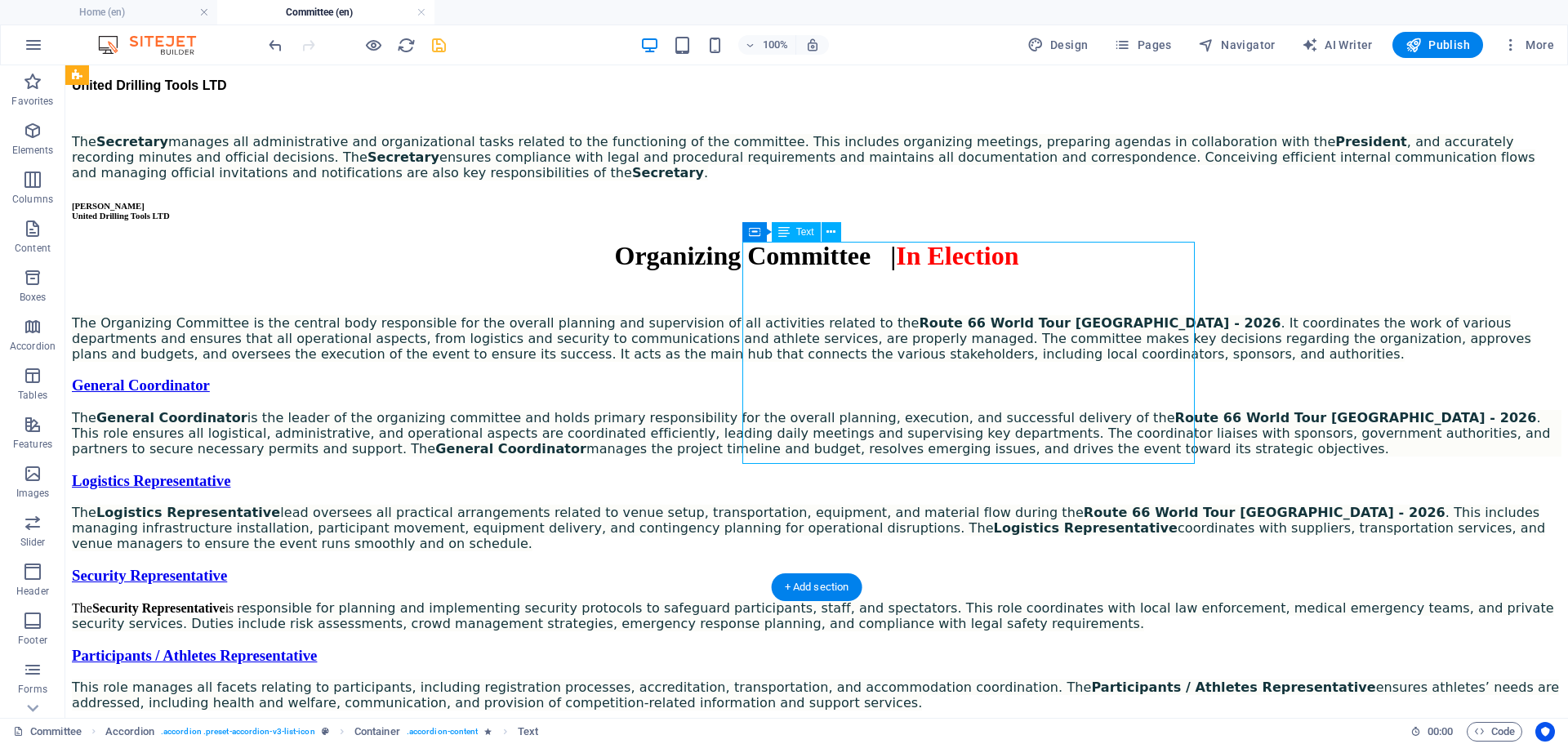
click at [910, 180] on div "[PERSON_NAME] United Drilling Tools LTD The Secretary manages all administrativ…" at bounding box center [817, 116] width 1490 height 129
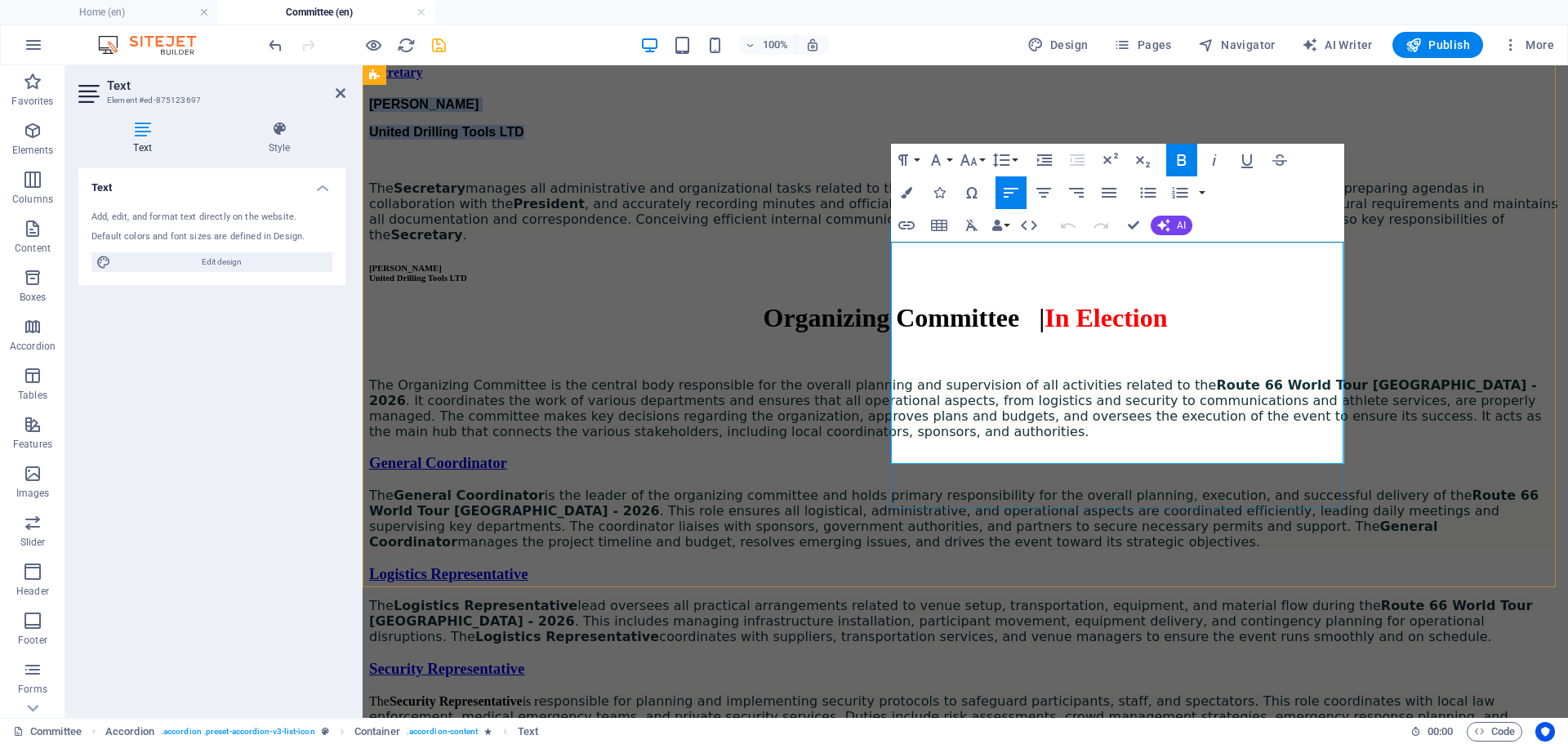
drag, startPoint x: 1064, startPoint y: 271, endPoint x: 890, endPoint y: 244, distance: 176.1
click at [890, 244] on div "[PERSON_NAME] United Drilling Tools LTD The Secretary manages all administrativ…" at bounding box center [965, 190] width 1192 height 185
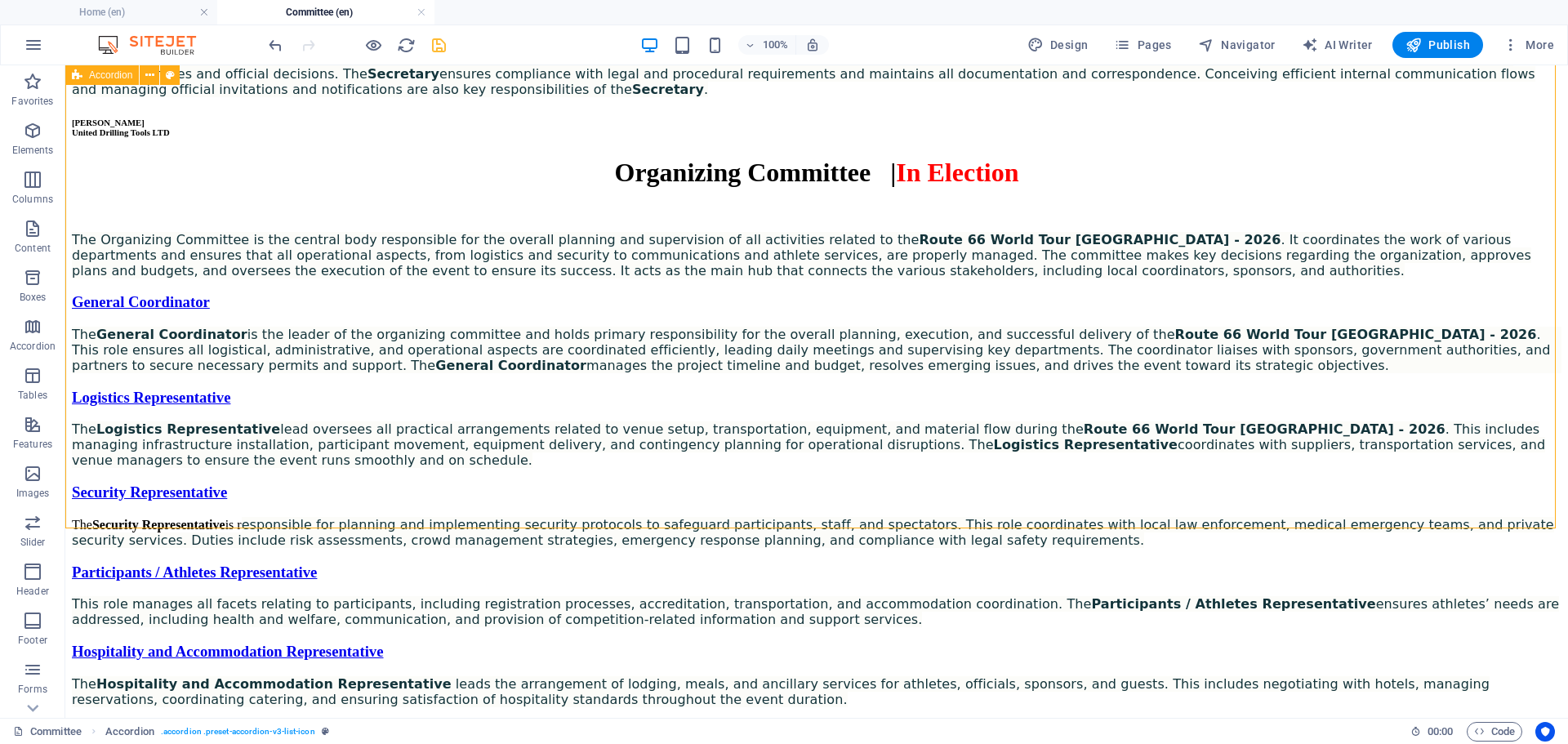
click at [876, 137] on div "[PERSON_NAME] United Drilling Tools LTD" at bounding box center [817, 127] width 1490 height 20
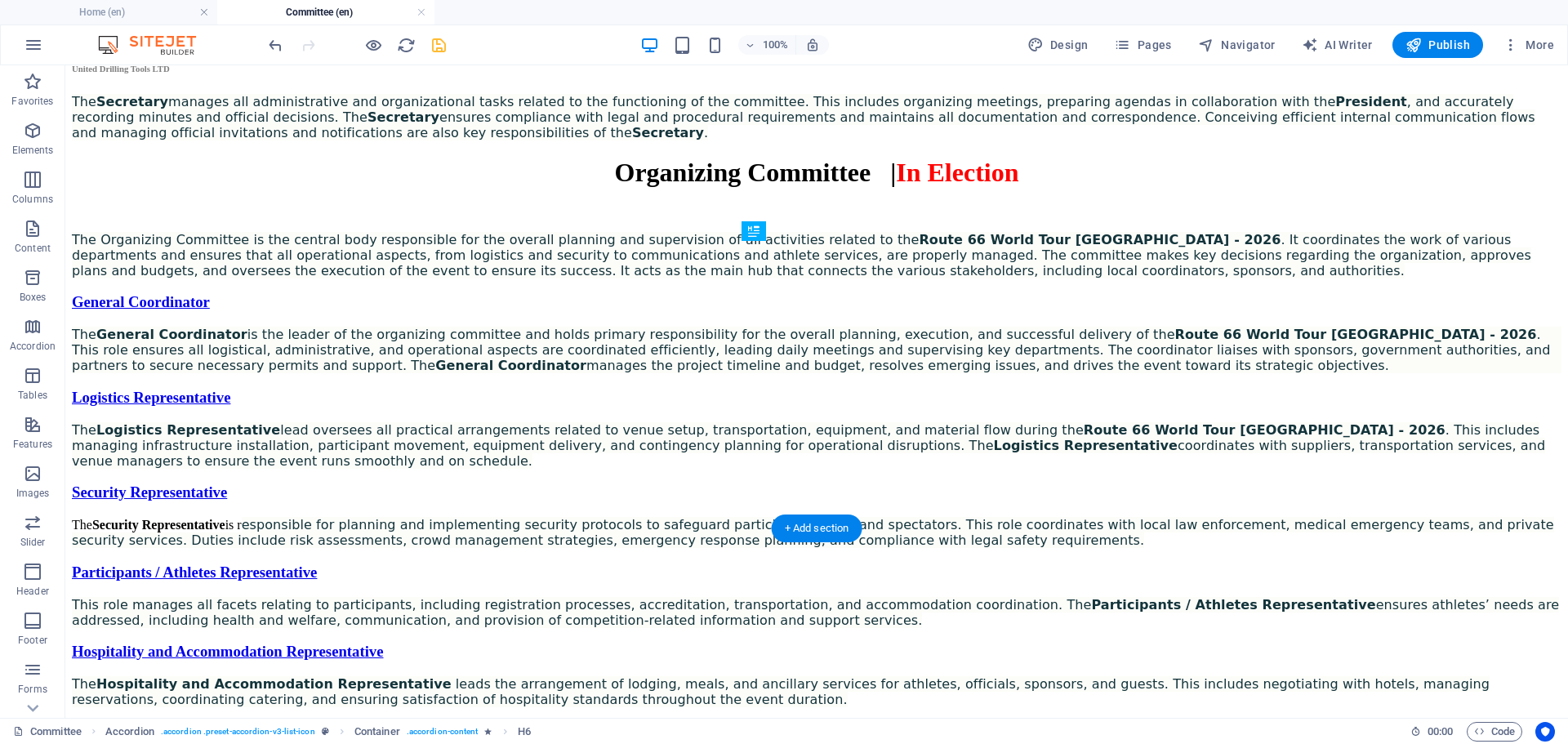
drag, startPoint x: 818, startPoint y: 461, endPoint x: 756, endPoint y: 258, distance: 212.3
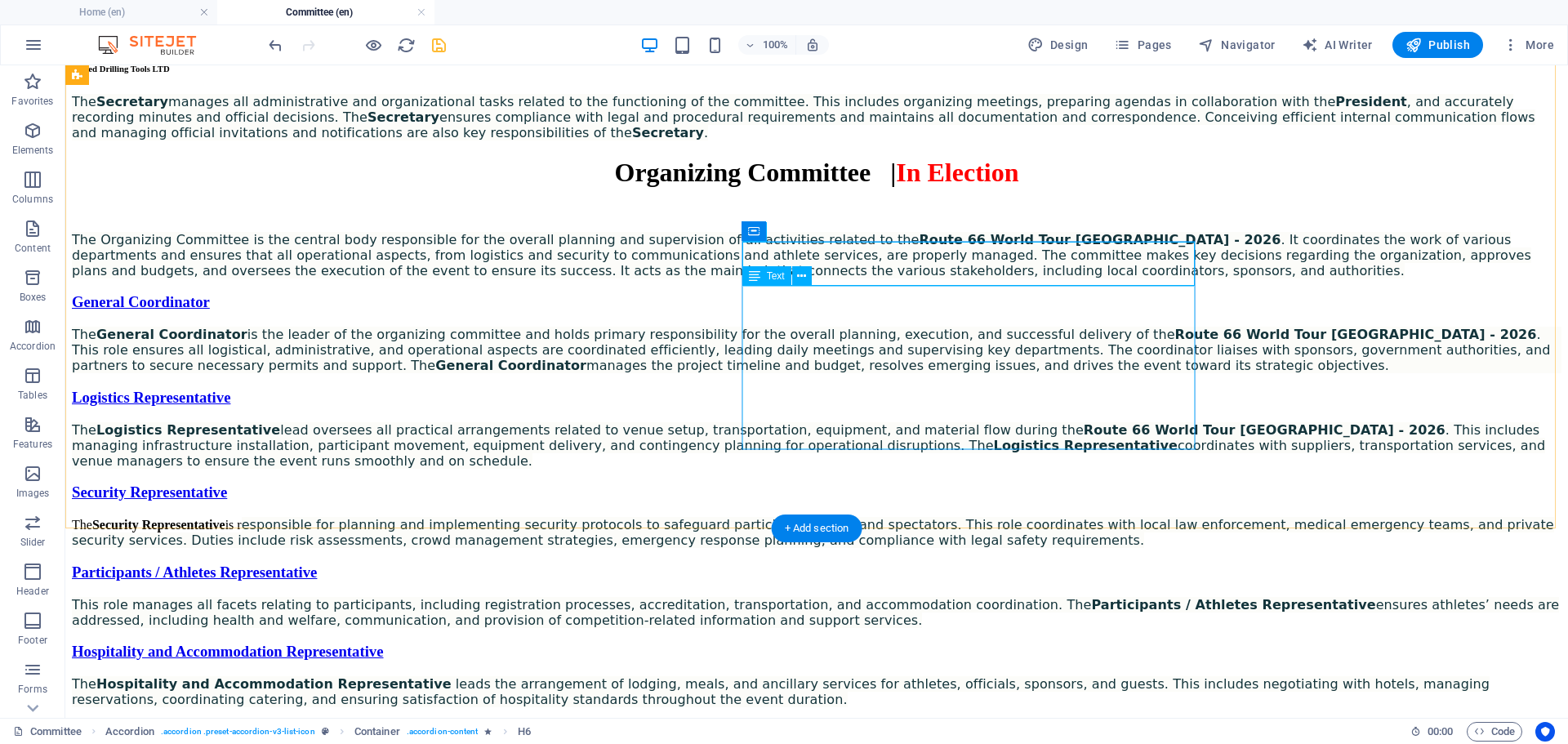
click at [750, 140] on div "The Secretary manages all administrative and organizational tasks related to th…" at bounding box center [817, 117] width 1490 height 47
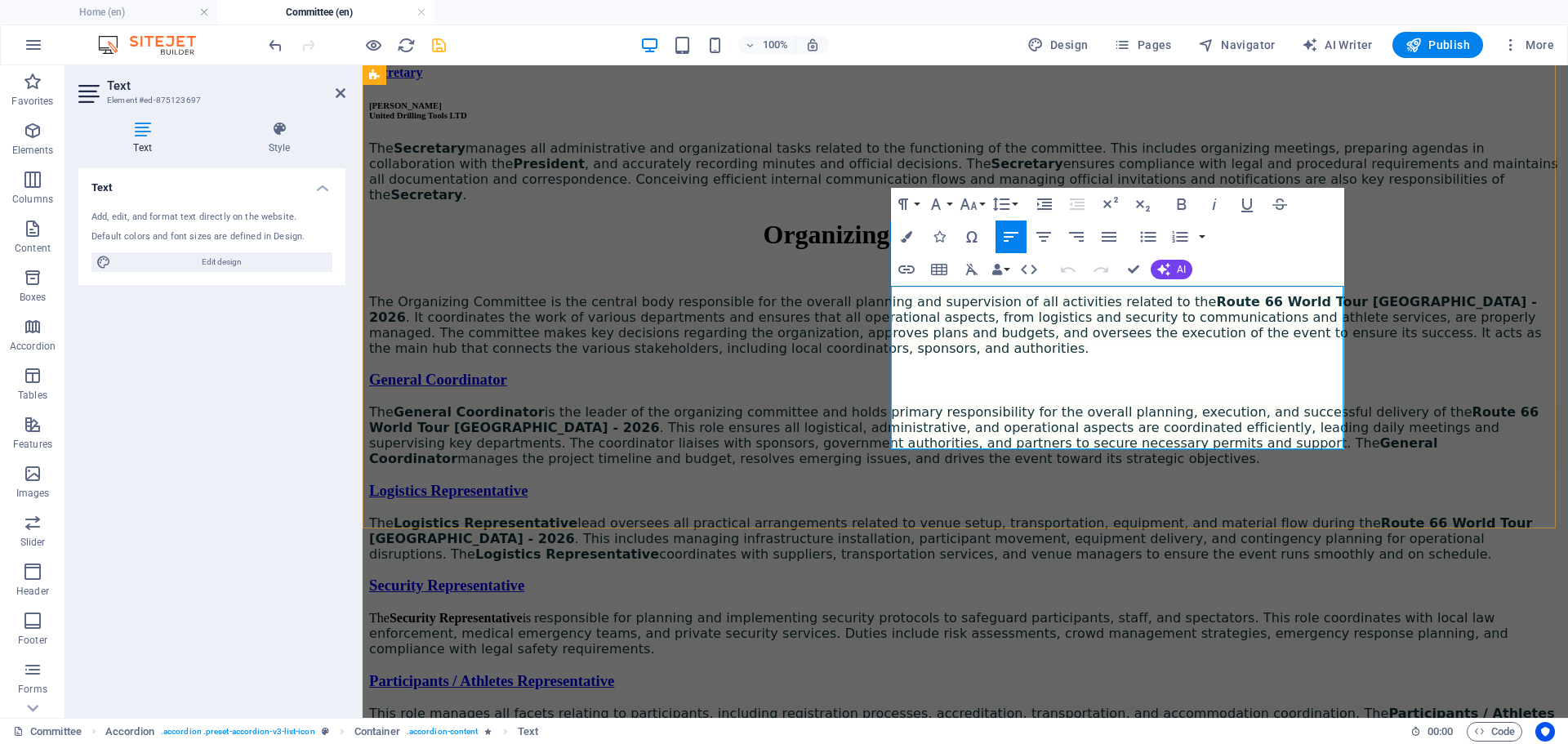
click at [892, 202] on span "The Secretary manages all administrative and organizational tasks related to th…" at bounding box center [964, 171] width 1189 height 62
click at [897, 202] on span "The Secretary manages all administrative and organizational tasks related to th…" at bounding box center [964, 171] width 1189 height 62
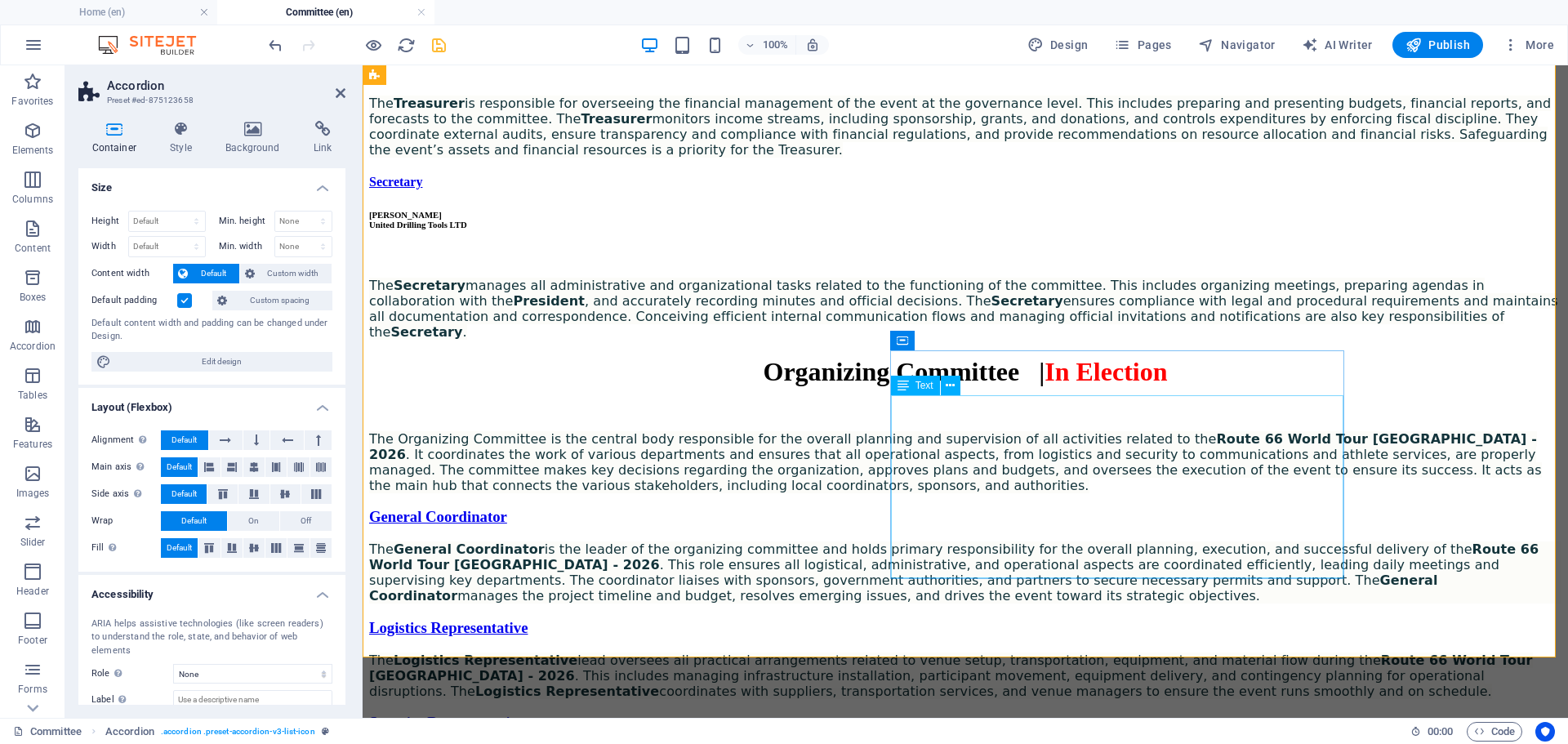
scroll to position [1662, 0]
click at [851, 341] on div "President - CEO [PERSON_NAME] ELITE GROUP - Integral Services LLC The President…" at bounding box center [965, 23] width 1192 height 635
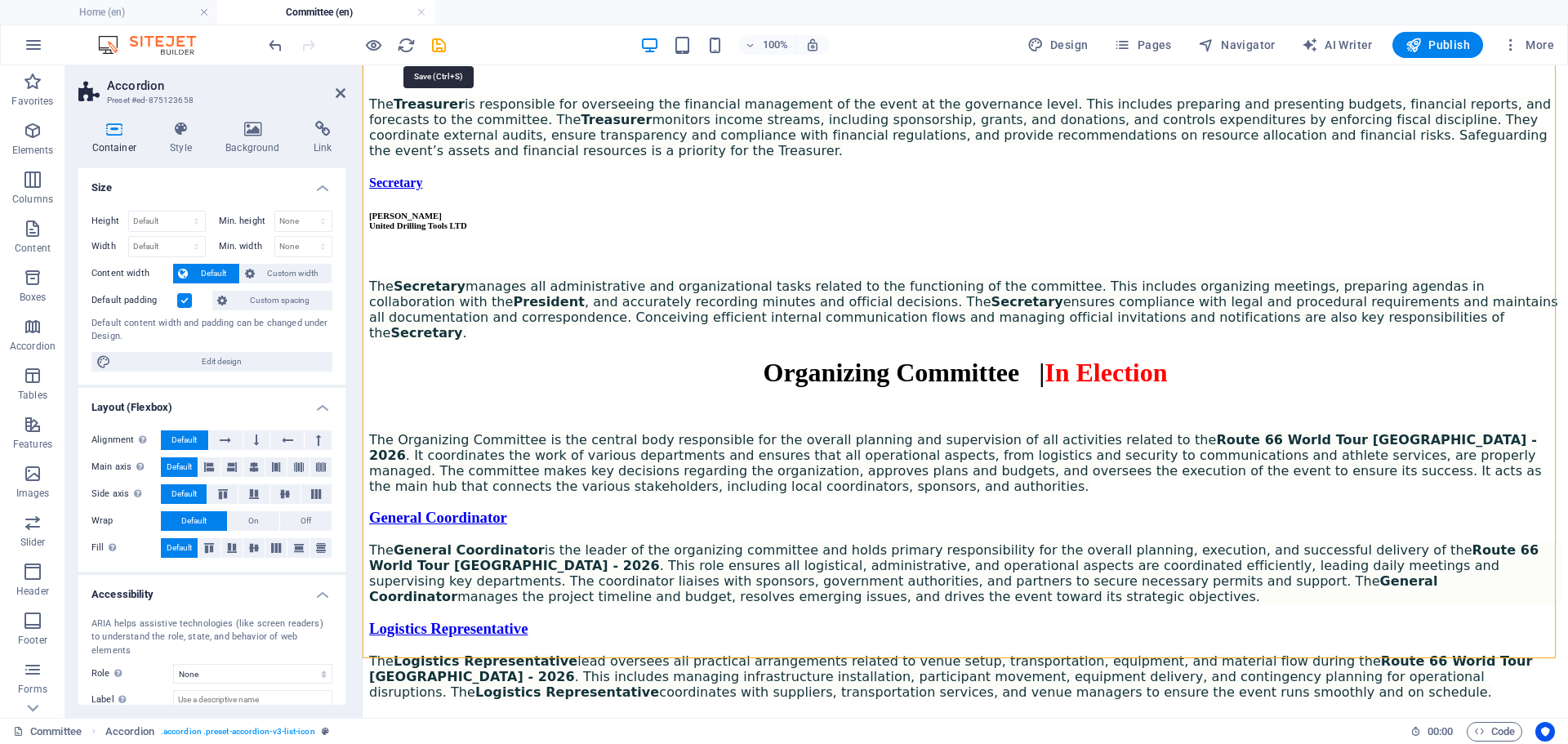
click at [438, 43] on icon "save" at bounding box center [438, 45] width 19 height 19
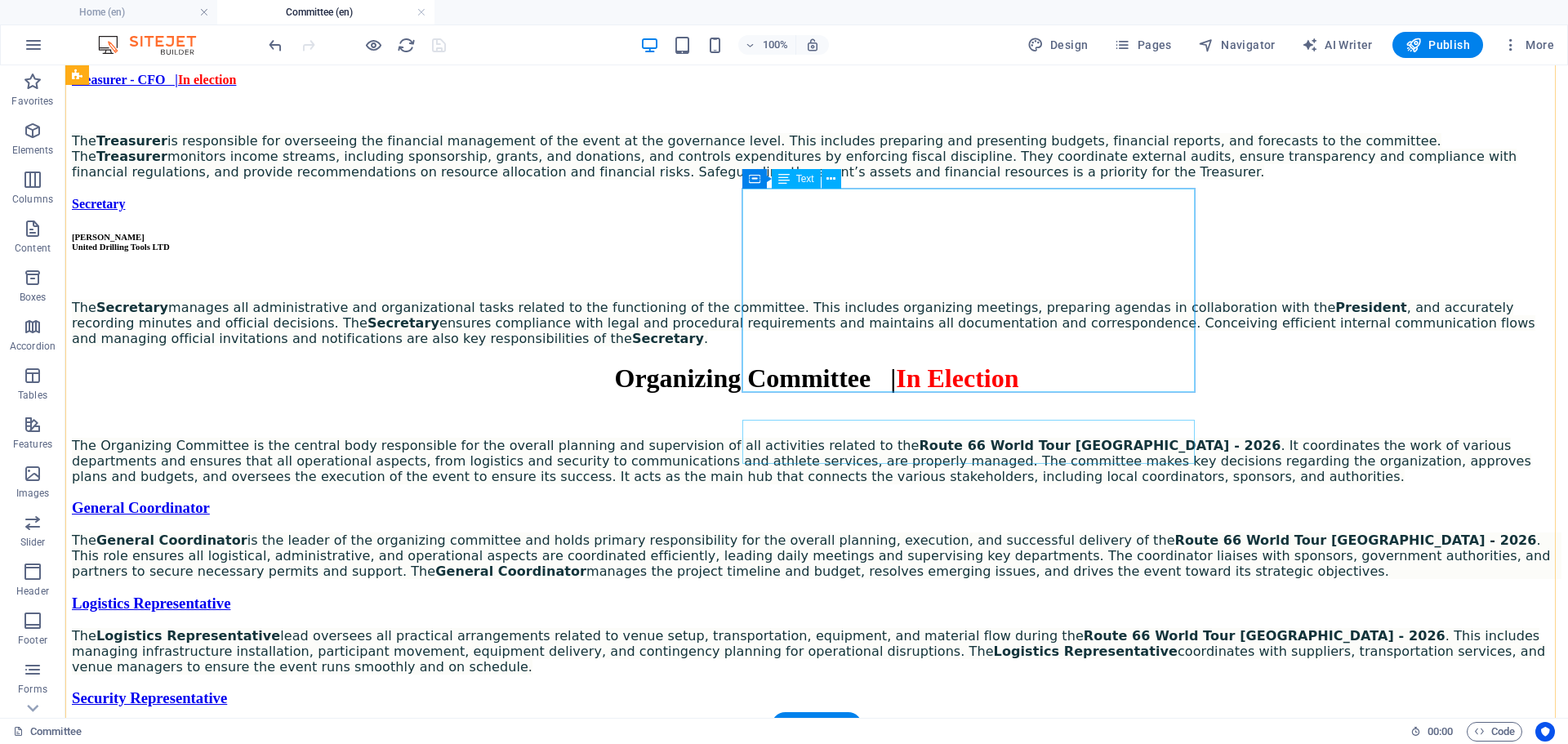
scroll to position [1594, 0]
click at [832, 180] on div "The Treasurer is responsible for overseeing the financial management of the eve…" at bounding box center [817, 143] width 1490 height 75
click at [824, 177] on icon at bounding box center [825, 178] width 9 height 17
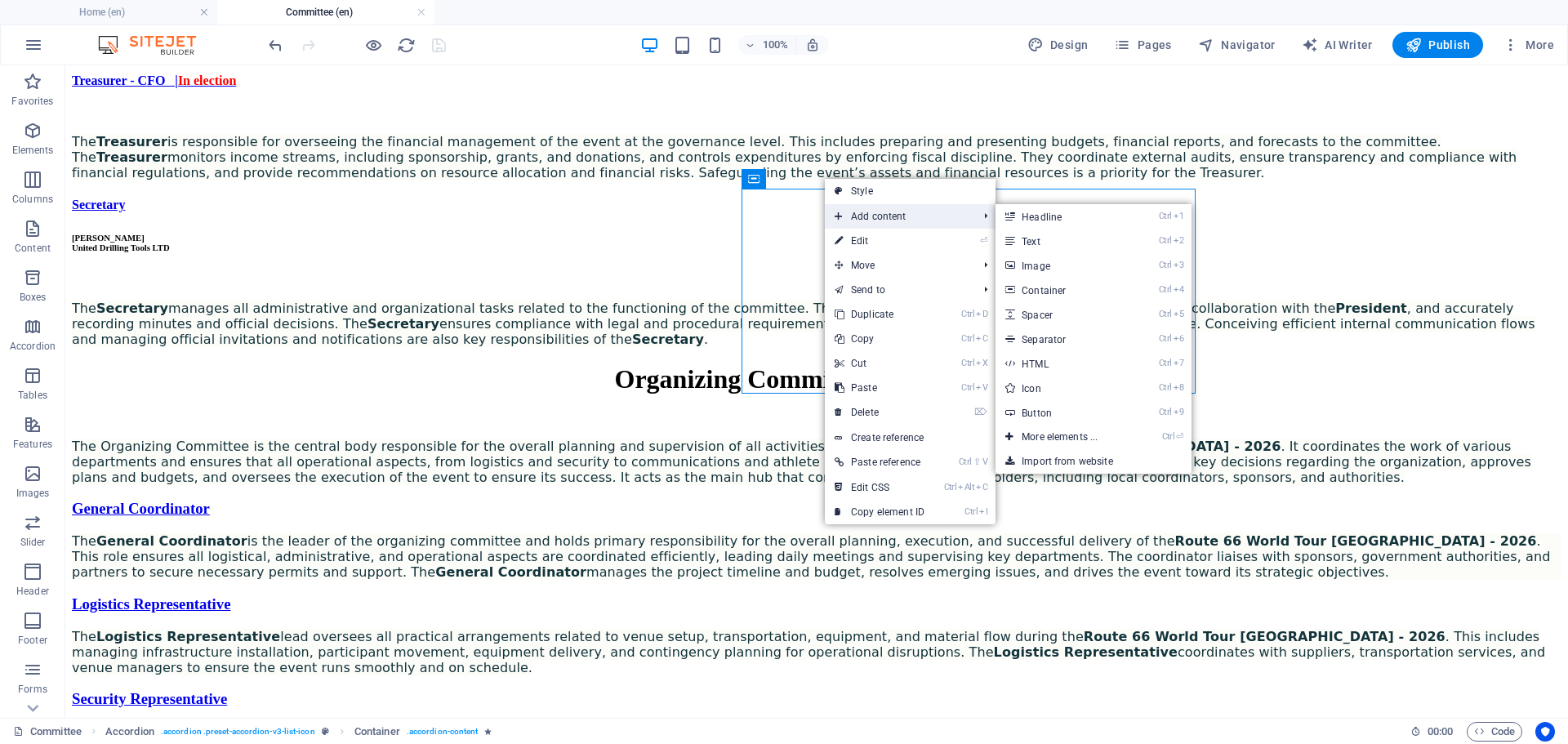
click at [870, 211] on span "Add content" at bounding box center [898, 216] width 146 height 25
click at [1025, 209] on link "Ctrl 1 Headline" at bounding box center [1063, 216] width 134 height 25
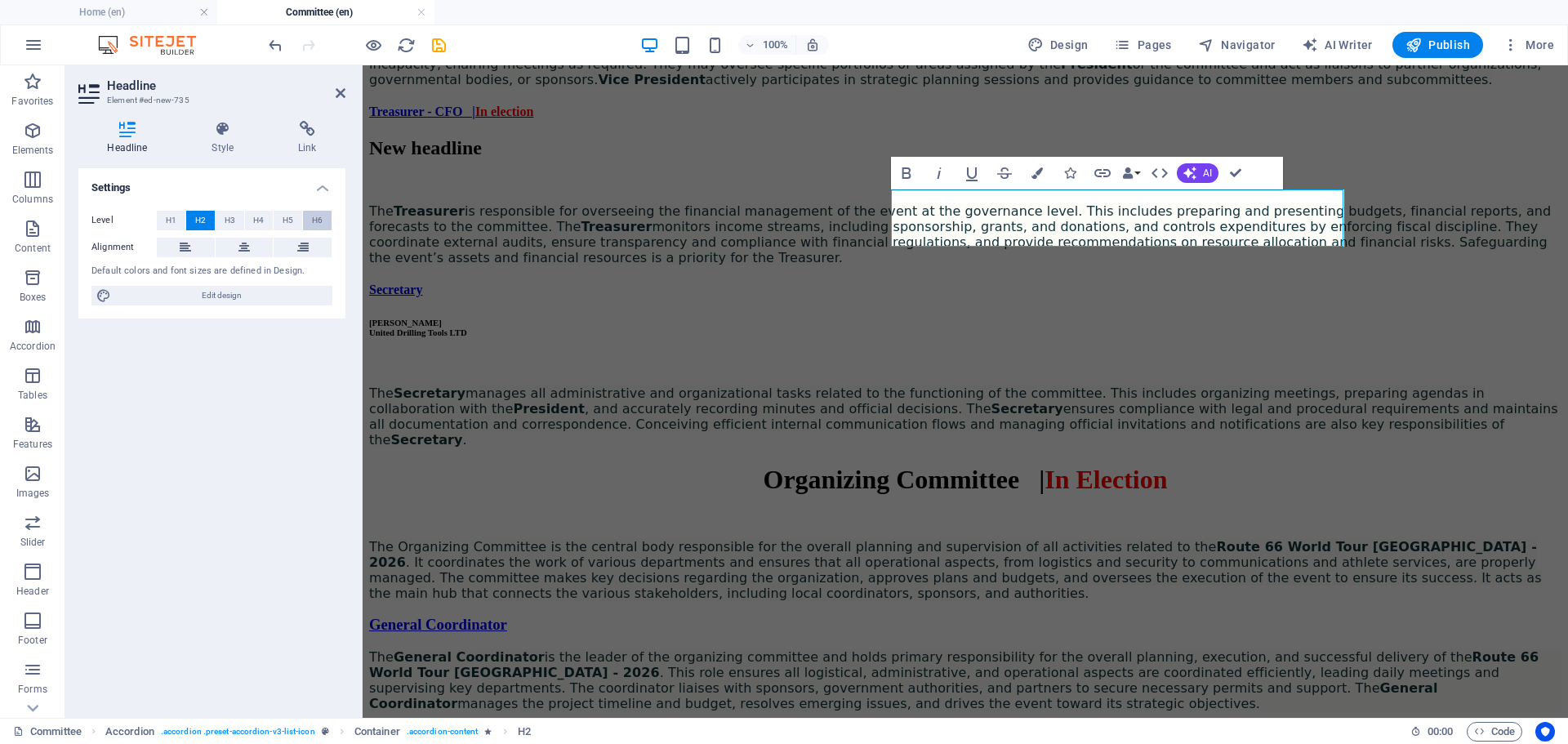
click at [317, 225] on span "H6" at bounding box center [317, 221] width 11 height 20
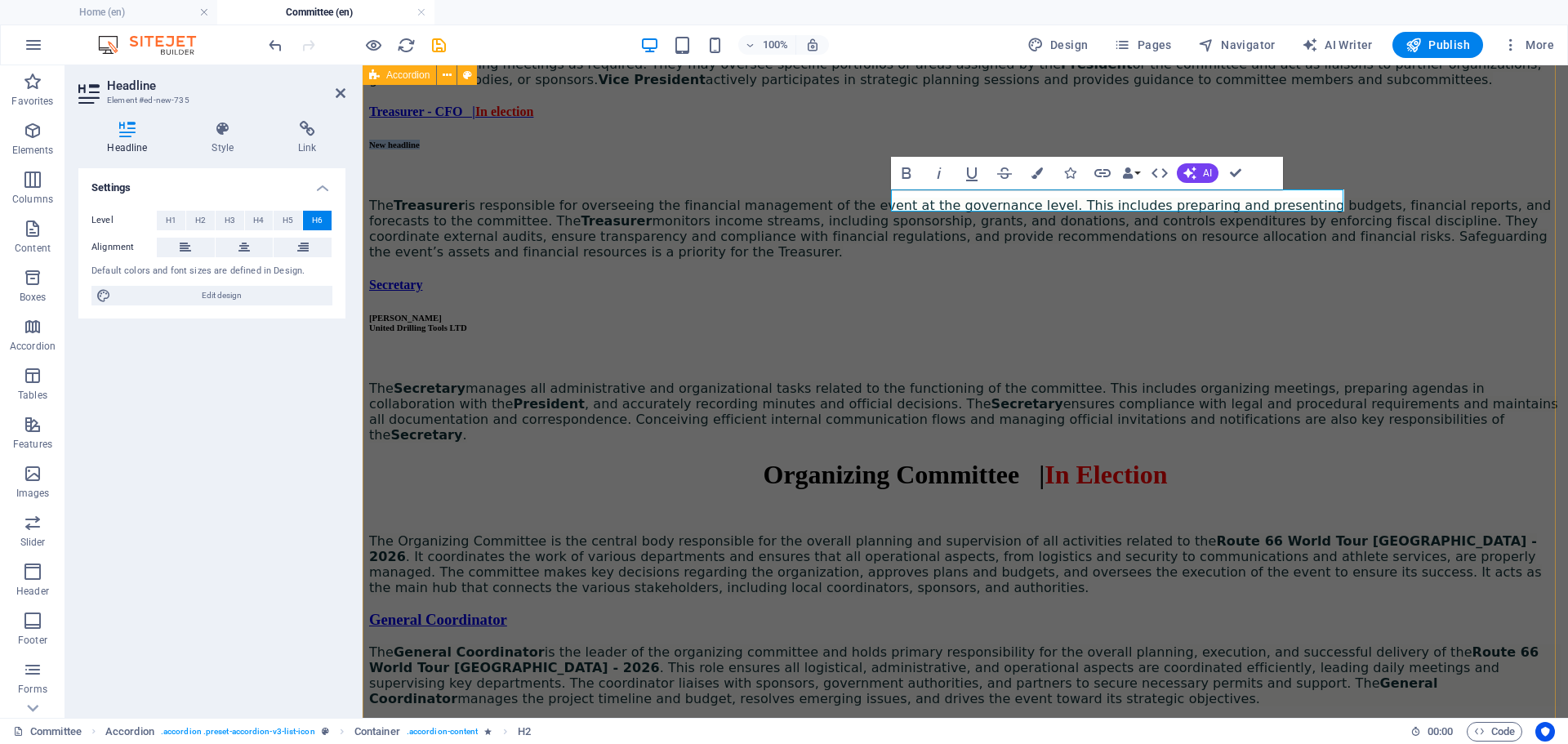
drag, startPoint x: 1016, startPoint y: 197, endPoint x: 881, endPoint y: 198, distance: 135.0
click at [881, 198] on div "President - CEO [PERSON_NAME] ELITE GROUP - Integral Services LLC The President…" at bounding box center [965, 109] width 1192 height 669
click at [843, 288] on div "President - CEO [PERSON_NAME] ELITE GROUP - Integral Services LLC The President…" at bounding box center [965, 109] width 1192 height 669
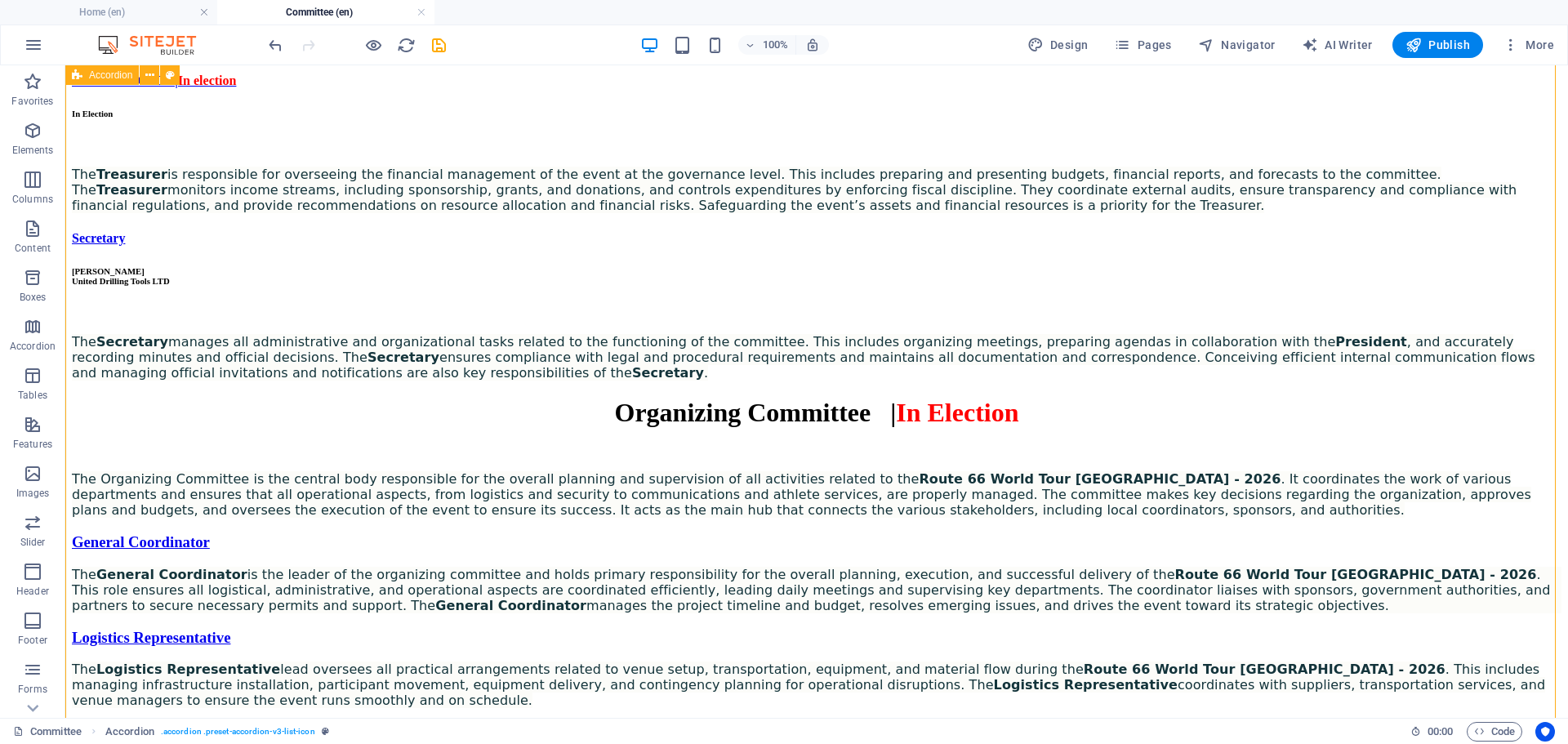
click at [1281, 280] on div "President - CEO [PERSON_NAME] ELITE GROUP - Integral Services LLC The President…" at bounding box center [817, 62] width 1490 height 637
click at [433, 46] on icon "save" at bounding box center [438, 45] width 19 height 19
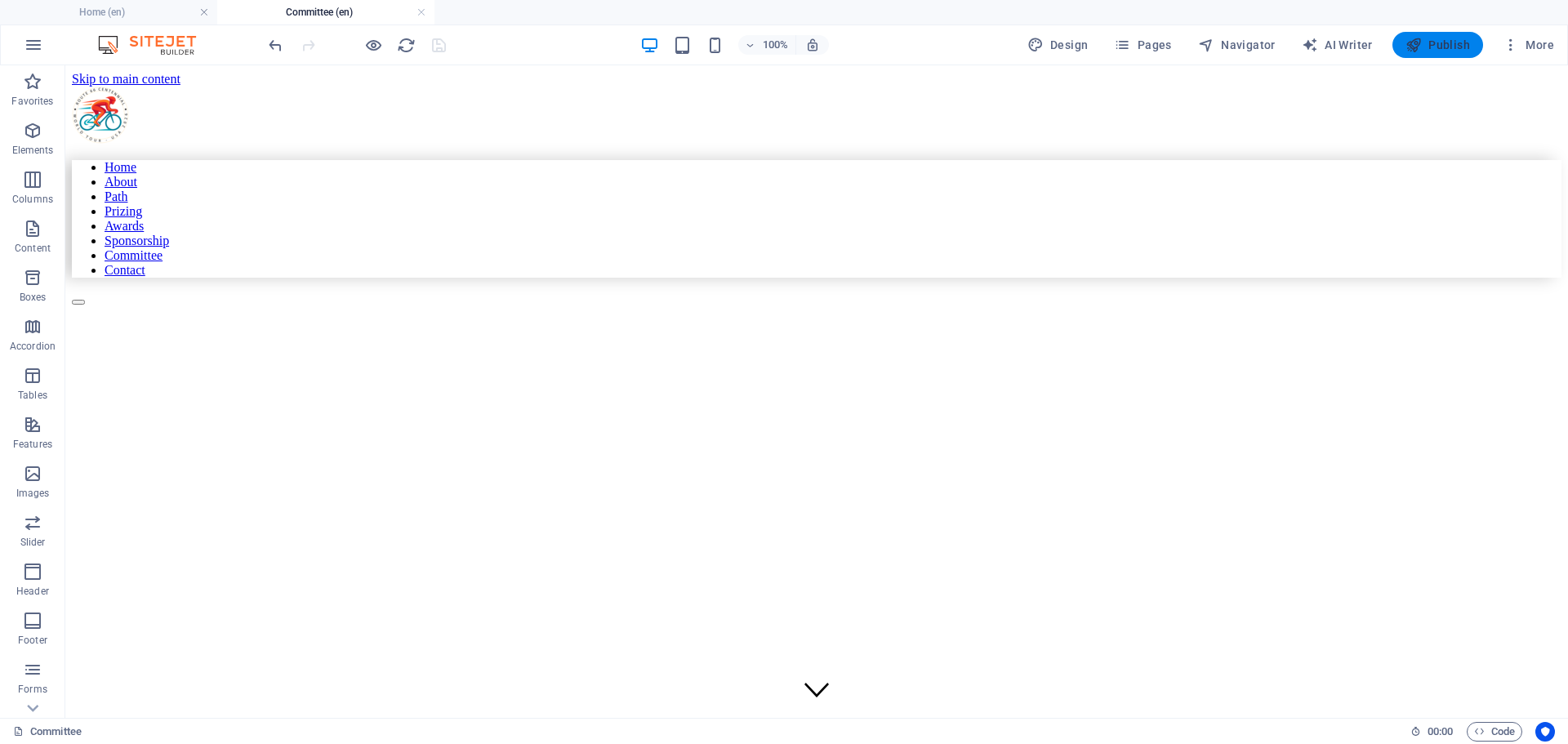
click at [1422, 42] on icon "button" at bounding box center [1414, 45] width 16 height 16
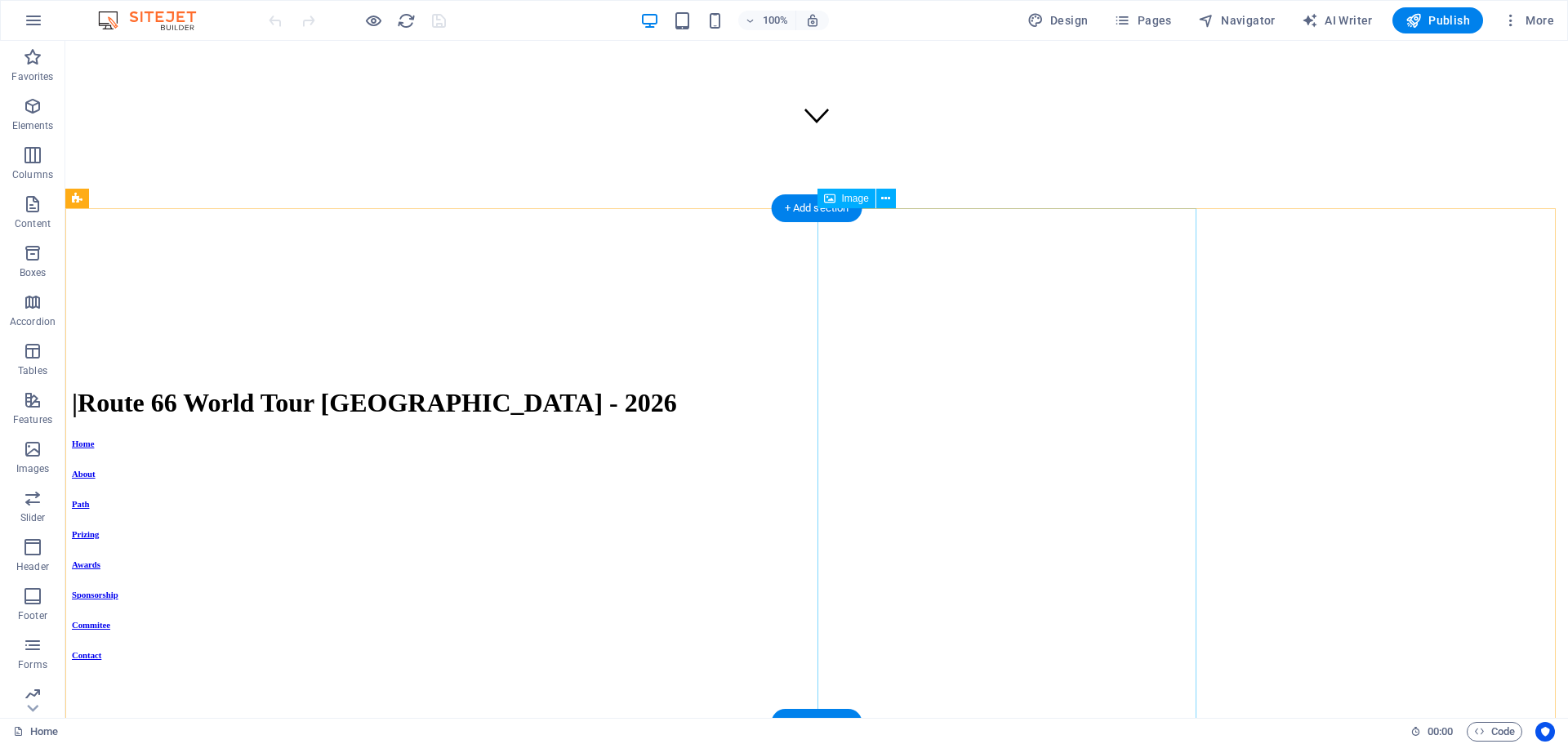
scroll to position [592, 0]
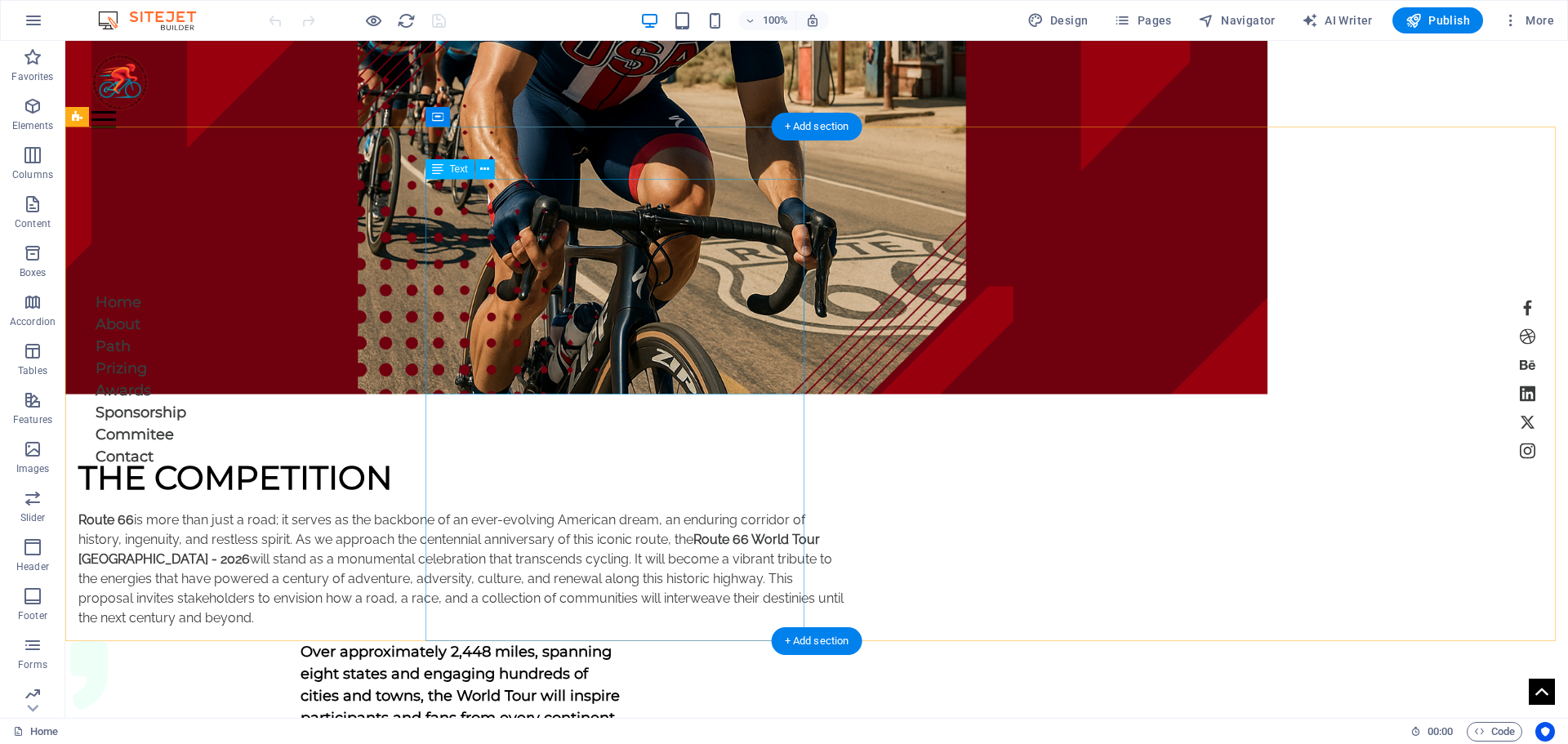
click at [720, 510] on div "Route 66 is more than just a road; it serves as the backbone of an ever-evolvin…" at bounding box center [464, 569] width 771 height 118
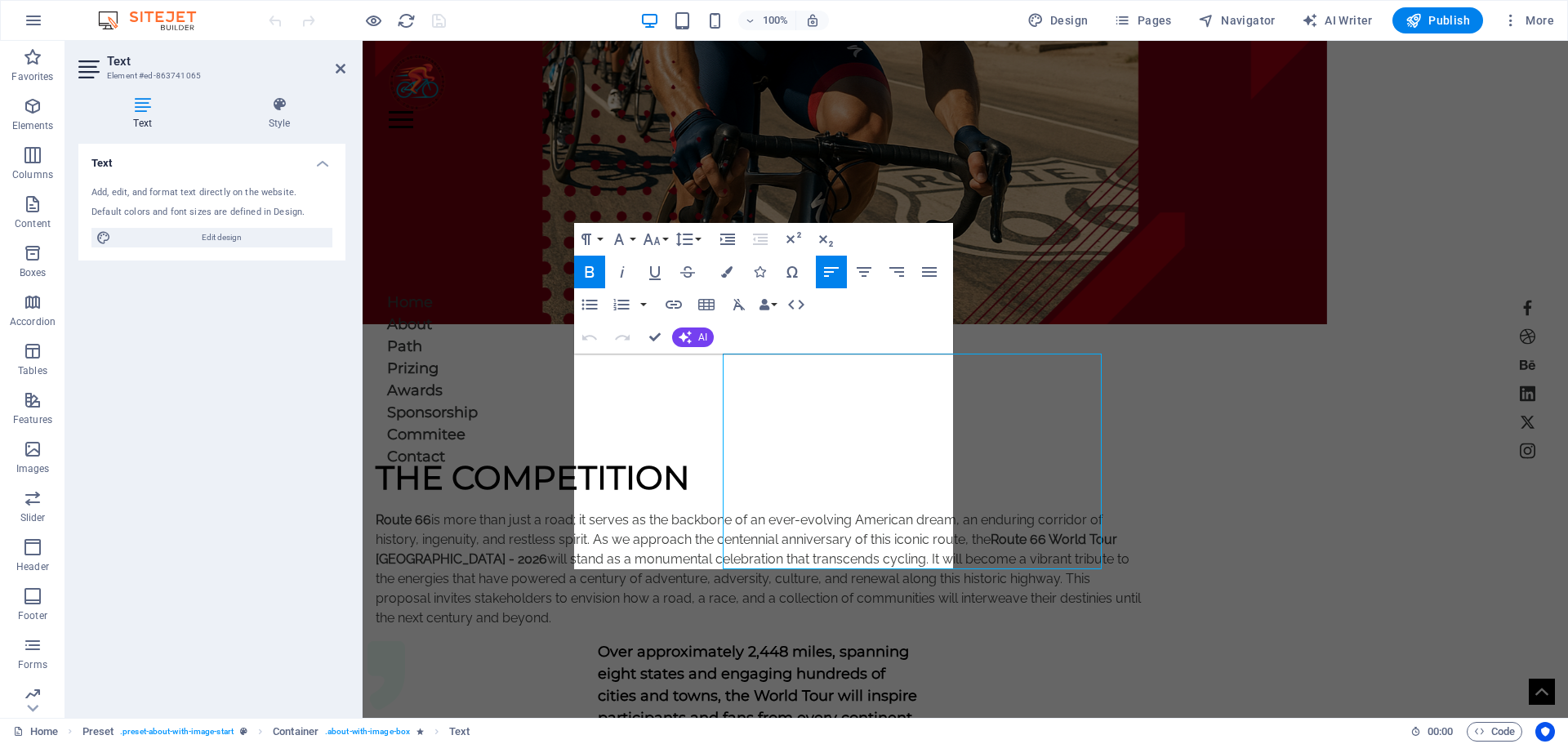
scroll to position [416, 0]
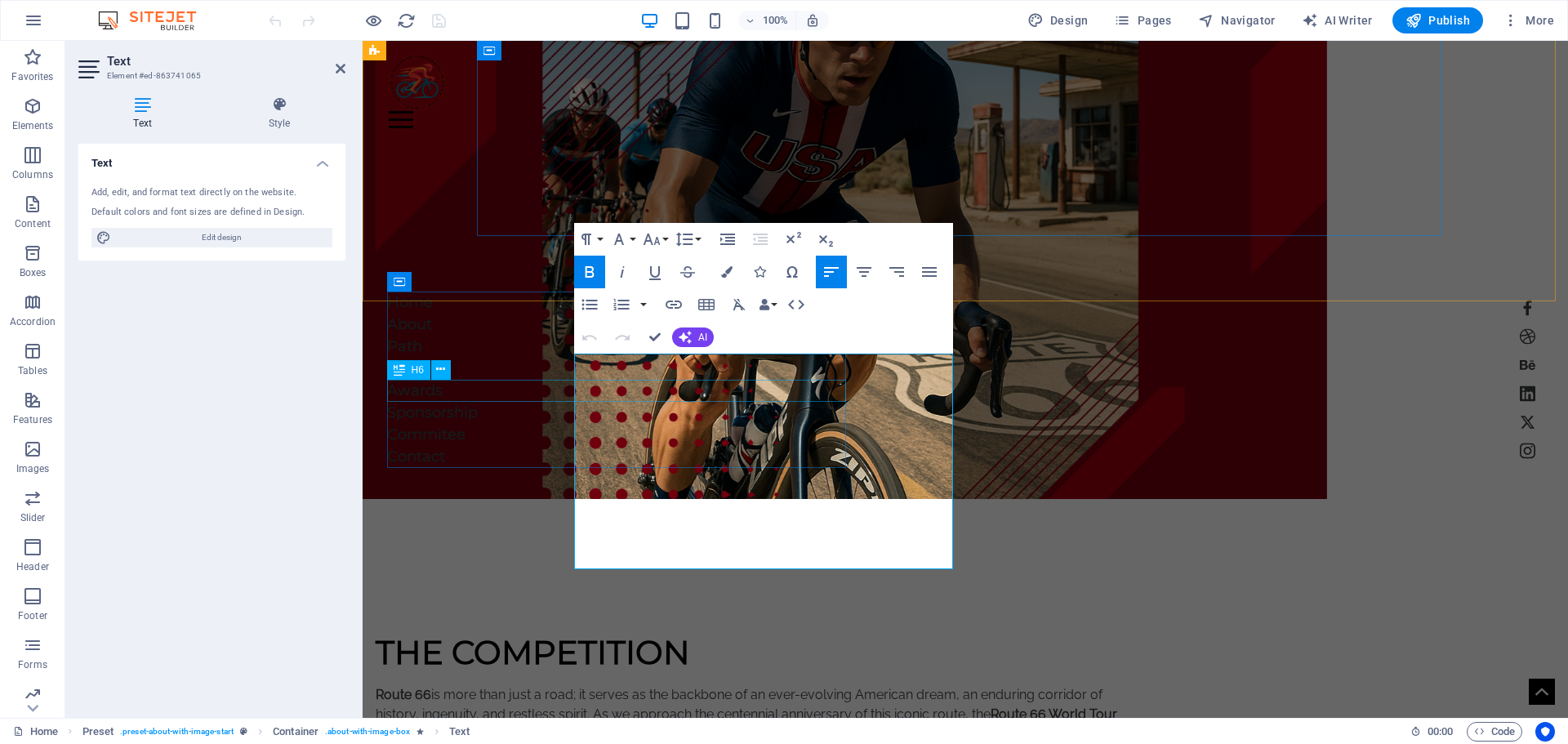
click at [478, 383] on div "Awards" at bounding box center [432, 390] width 91 height 22
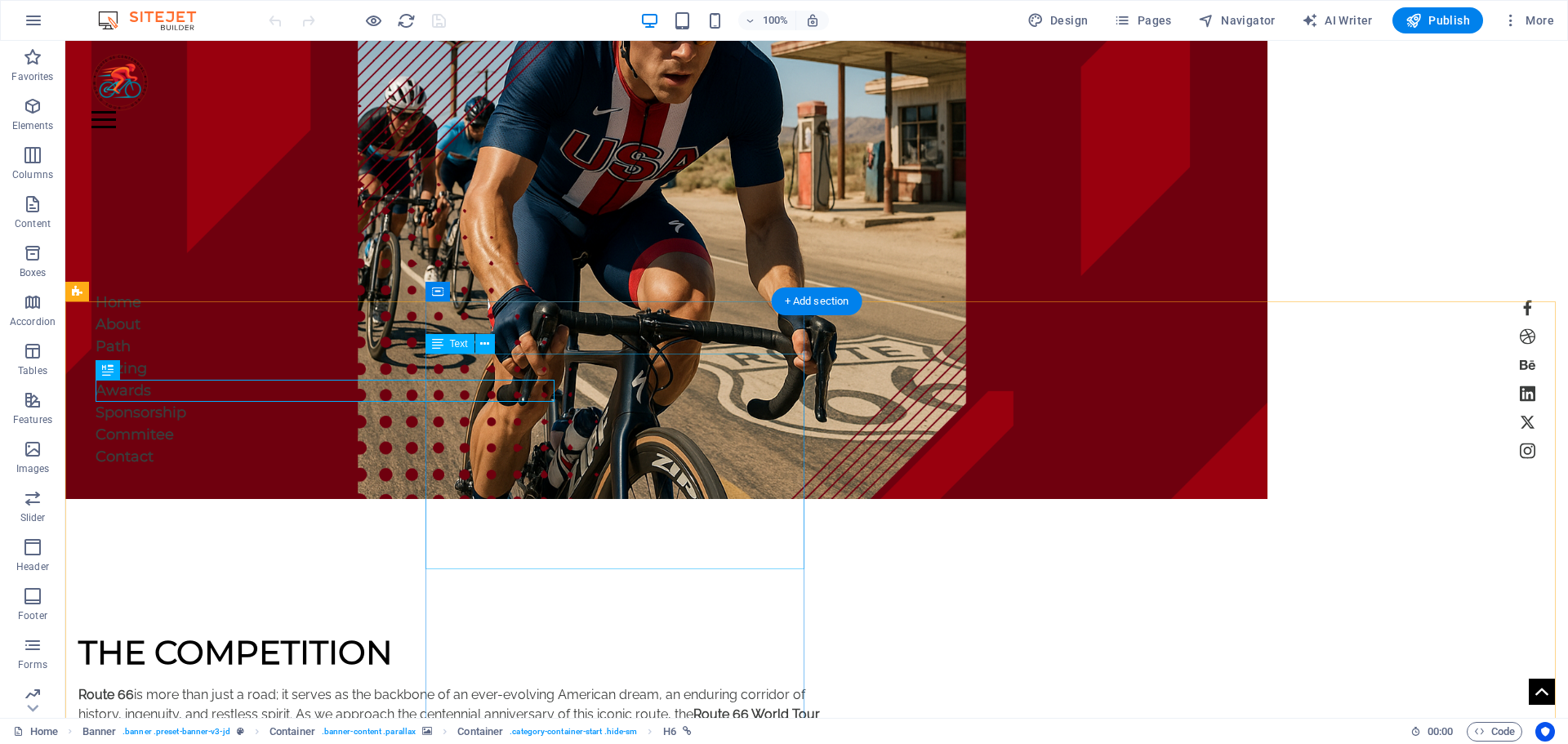
click at [714, 685] on div "Route 66 is more than just a road; it serves as the backbone of an ever-evolvin…" at bounding box center [464, 744] width 771 height 118
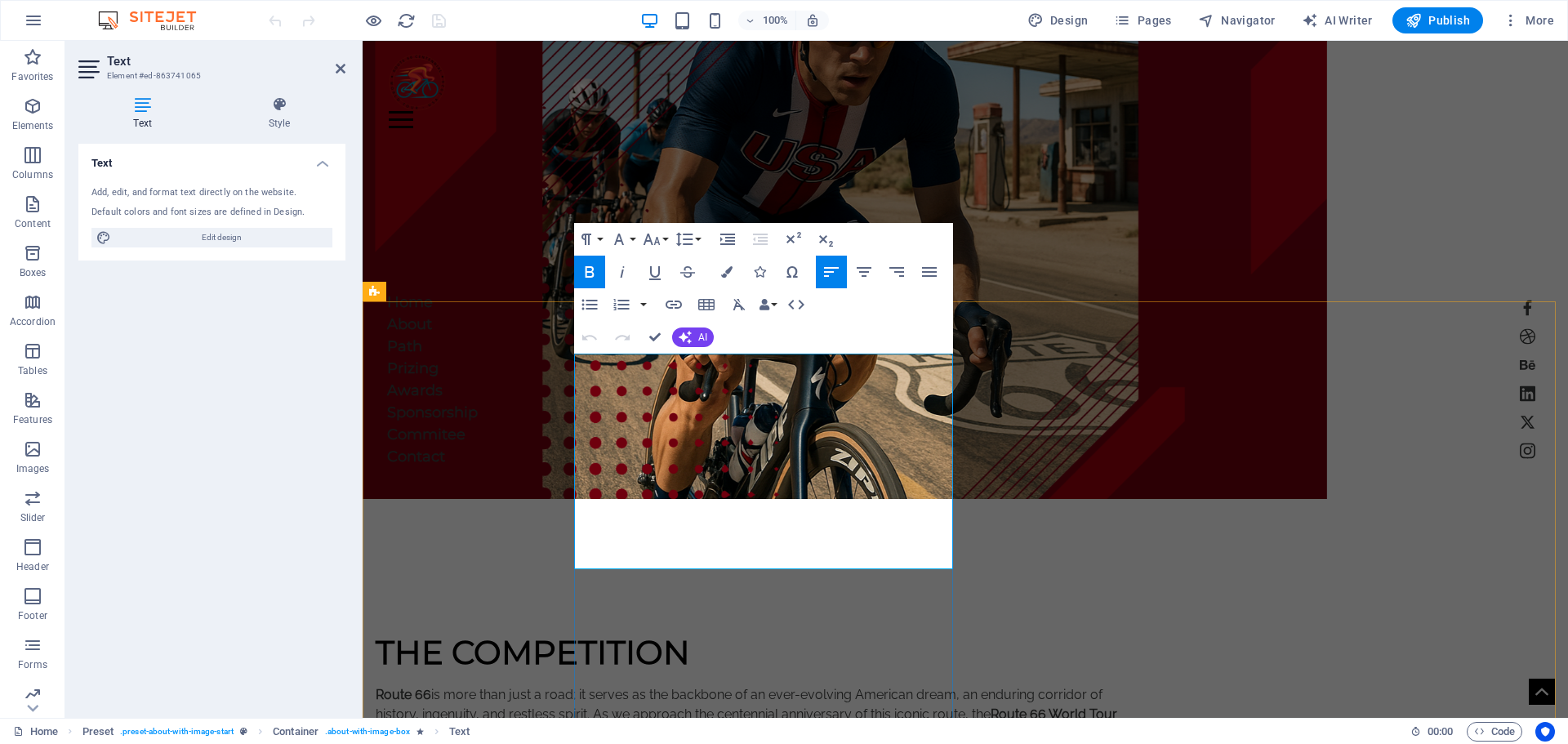
click at [887, 685] on p "Route 66 is more than just a road; it serves as the backbone of an ever-evolvin…" at bounding box center [761, 744] width 771 height 118
click at [877, 391] on div at bounding box center [877, 391] width 0 height 0
click at [667, 234] on button "Font Size" at bounding box center [654, 239] width 31 height 33
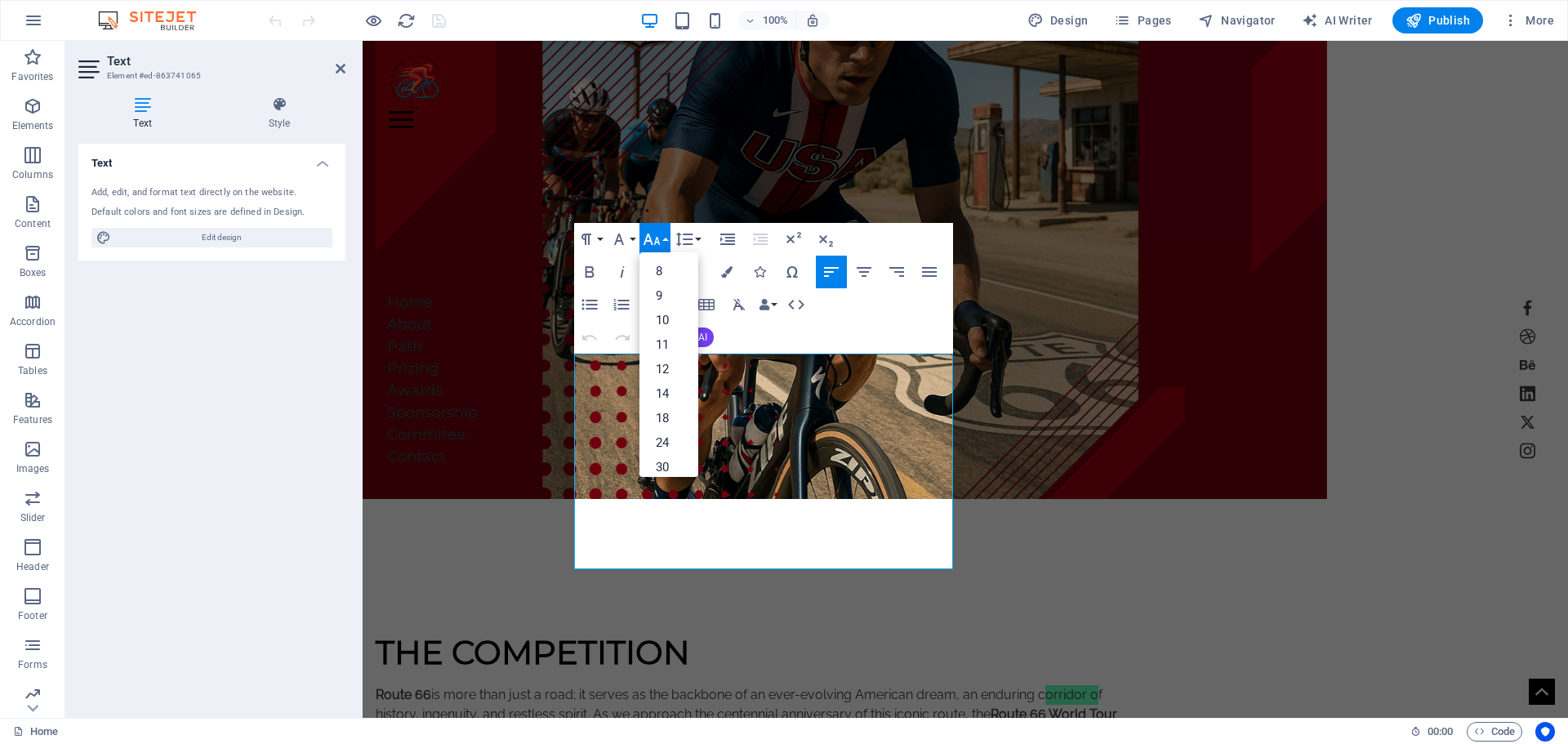
click at [667, 234] on button "Font Size" at bounding box center [654, 239] width 31 height 33
click at [633, 234] on button "Font Family" at bounding box center [622, 239] width 31 height 33
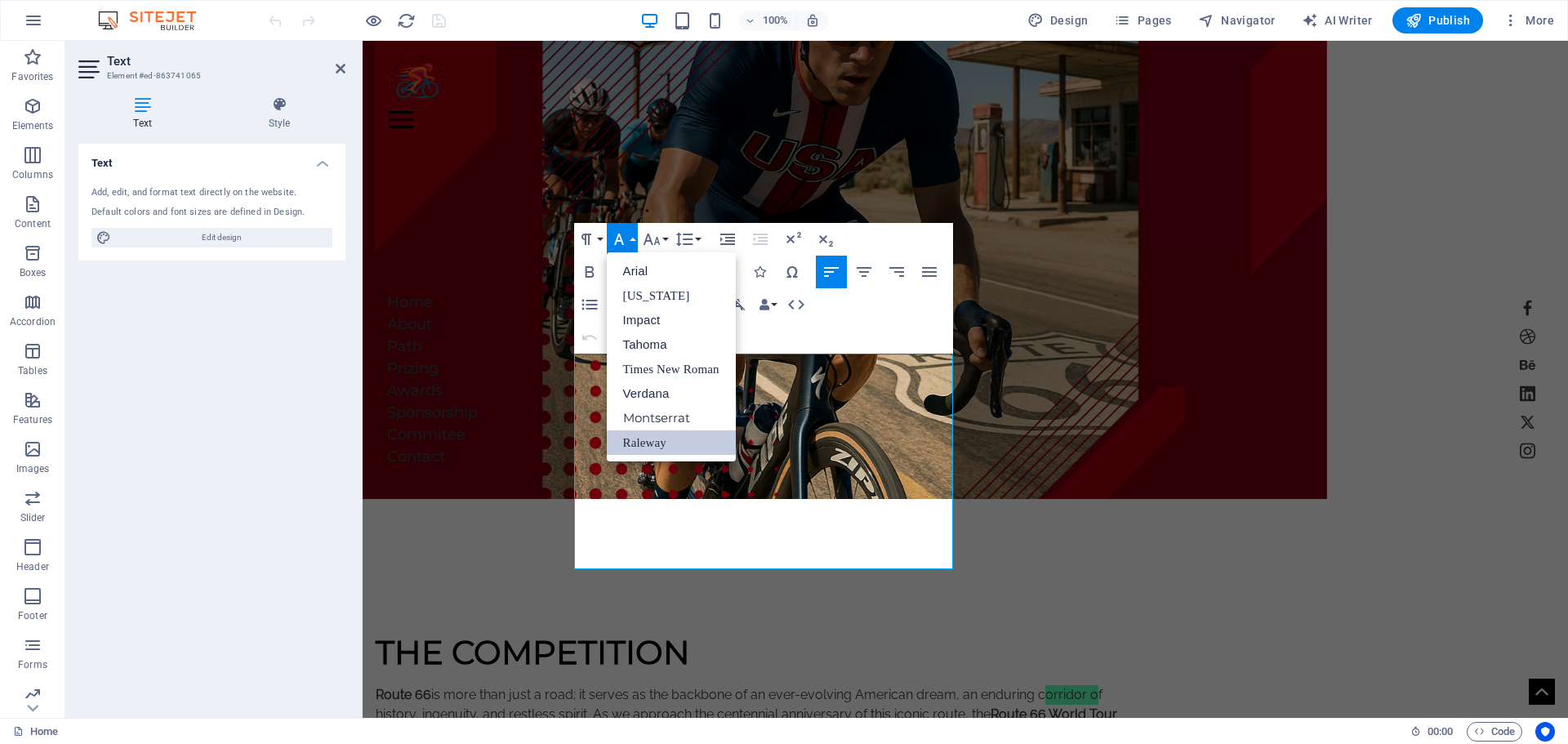
scroll to position [0, 0]
click at [633, 234] on button "Font Family" at bounding box center [622, 239] width 31 height 33
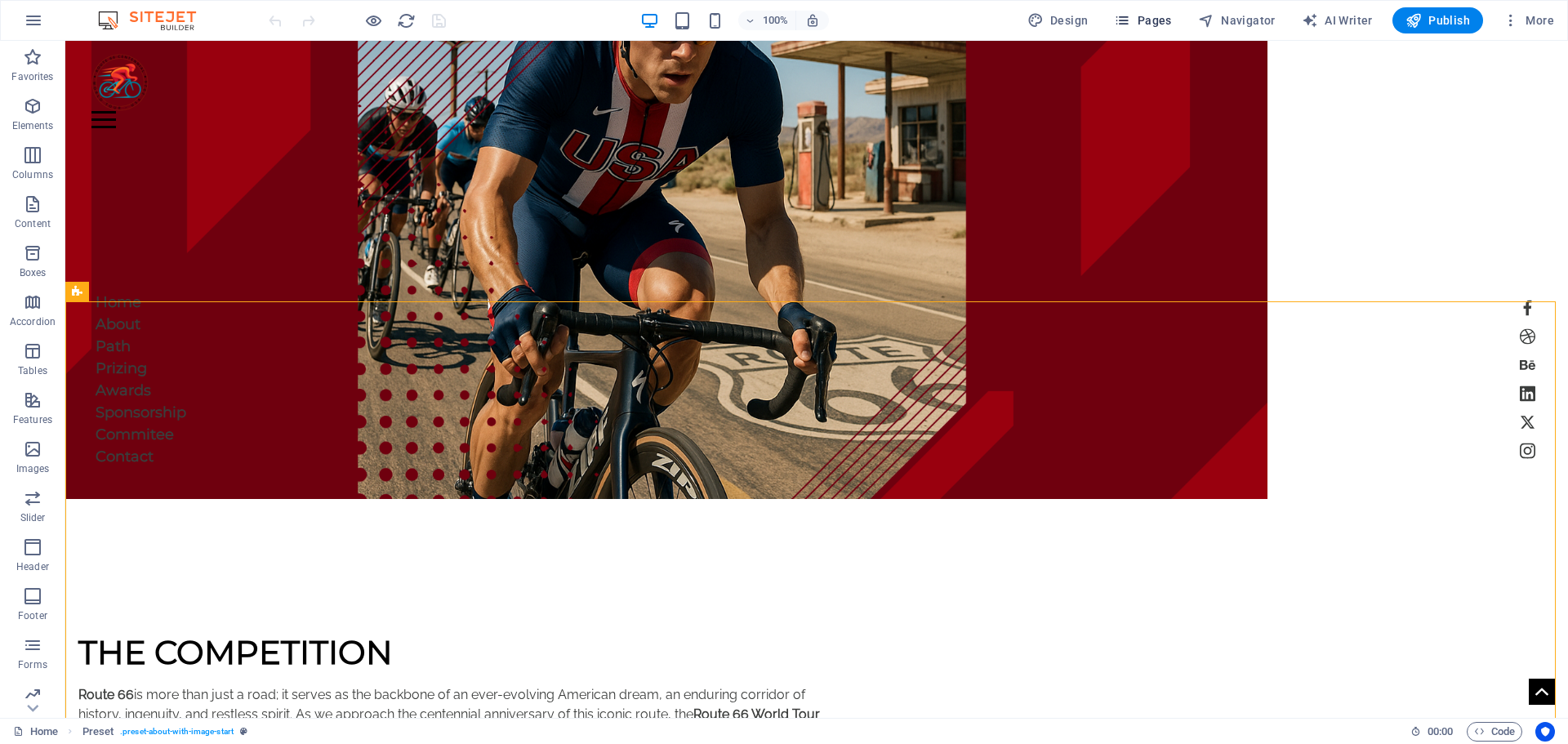
click at [1150, 20] on span "Pages" at bounding box center [1142, 20] width 57 height 16
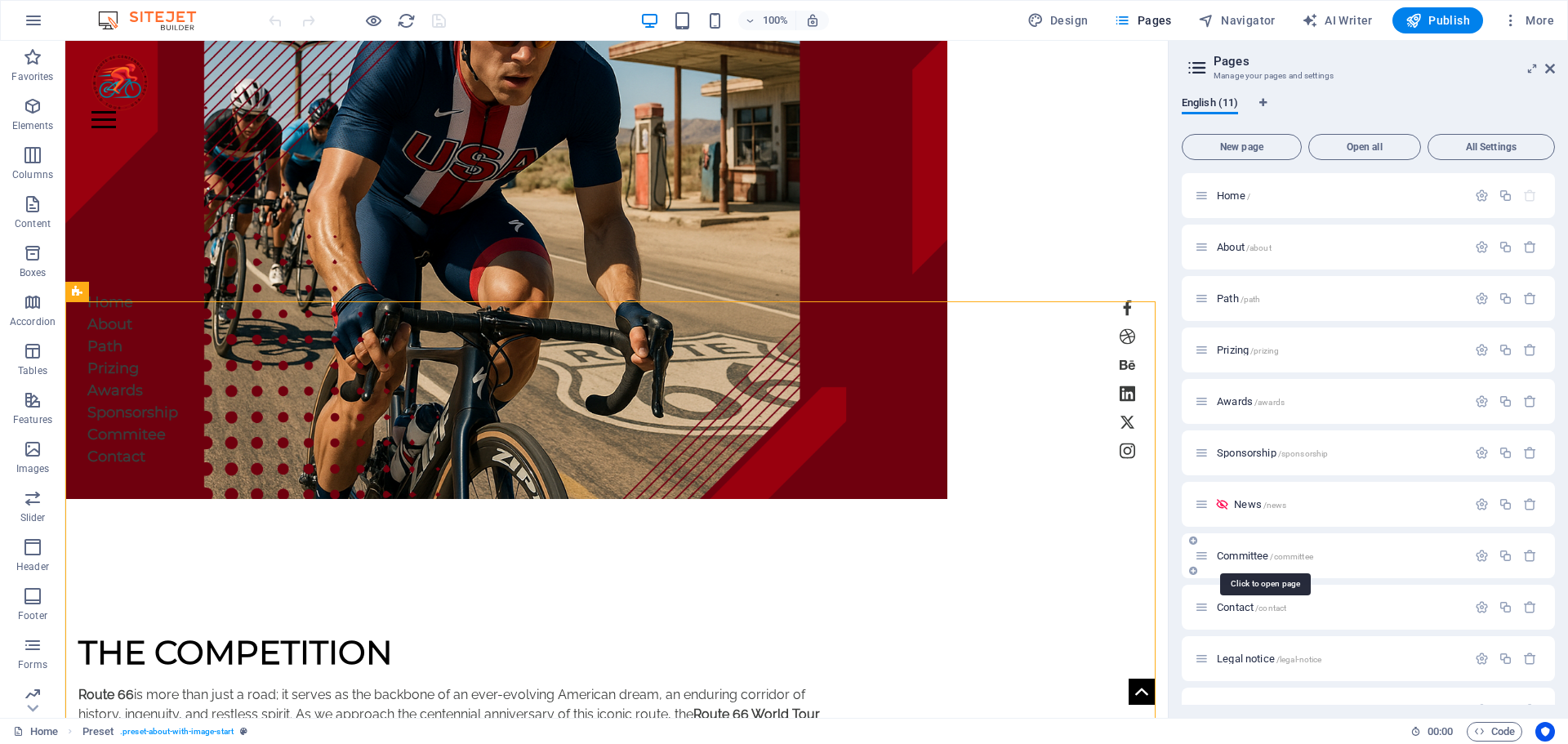
click at [1241, 552] on span "Committee /committee" at bounding box center [1265, 556] width 97 height 12
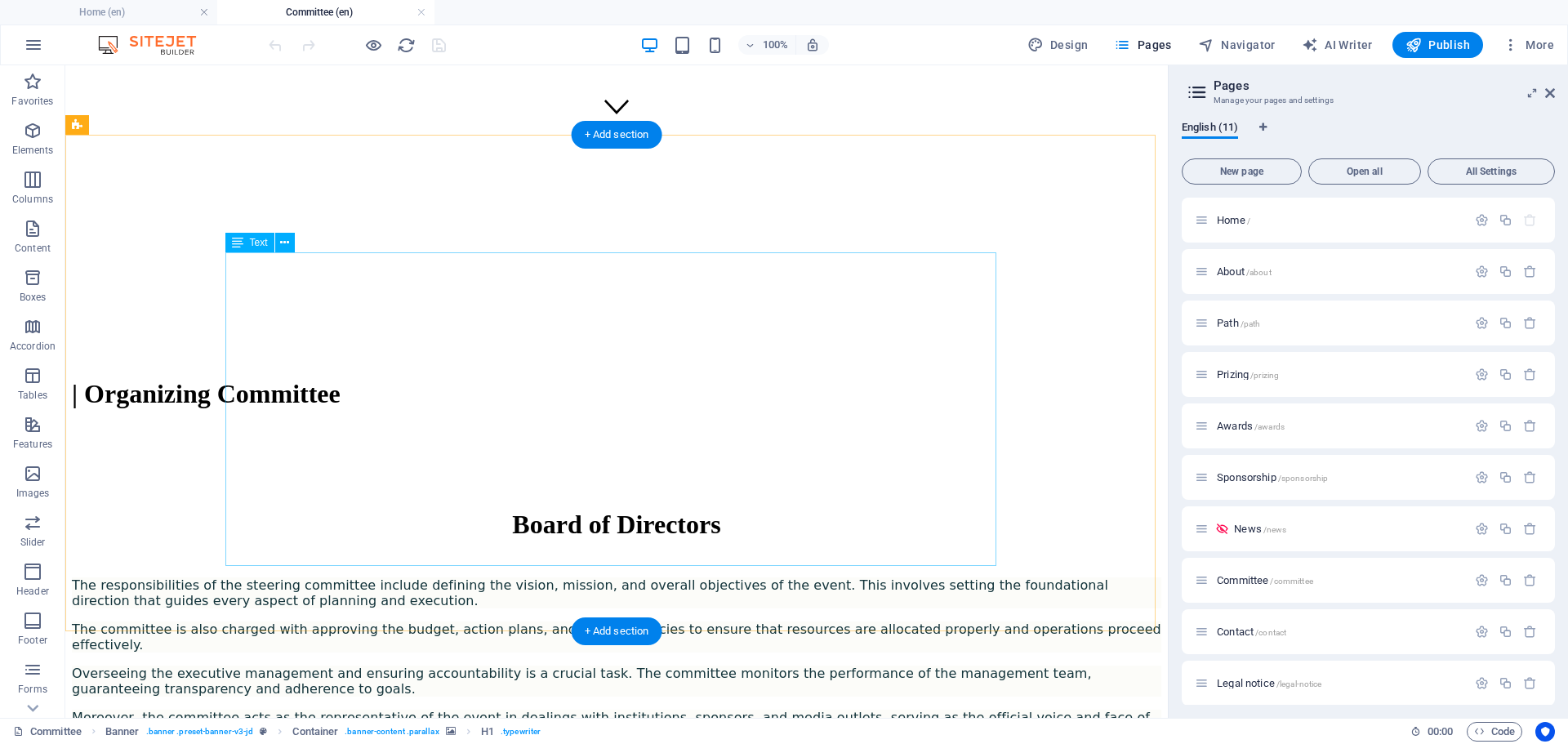
scroll to position [584, 0]
click at [641, 577] on div "The responsibilities of the steering committee include defining the vision, mis…" at bounding box center [617, 694] width 1090 height 236
